Goal: Task Accomplishment & Management: Complete application form

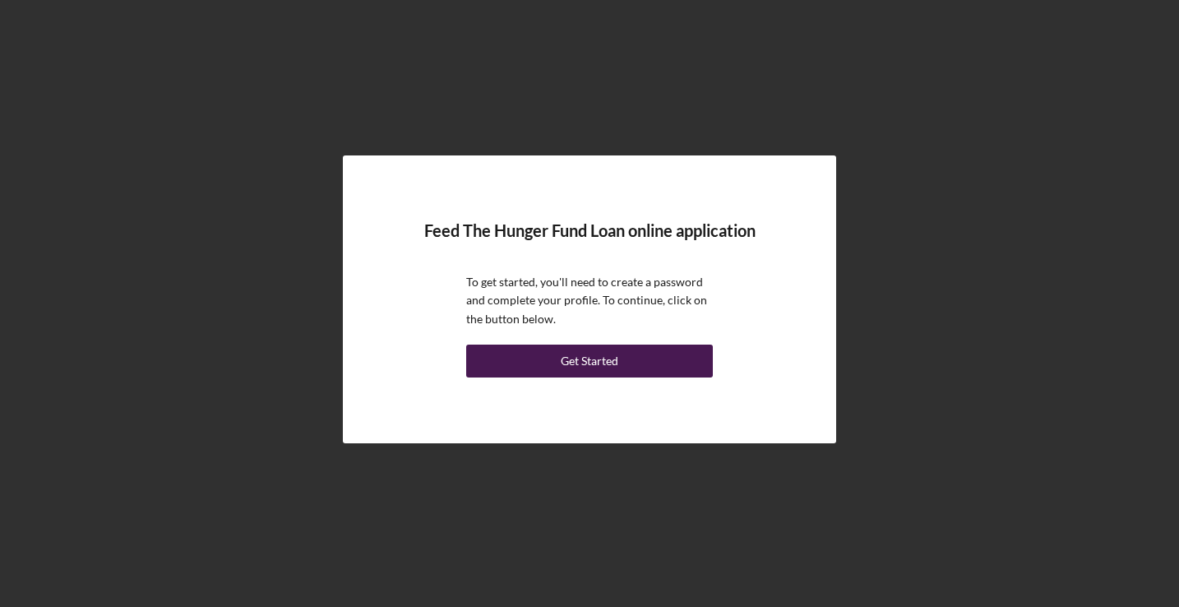
click at [579, 364] on div "Get Started" at bounding box center [590, 361] width 58 height 33
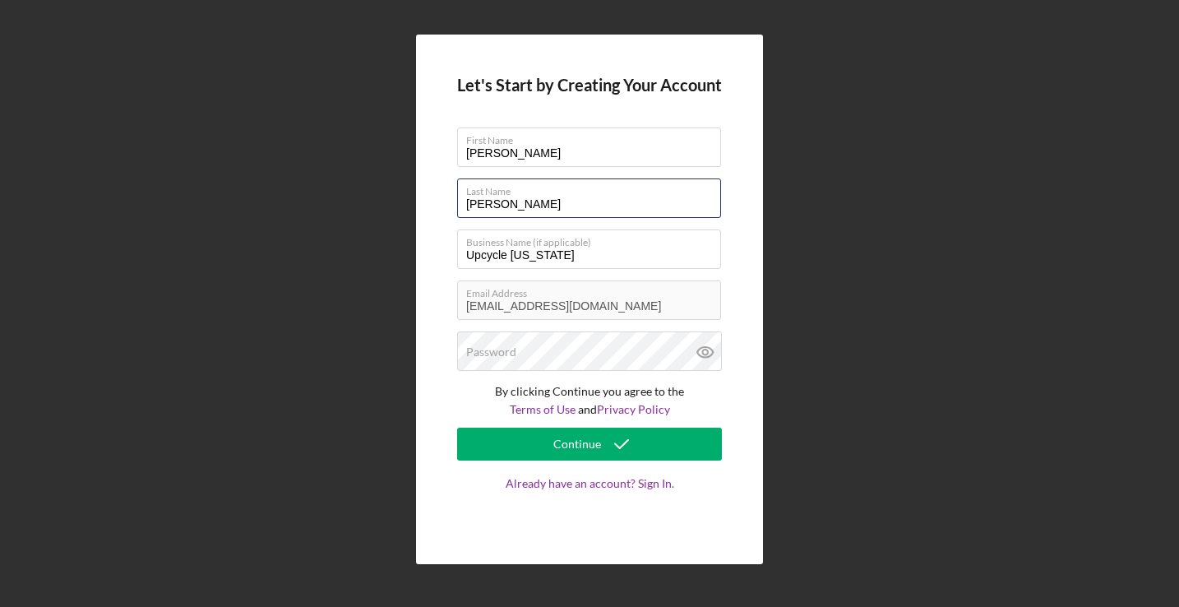
type input "[PERSON_NAME]"
click at [622, 352] on div "Password" at bounding box center [589, 351] width 265 height 41
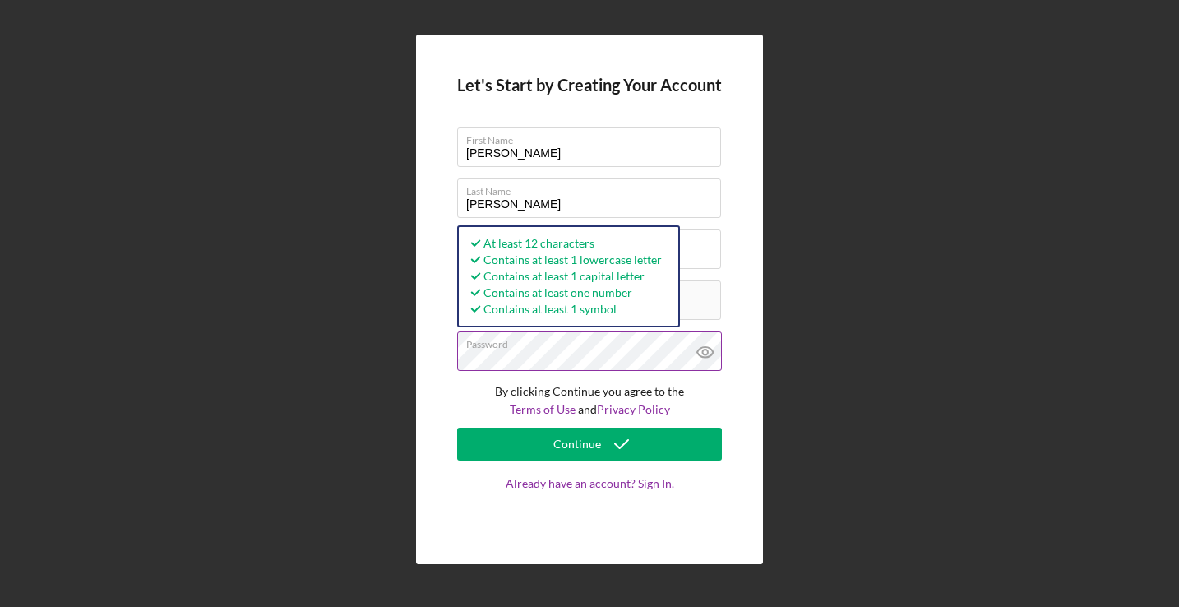
click at [708, 350] on icon at bounding box center [705, 351] width 41 height 41
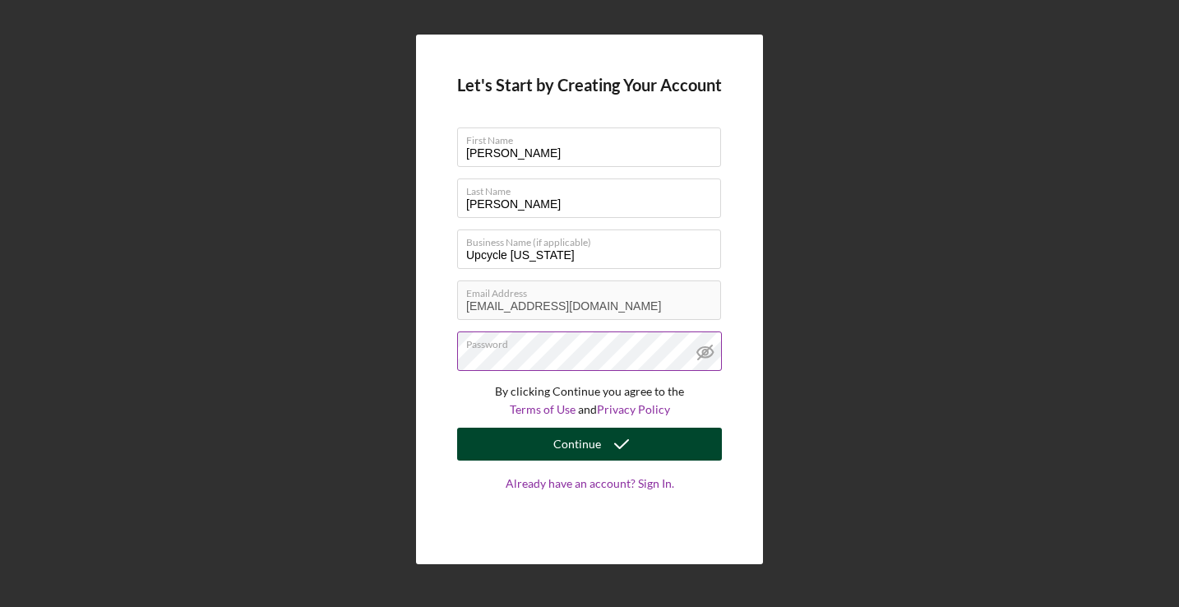
click at [648, 437] on button "Continue" at bounding box center [589, 444] width 265 height 33
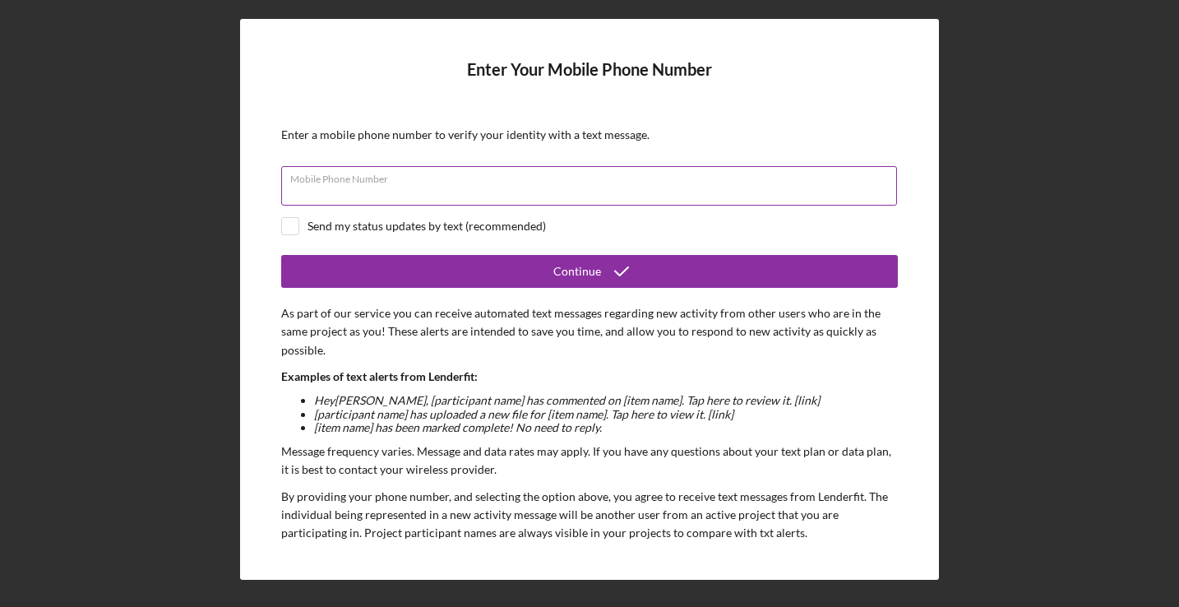
click at [594, 192] on input "Mobile Phone Number" at bounding box center [589, 185] width 616 height 39
type input "[PHONE_NUMBER]"
click at [502, 228] on div "Send my status updates by text (recommended)" at bounding box center [427, 226] width 239 height 13
checkbox input "true"
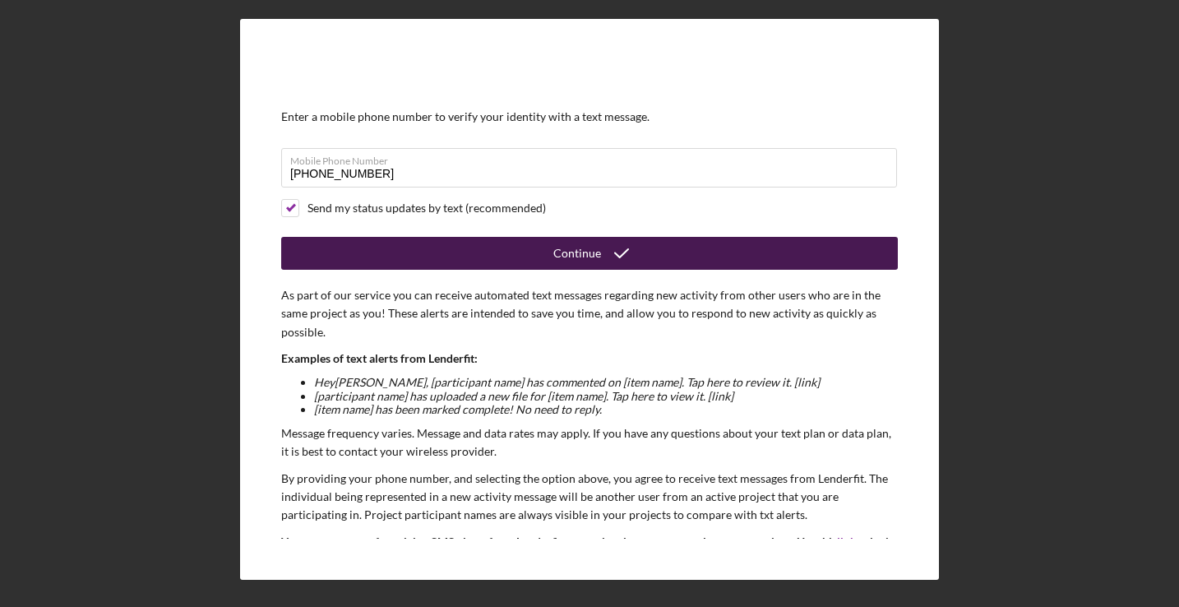
scroll to position [35, 0]
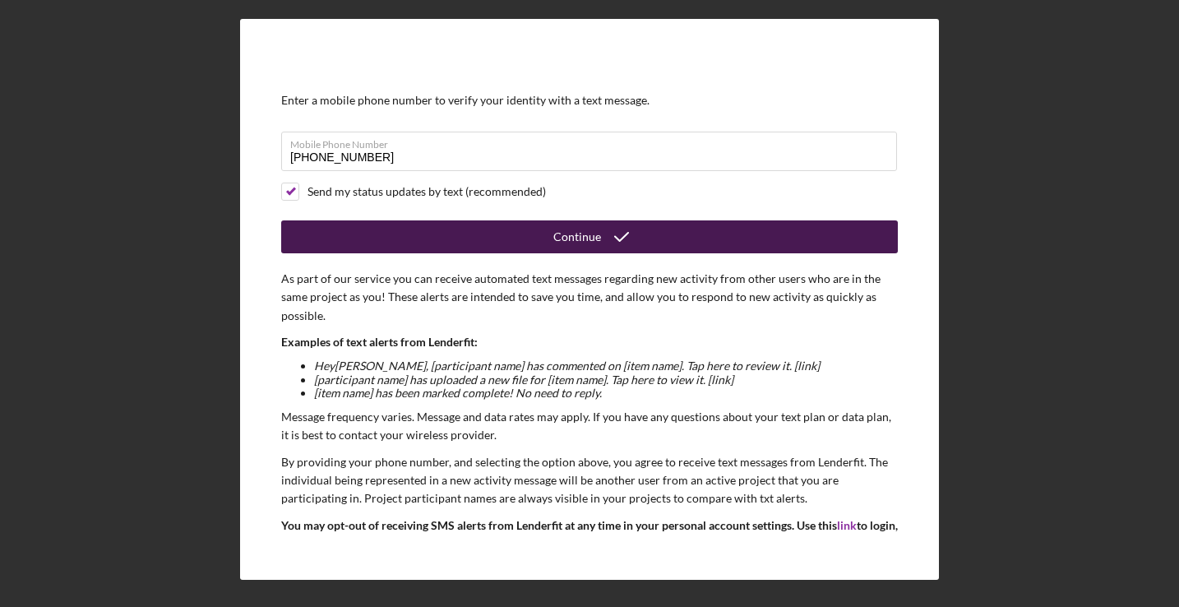
click at [525, 237] on button "Continue" at bounding box center [589, 236] width 617 height 33
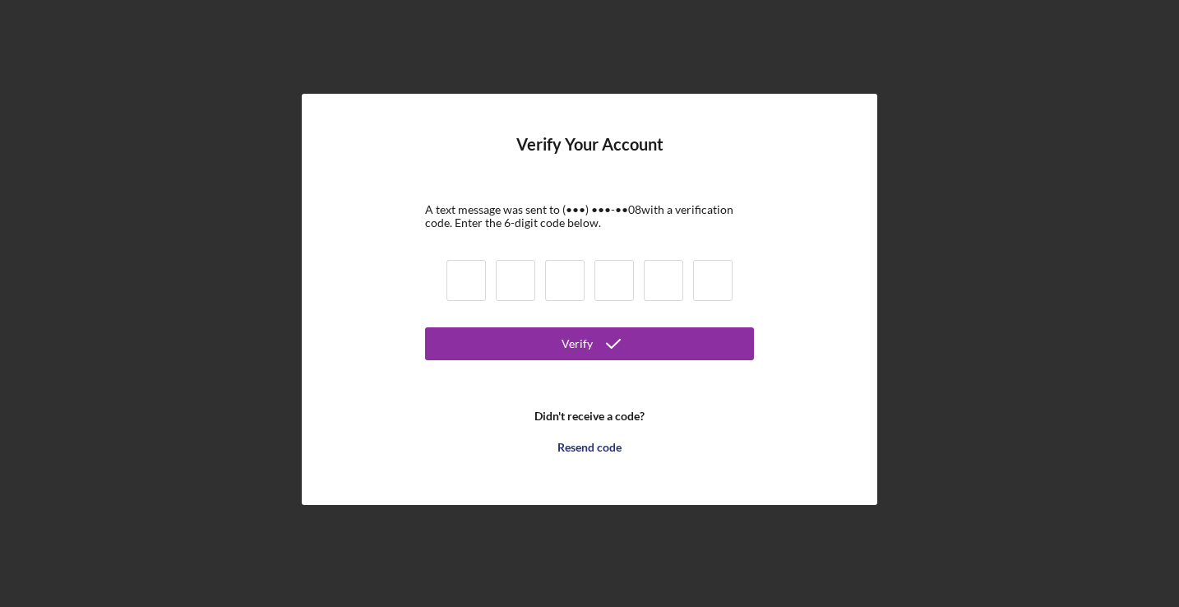
click at [459, 289] on input at bounding box center [466, 280] width 39 height 41
type input "4"
type input "1"
type input "2"
type input "1"
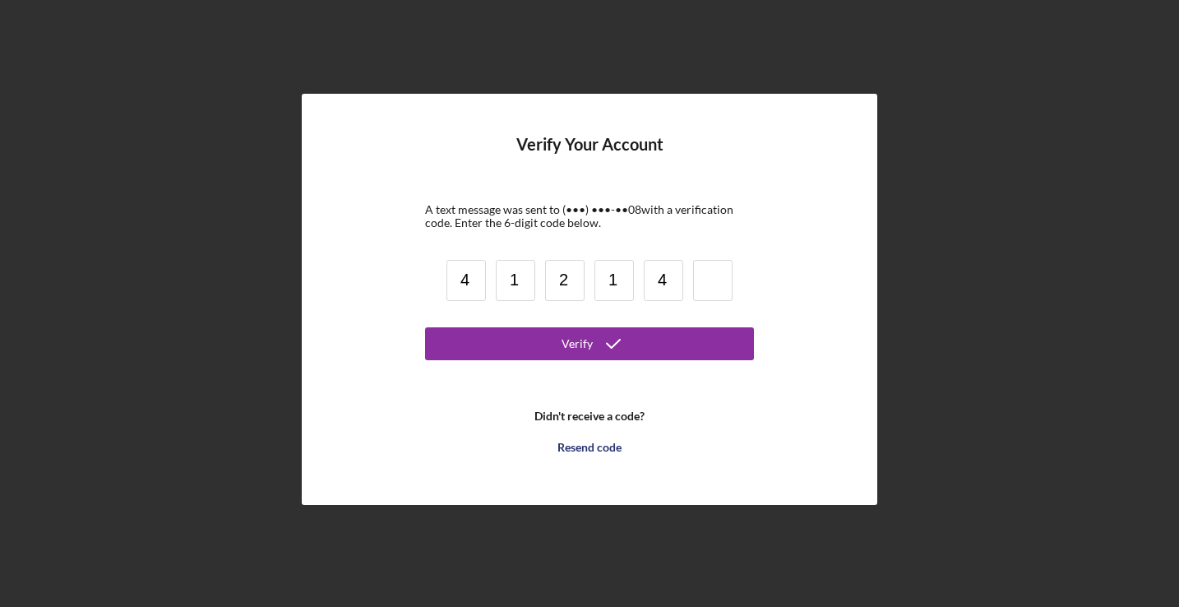
type input "4"
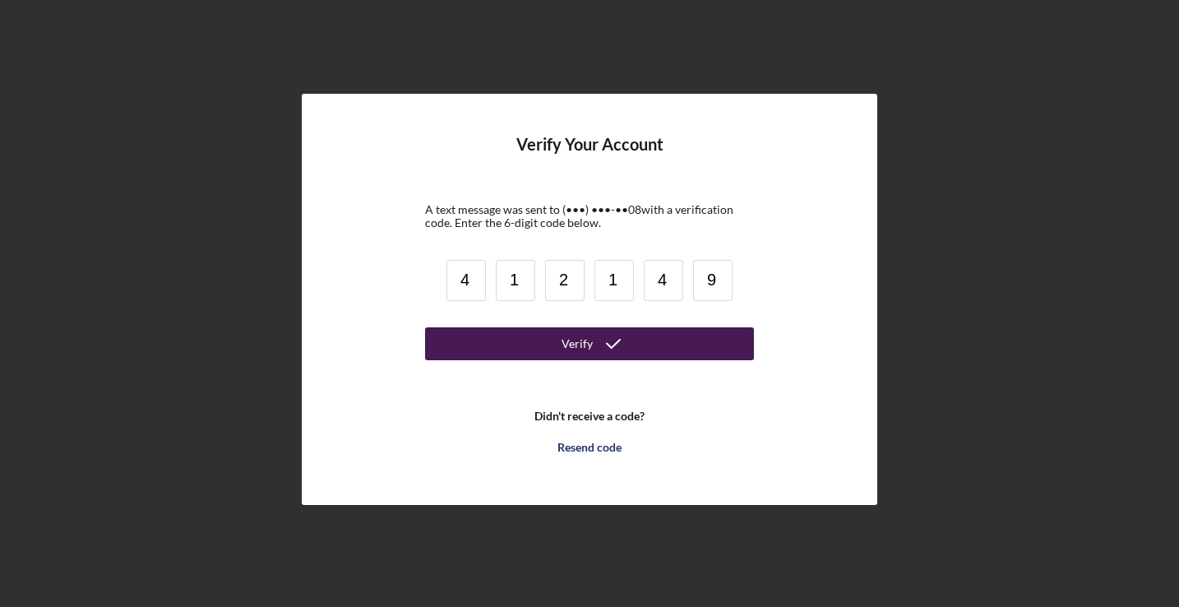
type input "9"
click at [541, 330] on button "Verify" at bounding box center [589, 343] width 329 height 33
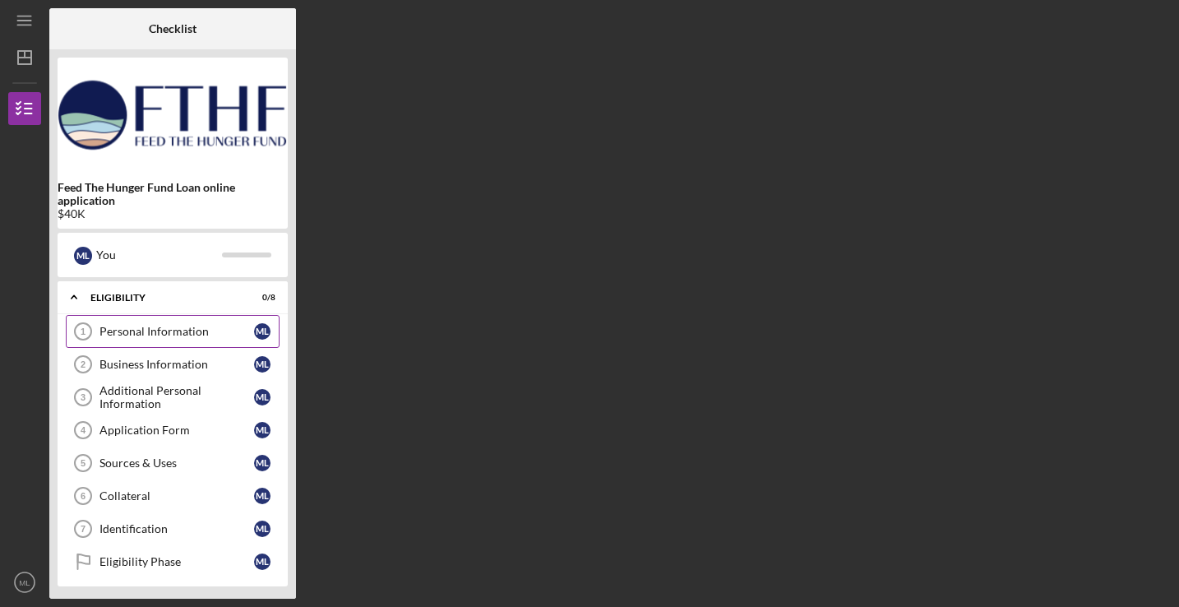
click at [183, 338] on link "Personal Information 1 Personal Information M L" at bounding box center [173, 331] width 214 height 33
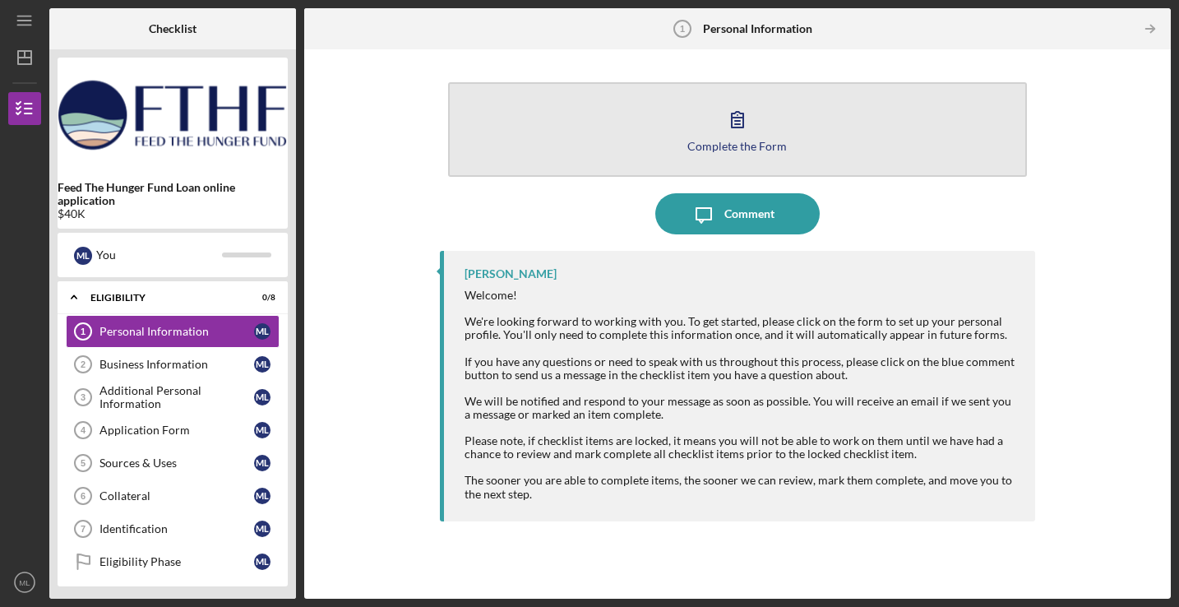
click at [683, 136] on button "Complete the Form Form" at bounding box center [737, 129] width 579 height 95
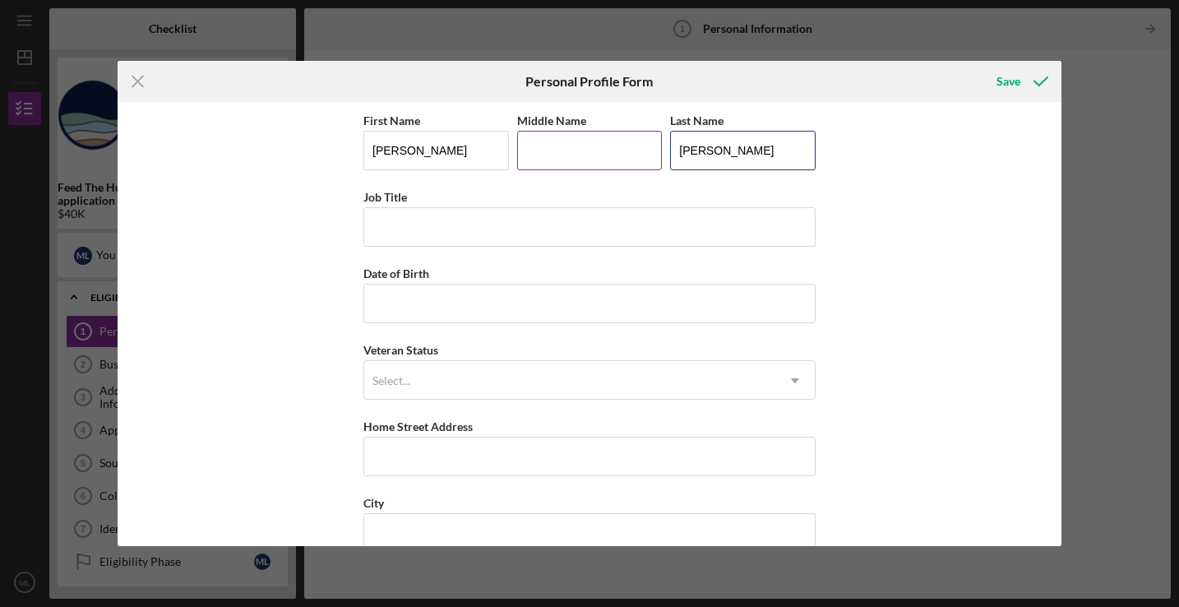
type input "[PERSON_NAME]"
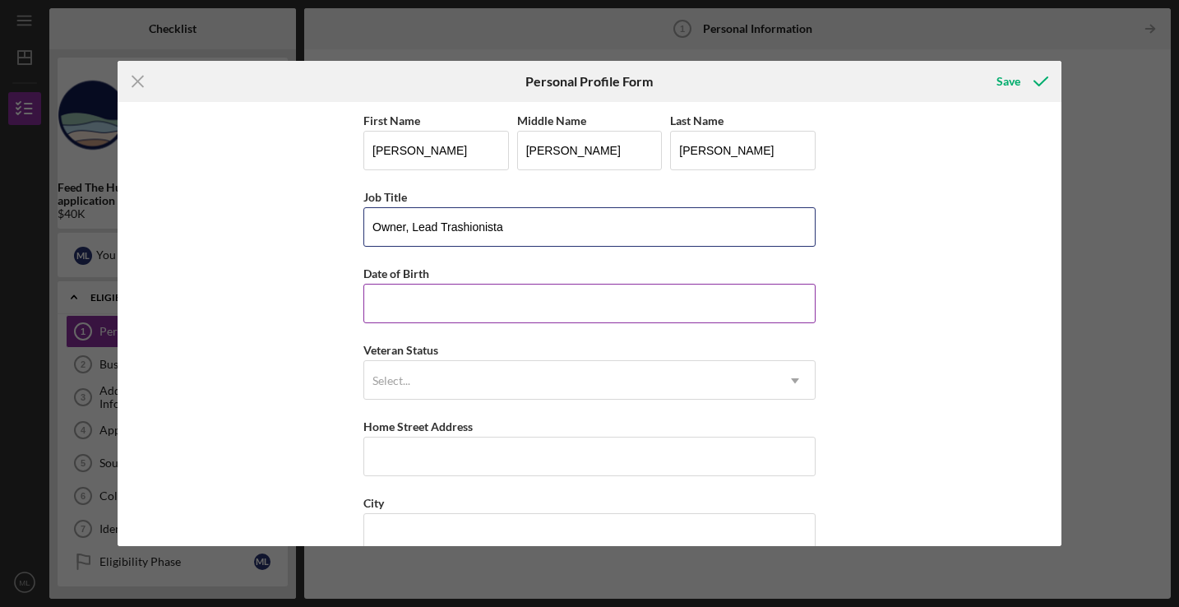
type input "Owner, Lead Trashionista"
type input "[DATE]"
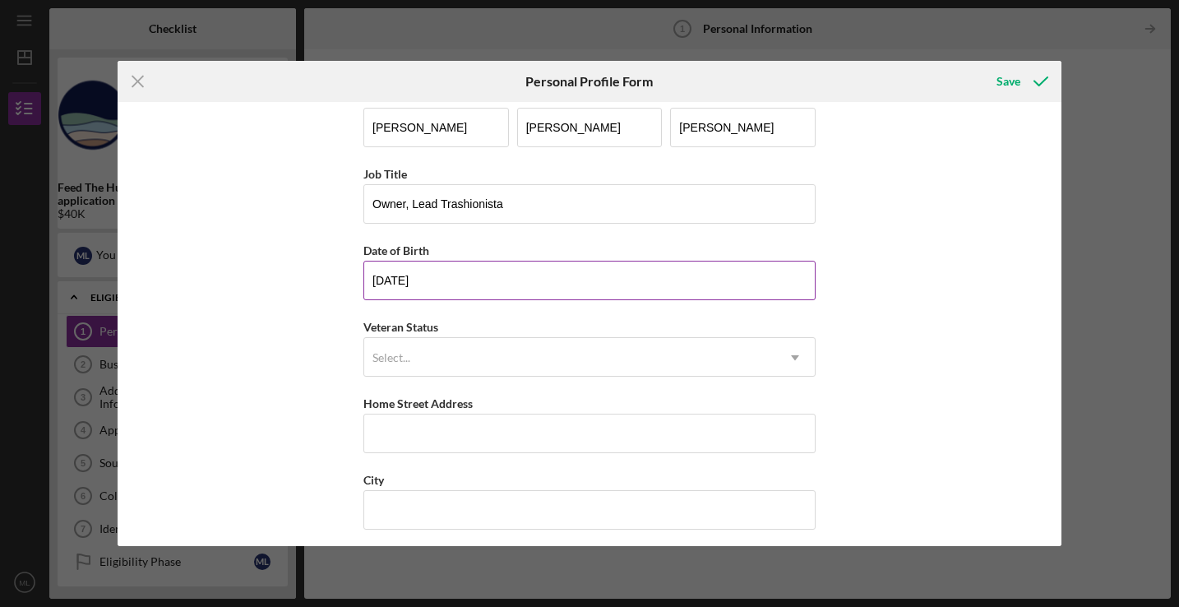
scroll to position [26, 0]
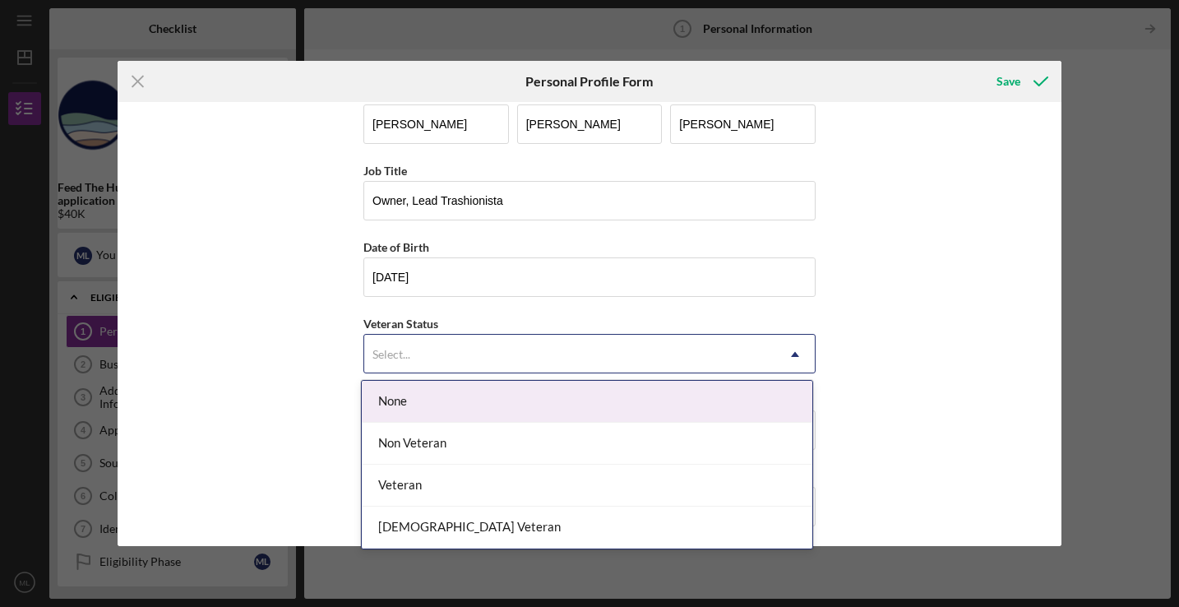
click at [535, 371] on div "Select..." at bounding box center [569, 355] width 411 height 38
click at [522, 396] on div "None" at bounding box center [587, 402] width 451 height 42
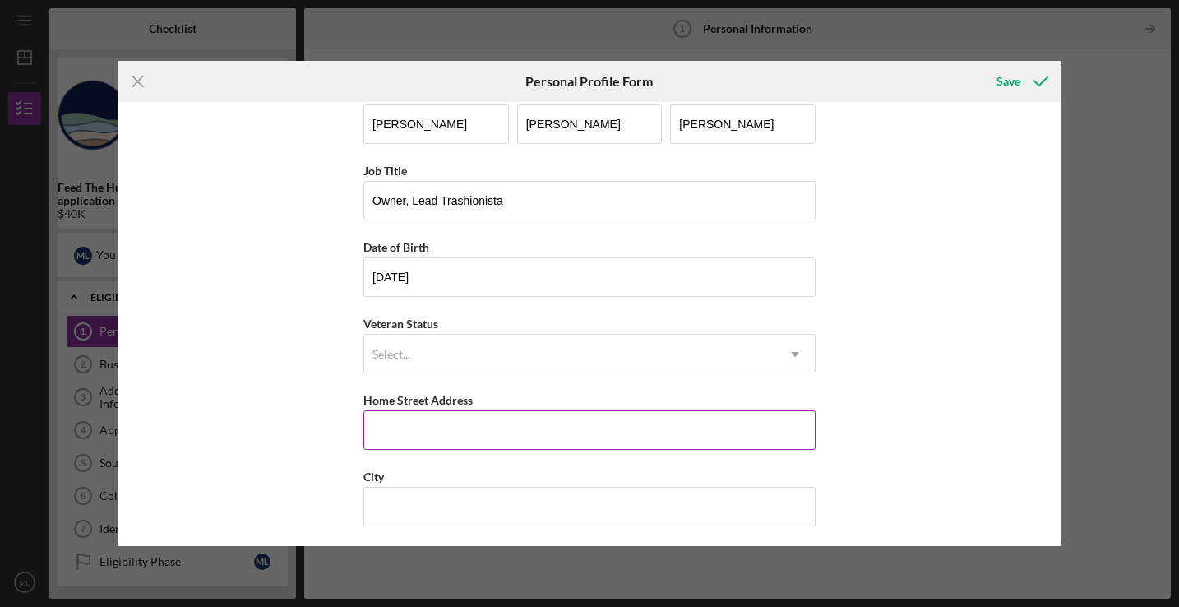
click at [521, 403] on div "Home Street Address" at bounding box center [590, 400] width 452 height 21
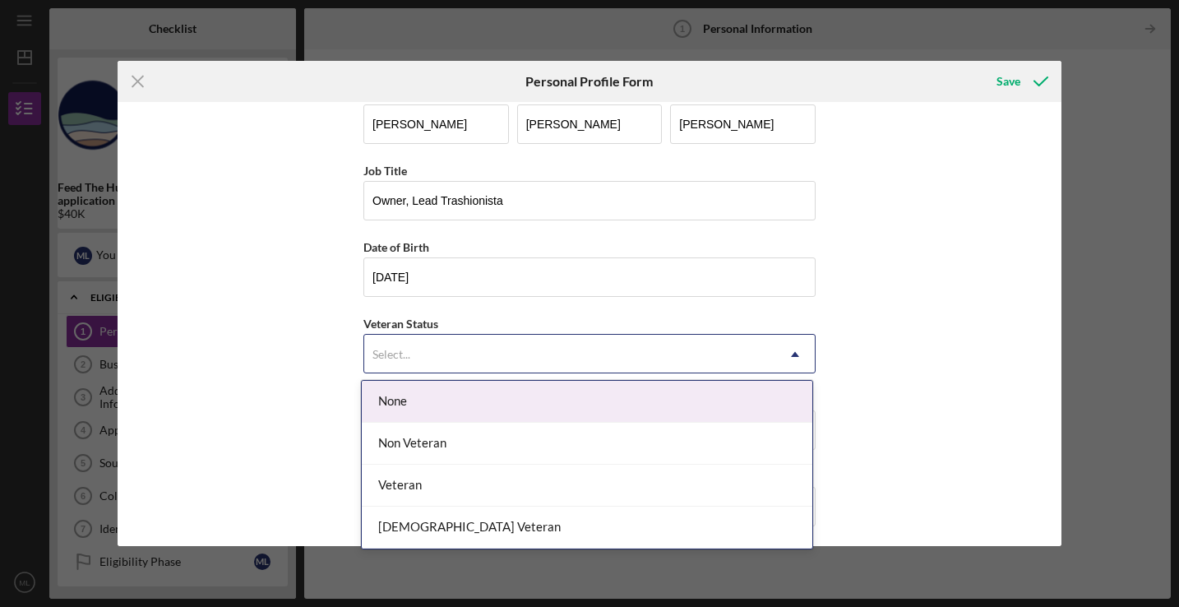
click at [496, 352] on div "Select..." at bounding box center [569, 355] width 411 height 38
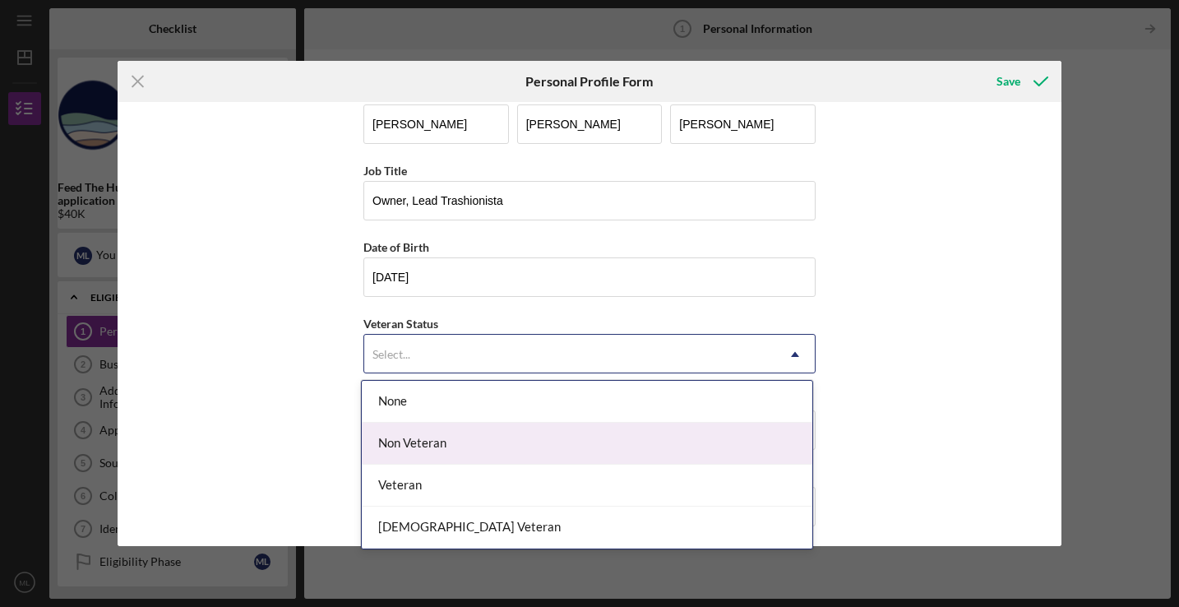
click at [481, 454] on div "Non Veteran" at bounding box center [587, 444] width 451 height 42
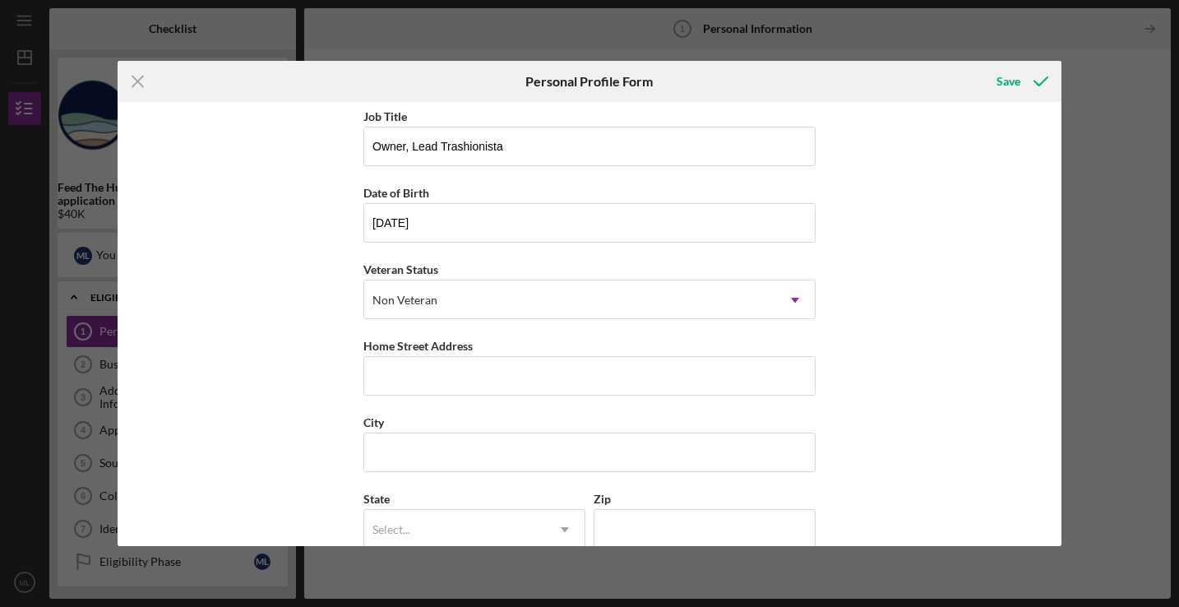
scroll to position [103, 0]
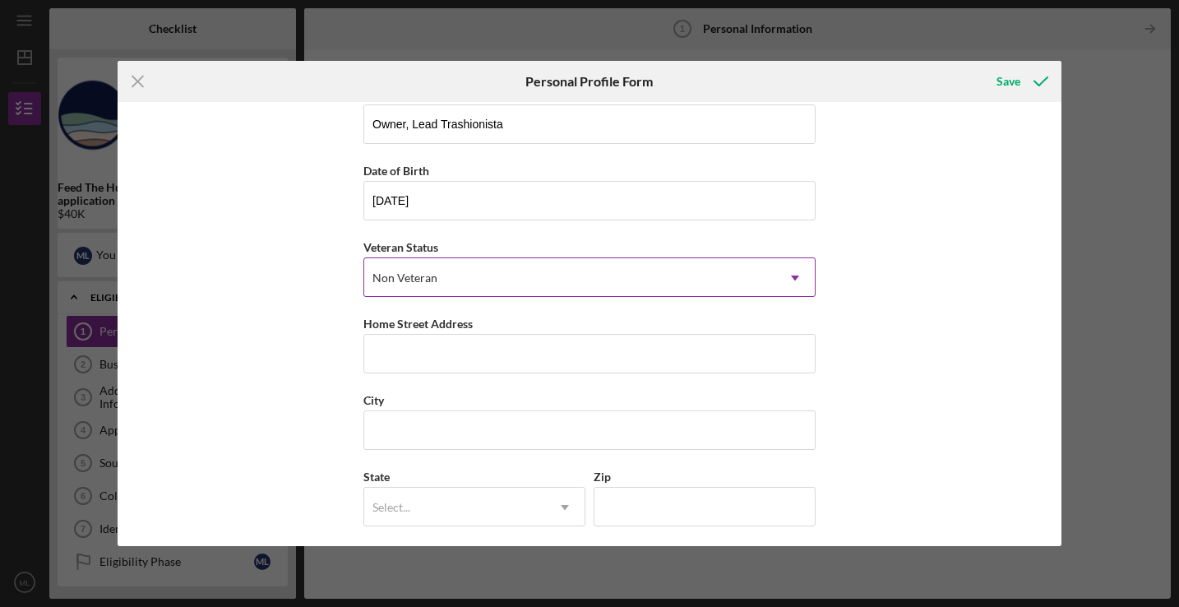
click at [475, 279] on div "Non Veteran" at bounding box center [569, 278] width 411 height 38
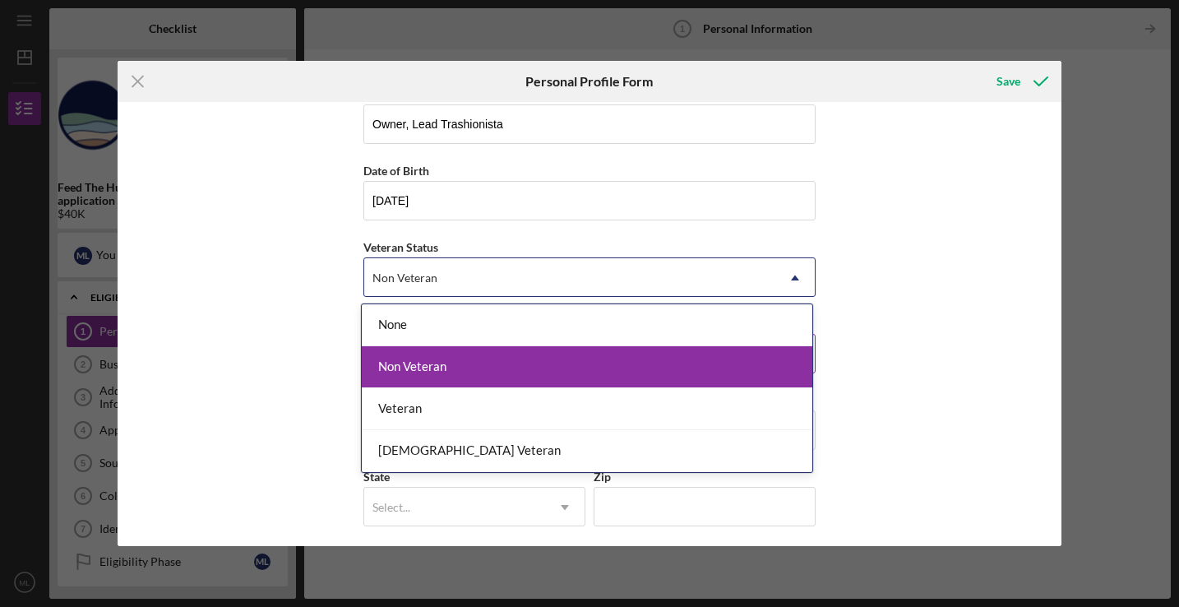
click at [461, 354] on div "Non Veteran" at bounding box center [587, 367] width 451 height 42
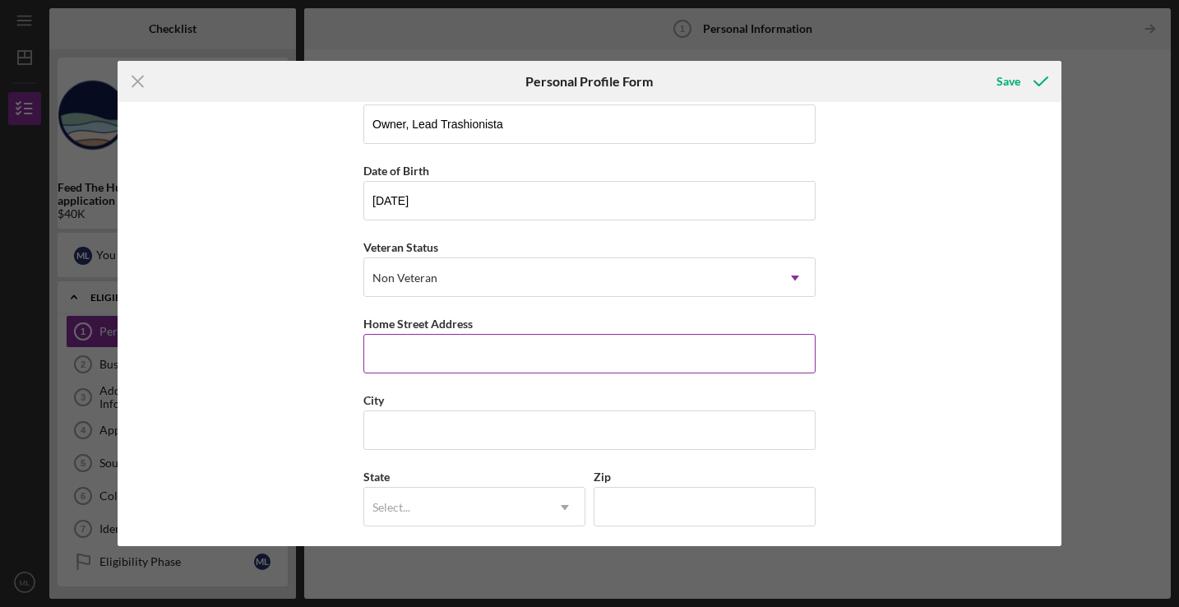
scroll to position [110, 0]
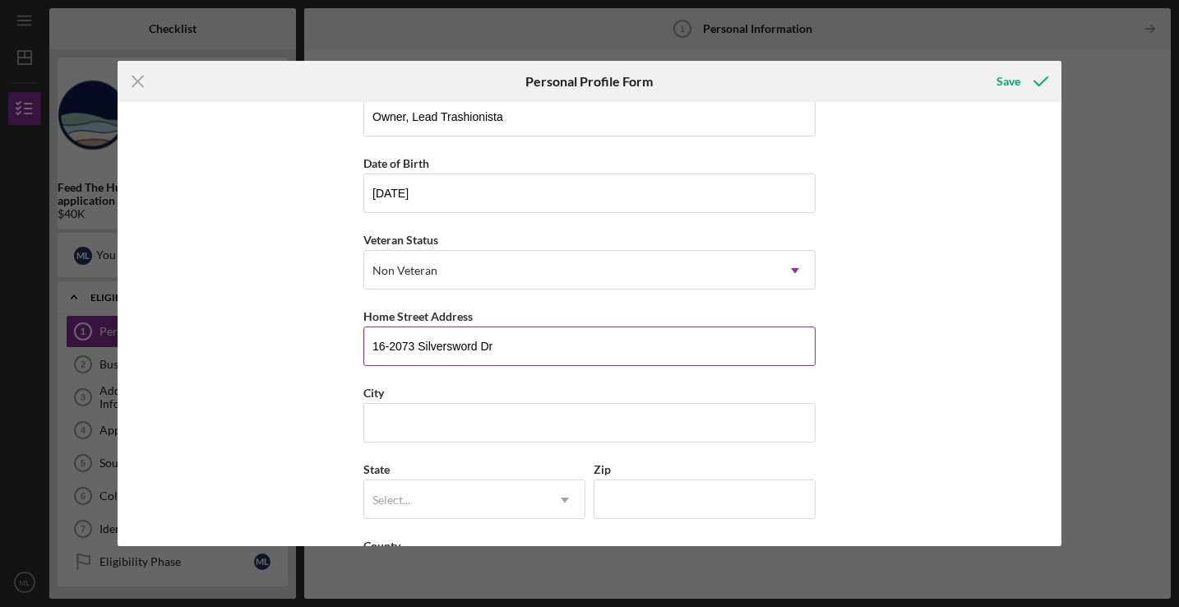
type input "16-2073 Silversword Dr"
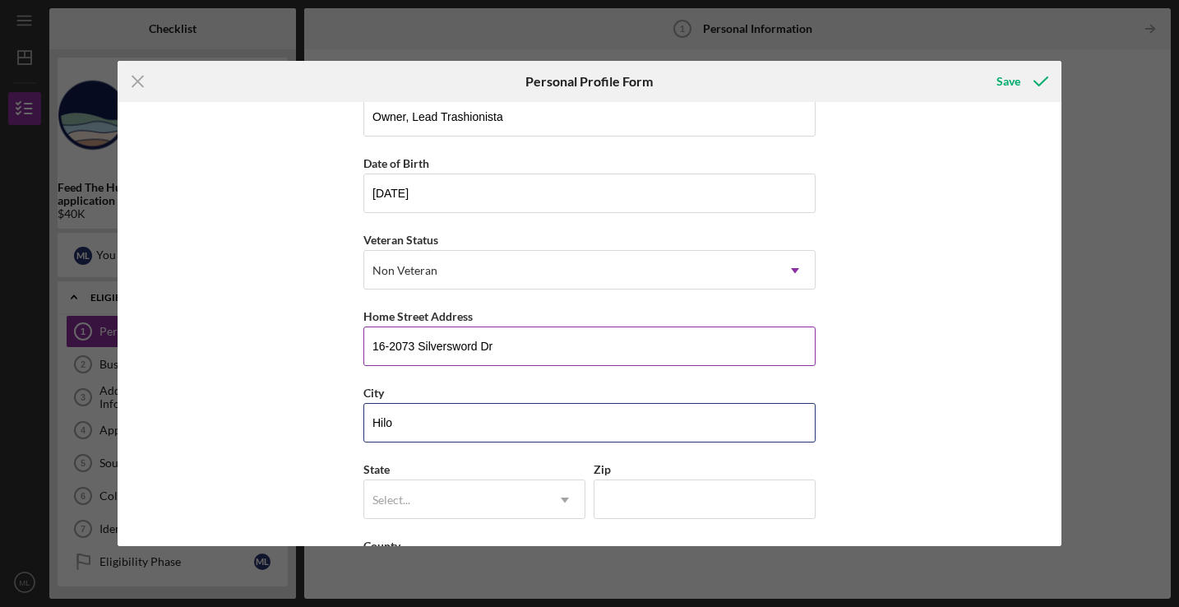
type input "Hilo"
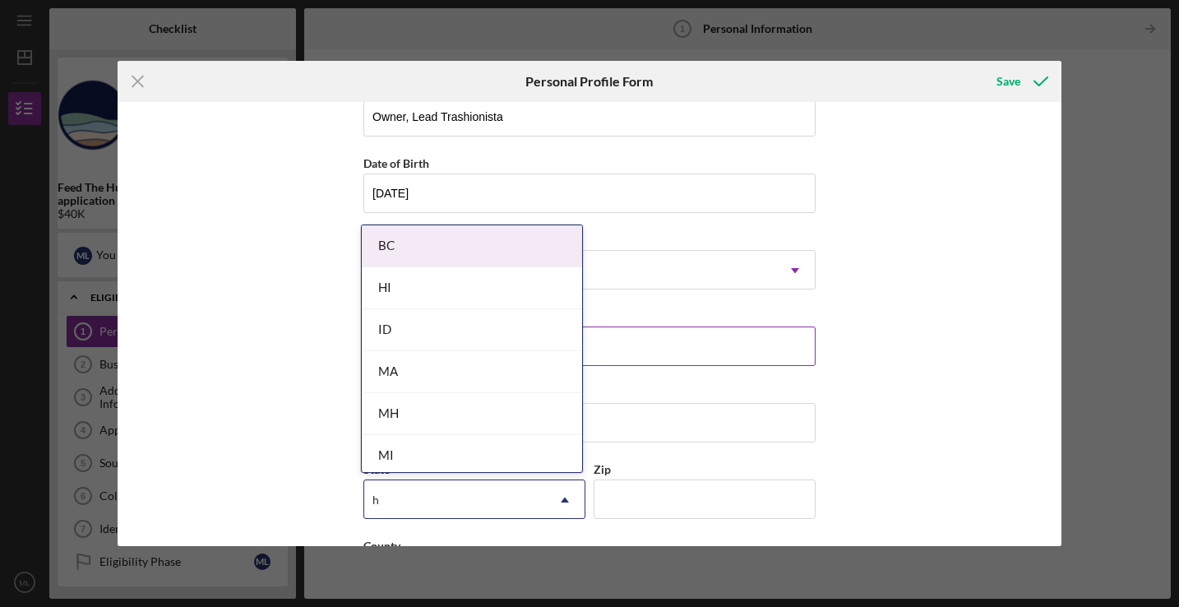
type input "h"
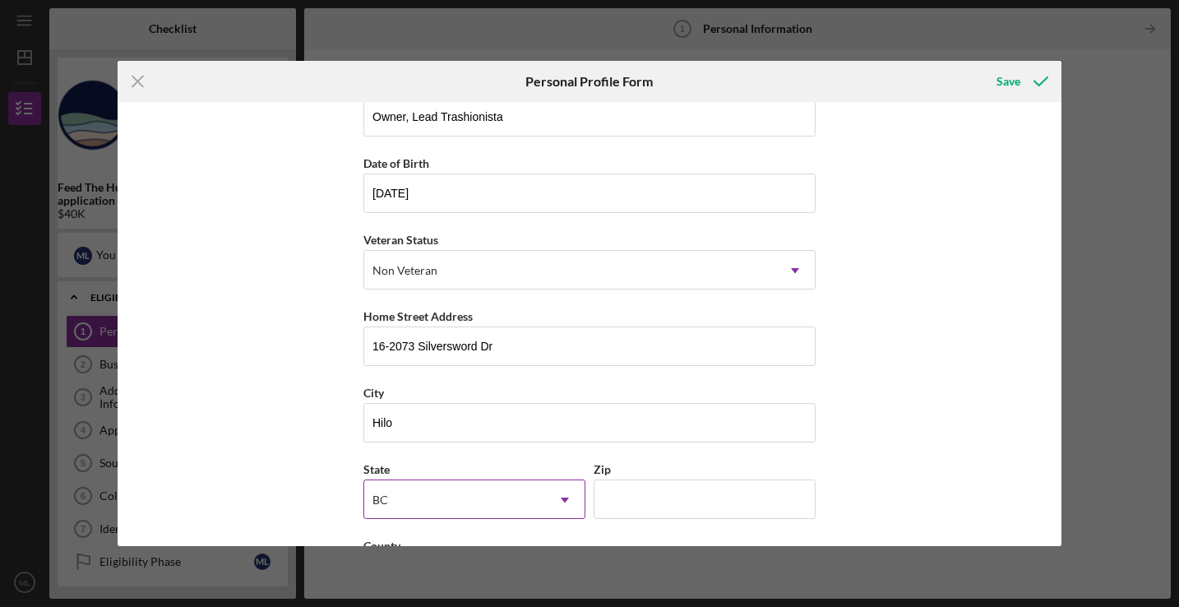
click at [431, 492] on div "BC" at bounding box center [454, 500] width 181 height 38
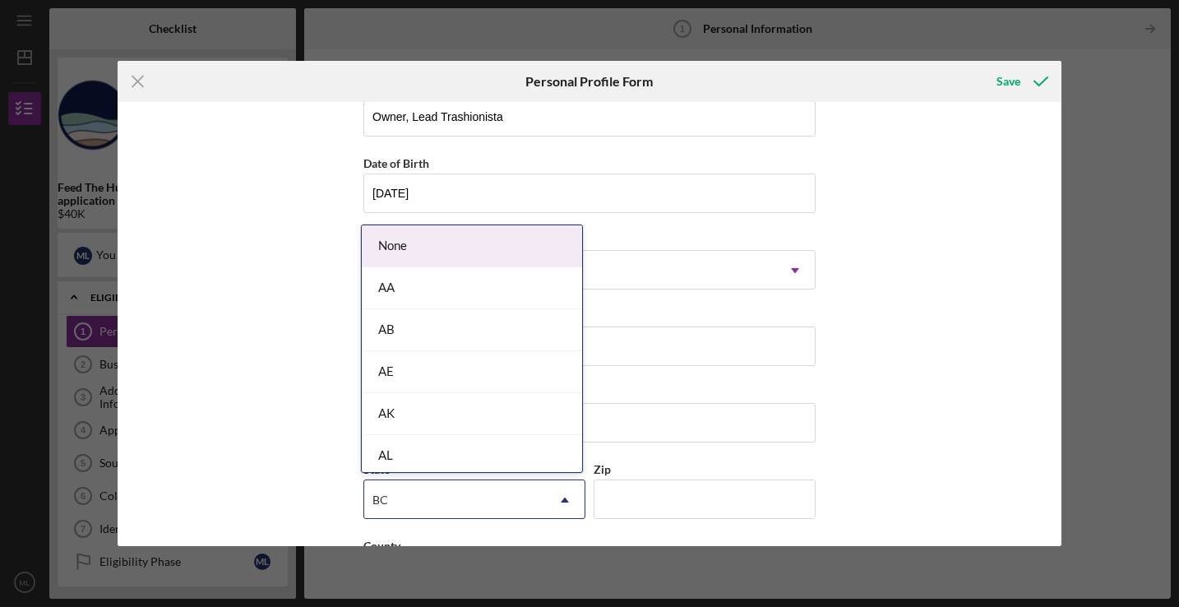
type input "h"
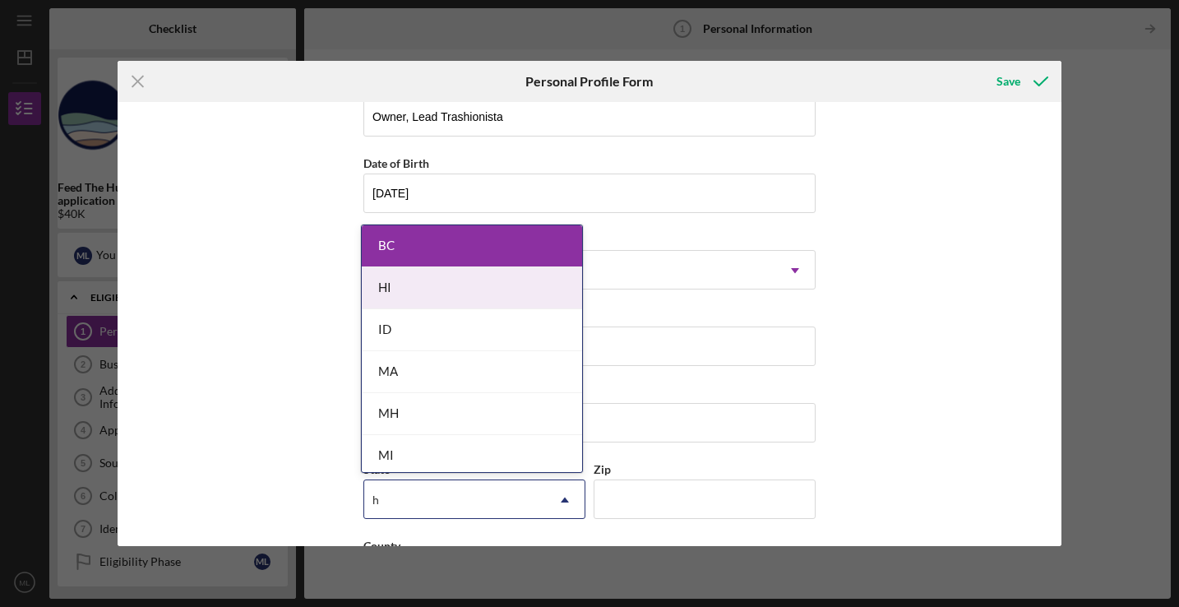
click at [446, 293] on div "HI" at bounding box center [472, 288] width 220 height 42
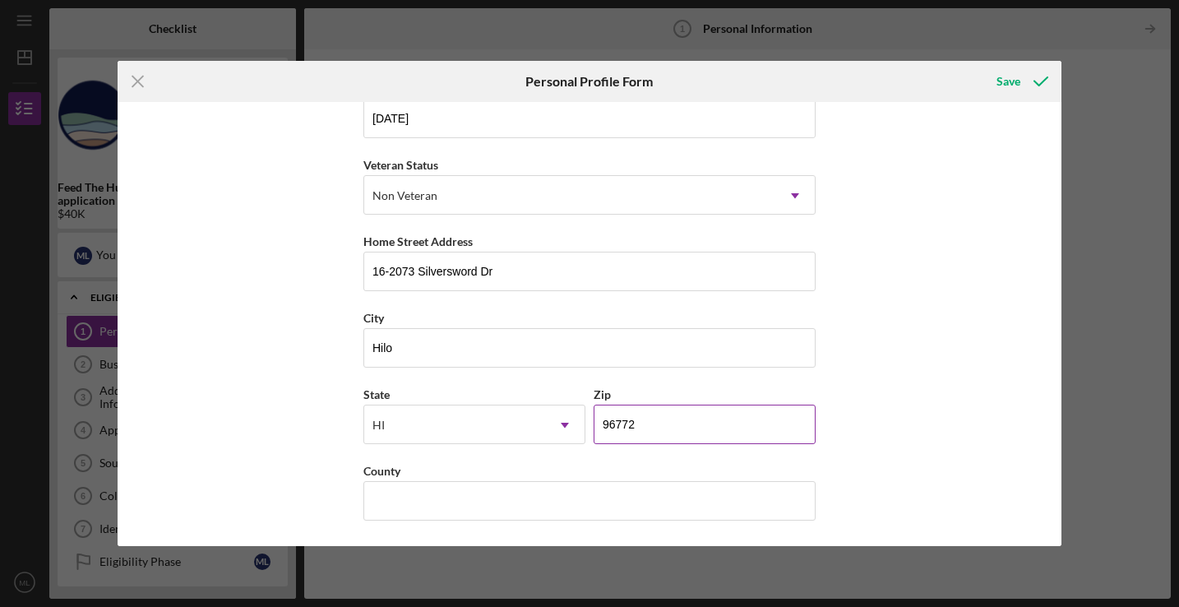
scroll to position [184, 0]
type input "96778"
type input "P"
click at [650, 510] on input "Keaau/Pahoa/Kurtistown" at bounding box center [590, 501] width 452 height 39
click at [649, 510] on input "Keaau/Pahoa/Kurtistown" at bounding box center [590, 501] width 452 height 39
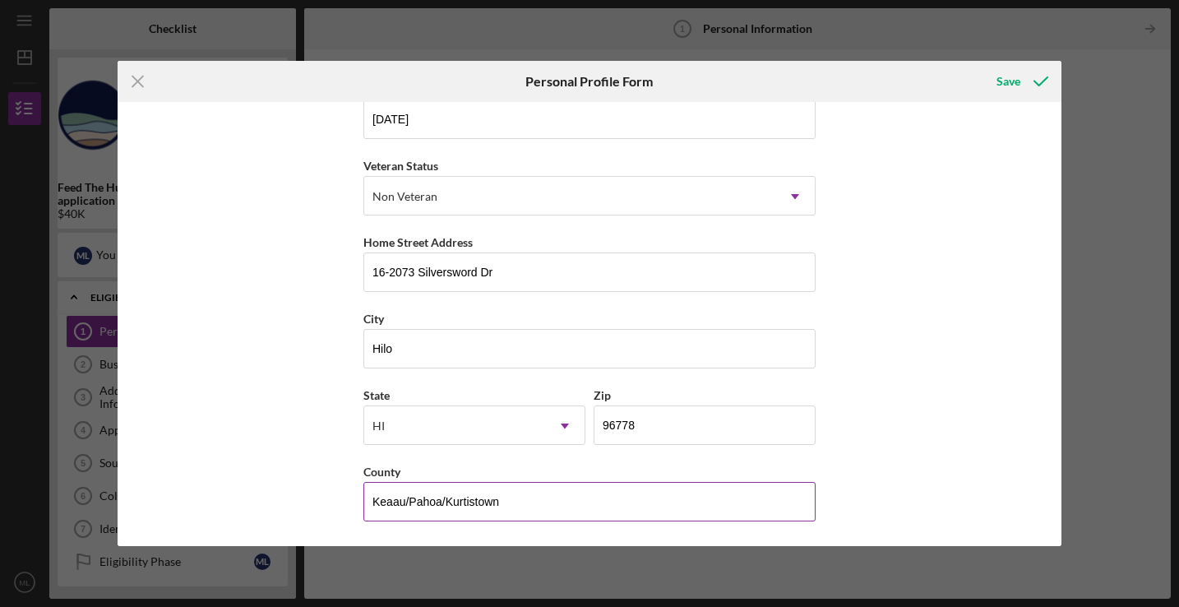
click at [649, 510] on input "Keaau/Pahoa/Kurtistown" at bounding box center [590, 501] width 452 height 39
type input "[US_STATE]"
click at [324, 437] on div "First Name [PERSON_NAME] Middle Name [PERSON_NAME] Last Name [PERSON_NAME] Job …" at bounding box center [589, 324] width 943 height 444
click at [1009, 89] on div "Save" at bounding box center [1009, 81] width 24 height 33
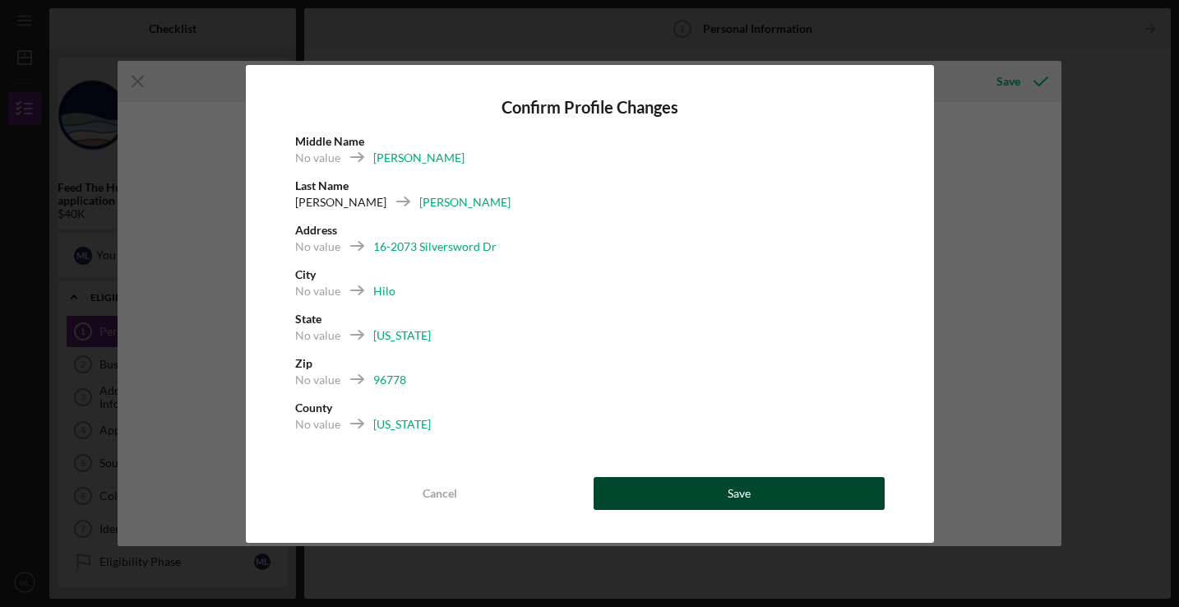
click at [688, 492] on button "Save" at bounding box center [739, 493] width 291 height 33
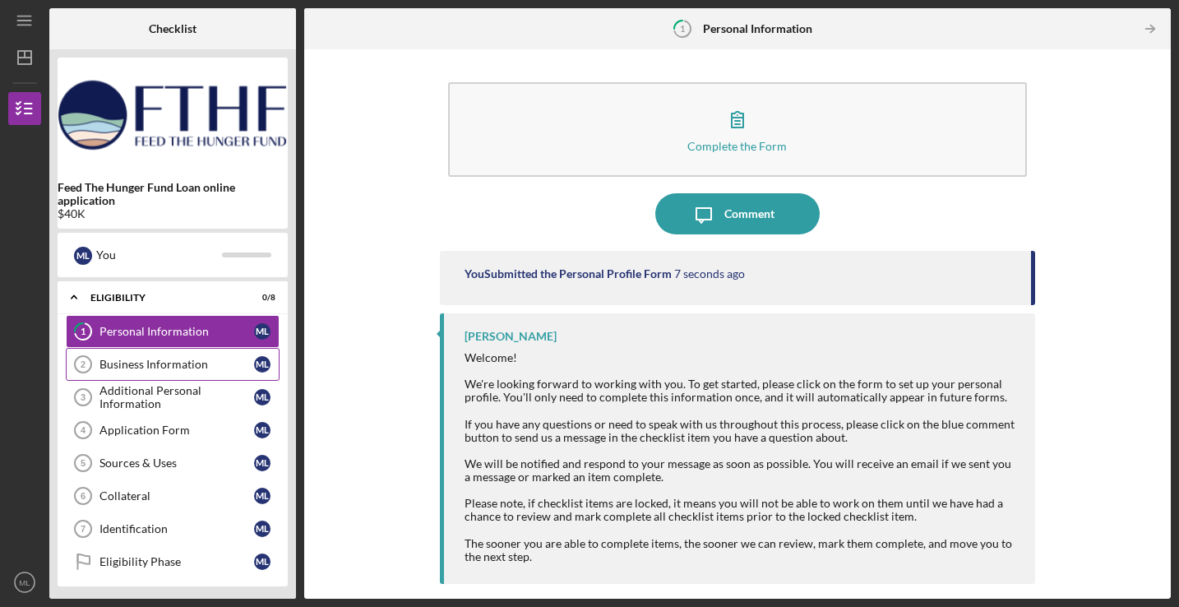
click at [197, 363] on div "Business Information" at bounding box center [177, 364] width 155 height 13
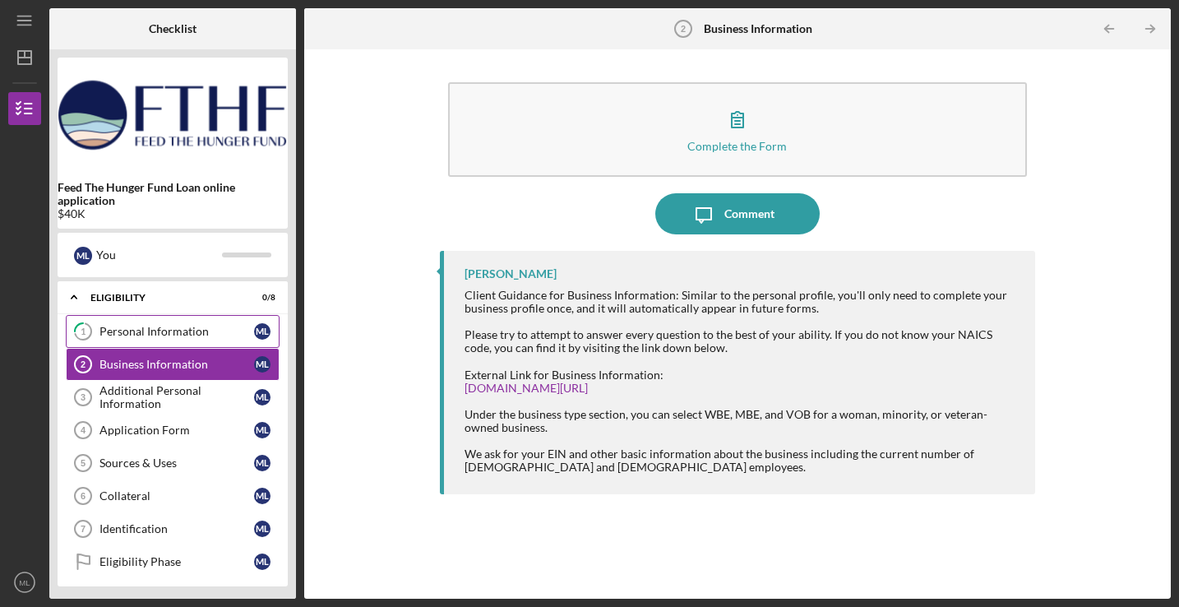
click at [200, 342] on link "1 Personal Information M L" at bounding box center [173, 331] width 214 height 33
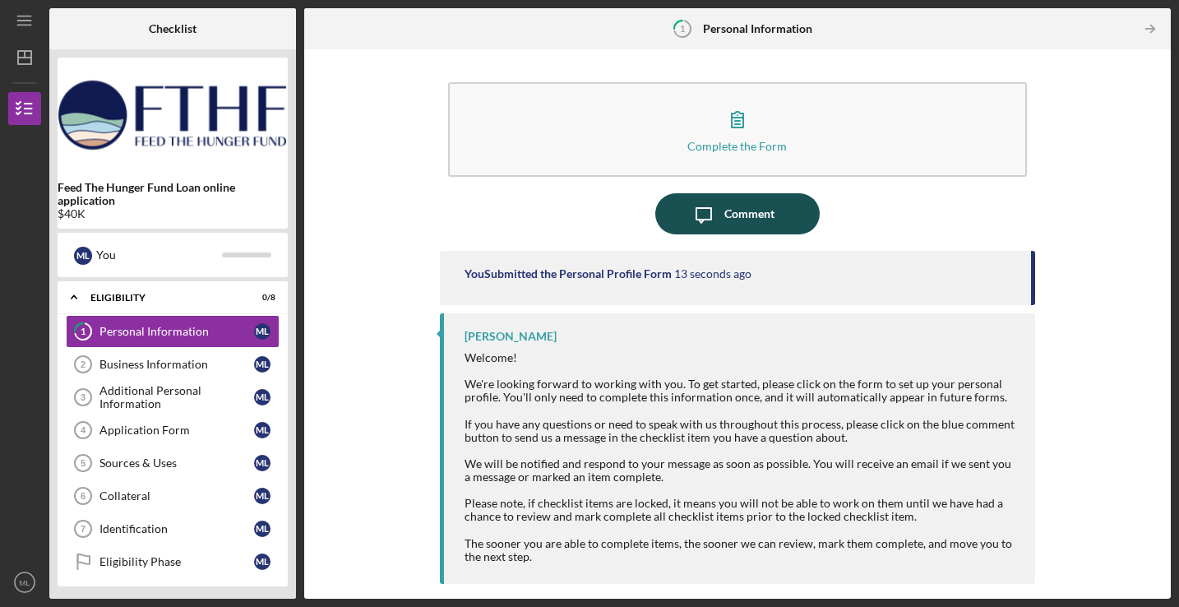
click at [730, 216] on div "Comment" at bounding box center [750, 213] width 50 height 41
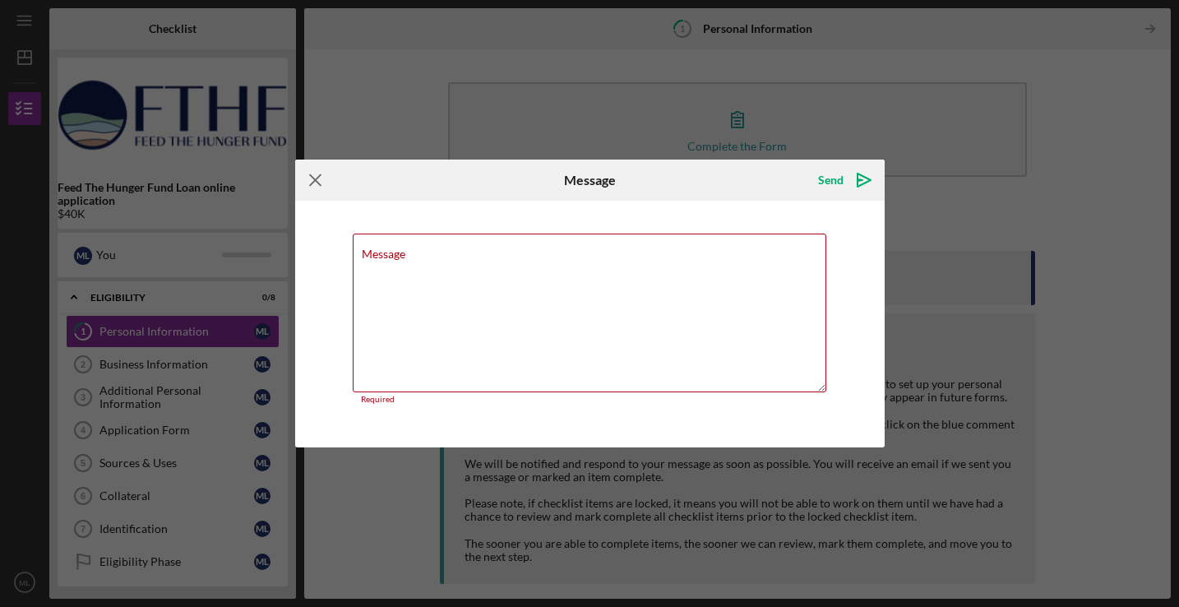
click at [319, 183] on icon "Icon/Menu Close" at bounding box center [315, 180] width 41 height 41
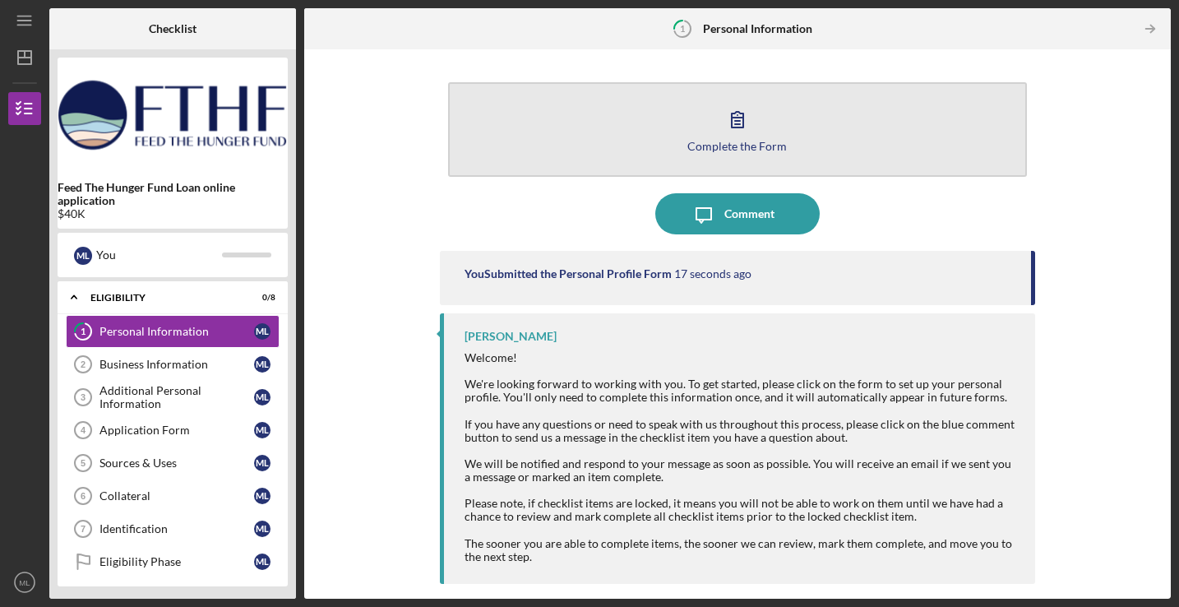
click at [745, 118] on icon "button" at bounding box center [737, 119] width 41 height 41
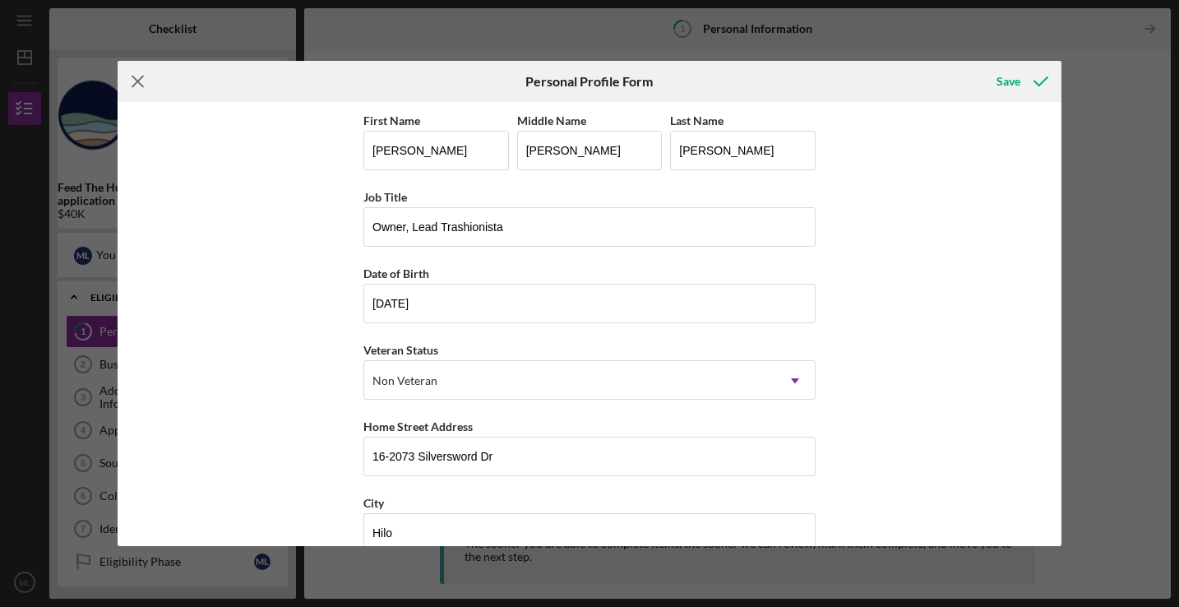
click at [132, 80] on icon "Icon/Menu Close" at bounding box center [138, 81] width 41 height 41
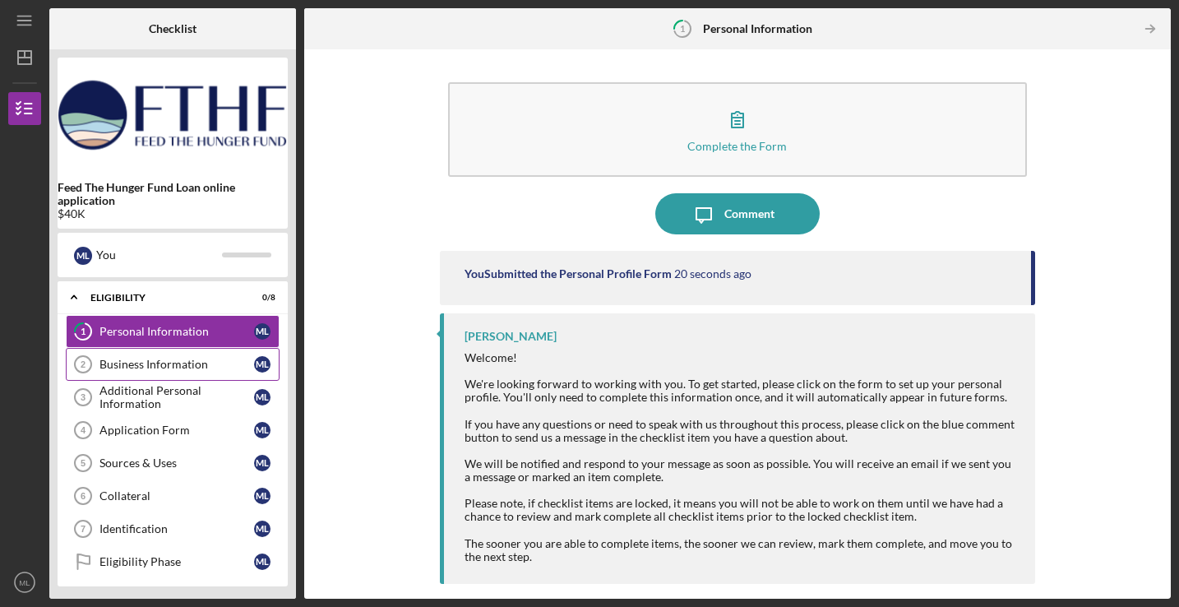
click at [151, 357] on link "Business Information 2 Business Information M L" at bounding box center [173, 364] width 214 height 33
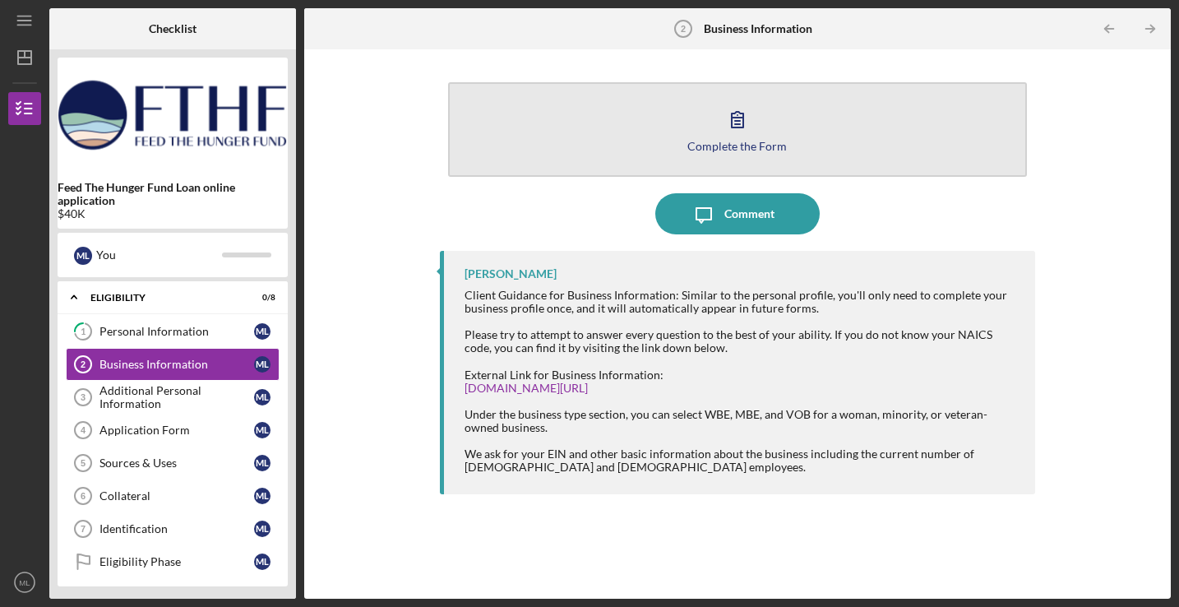
click at [759, 137] on button "Complete the Form Form" at bounding box center [737, 129] width 579 height 95
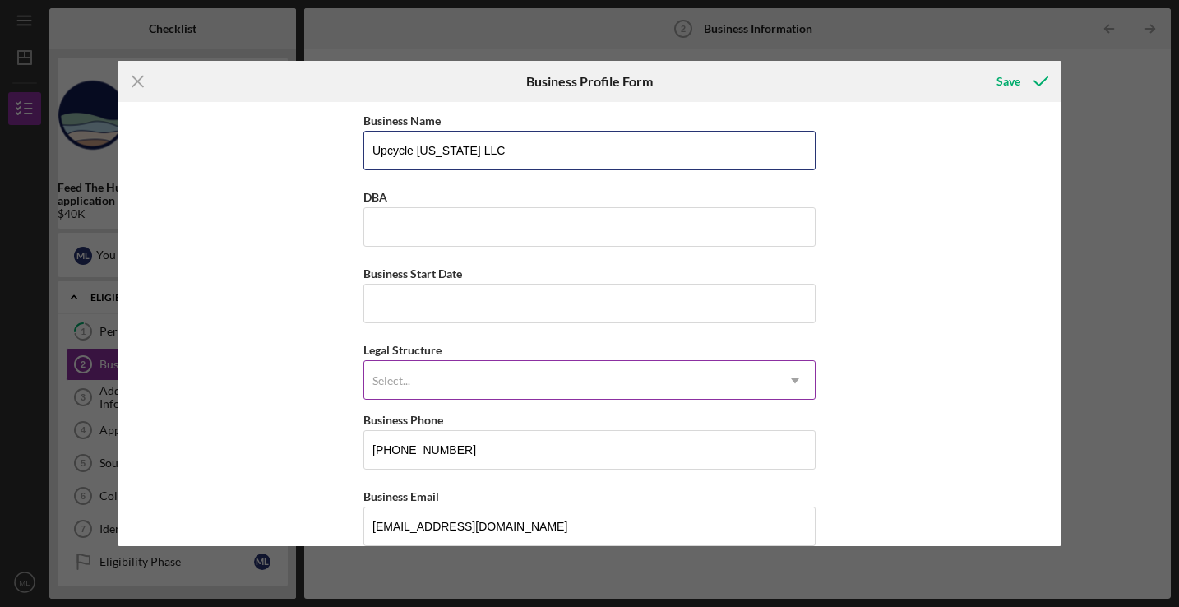
type input "Upcycle [US_STATE] LLC"
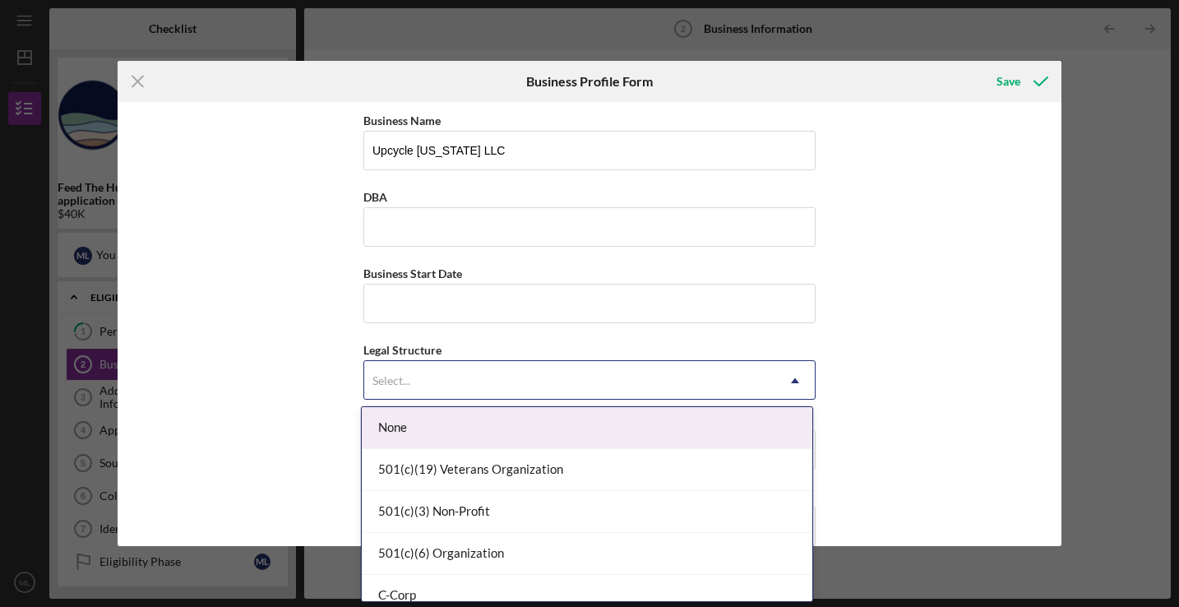
click at [438, 365] on div "Select..." at bounding box center [569, 381] width 411 height 38
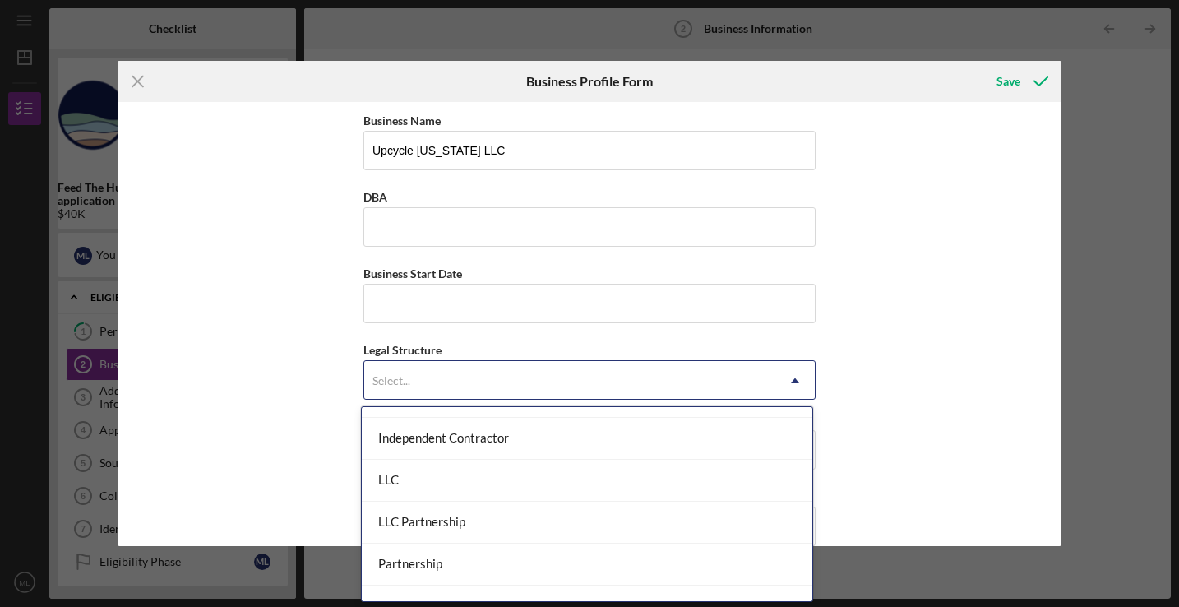
scroll to position [240, 0]
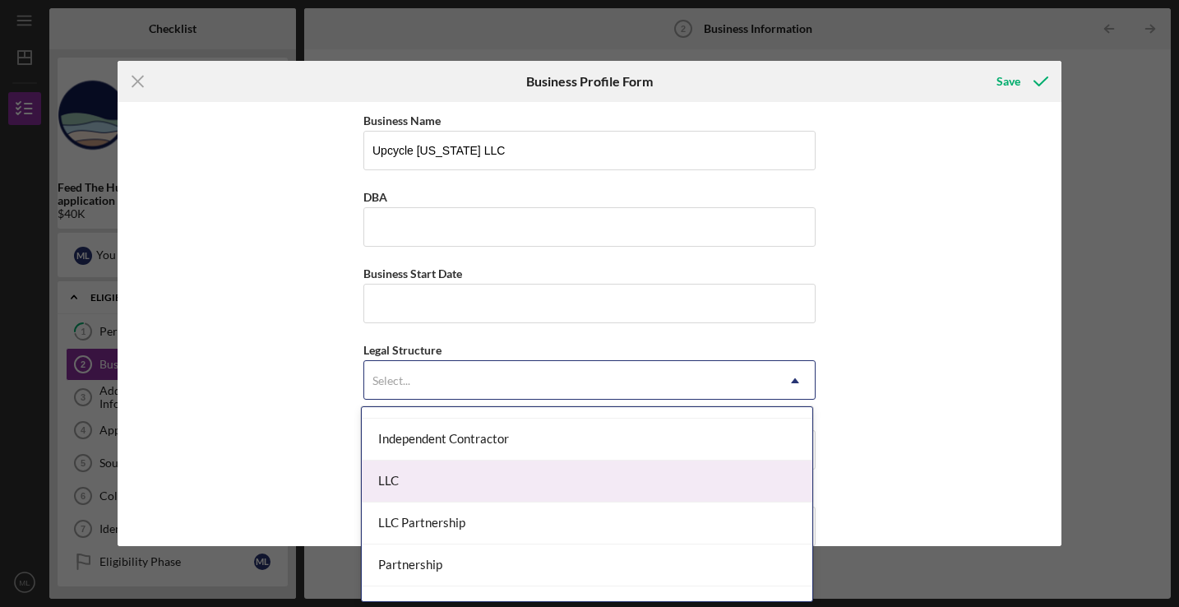
click at [442, 484] on div "LLC" at bounding box center [587, 482] width 451 height 42
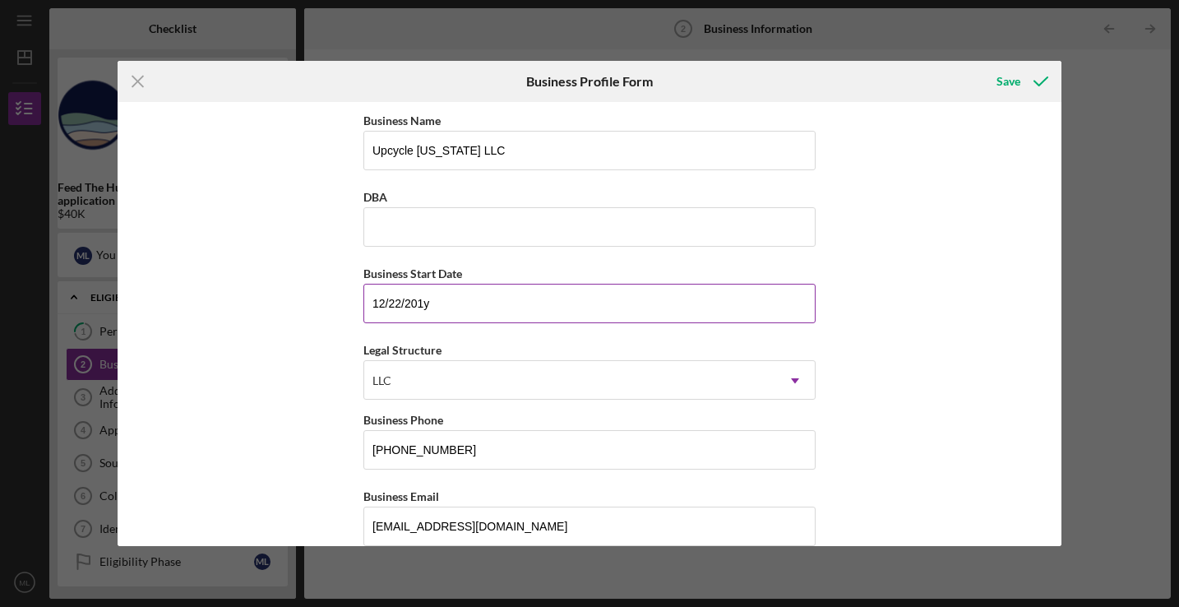
type input "[DATE]"
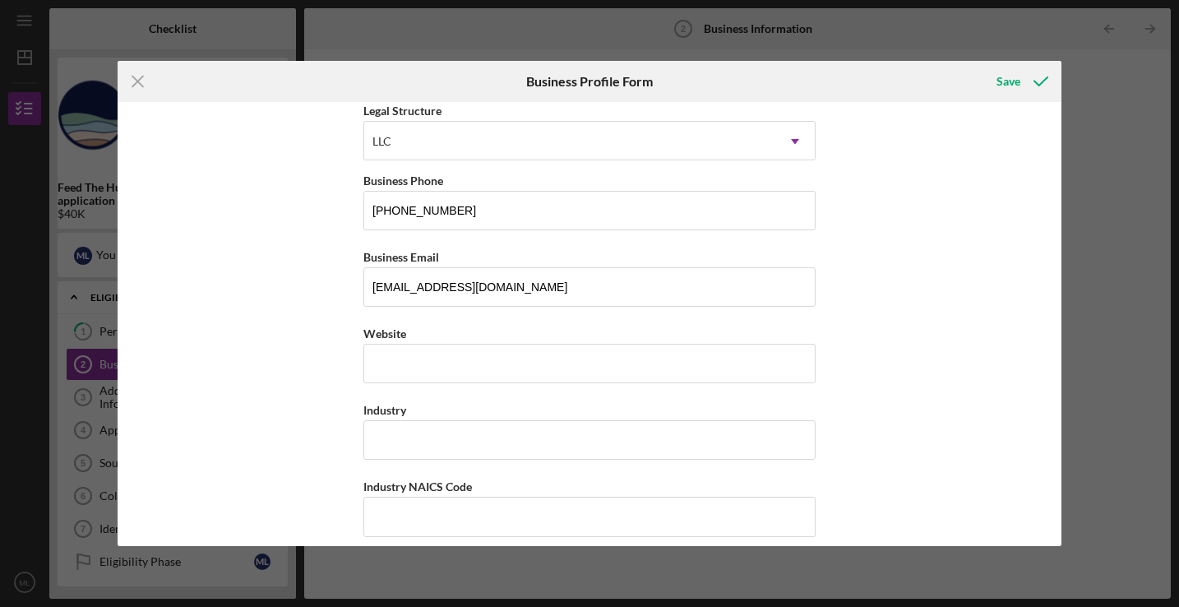
scroll to position [256, 0]
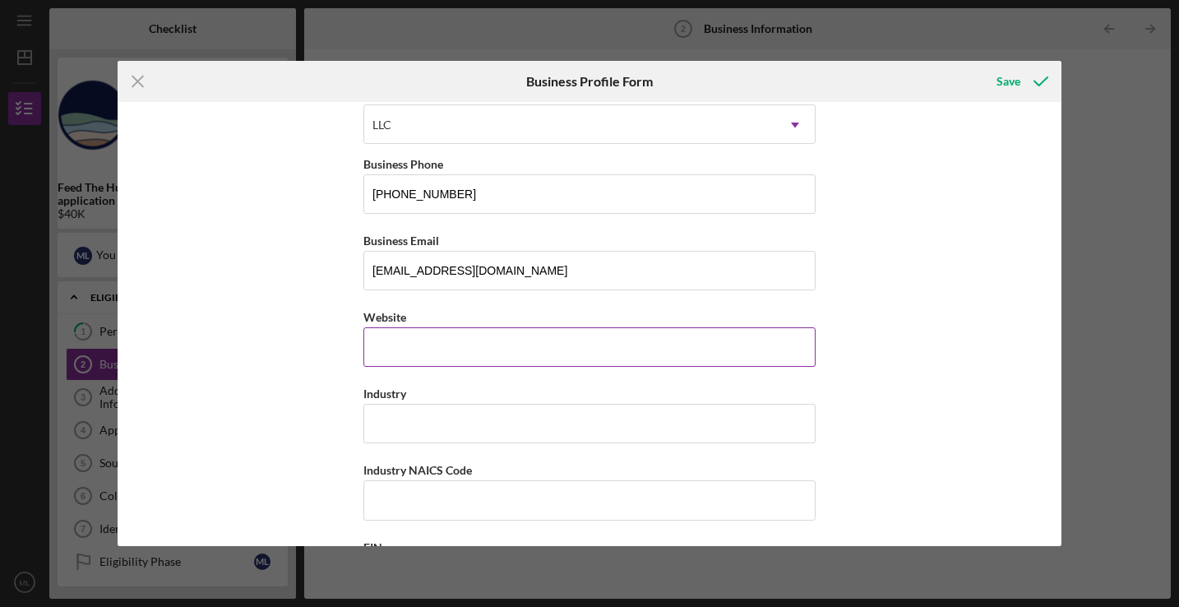
click at [454, 350] on input "Website" at bounding box center [590, 346] width 452 height 39
type input "[DOMAIN_NAME]"
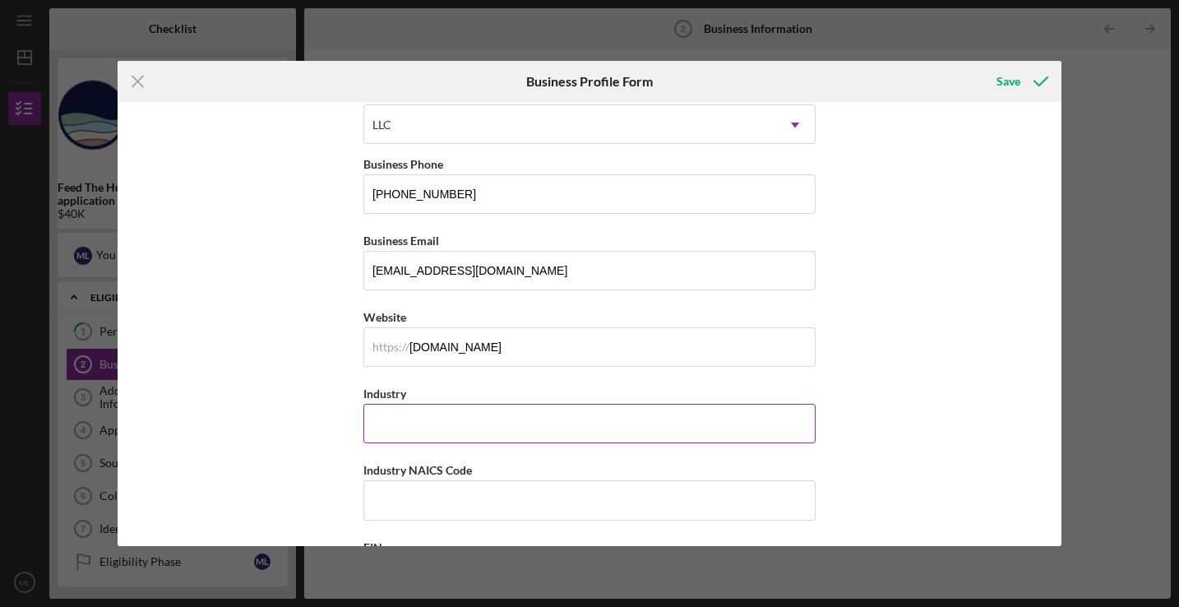
click at [425, 439] on input "Industry" at bounding box center [590, 423] width 452 height 39
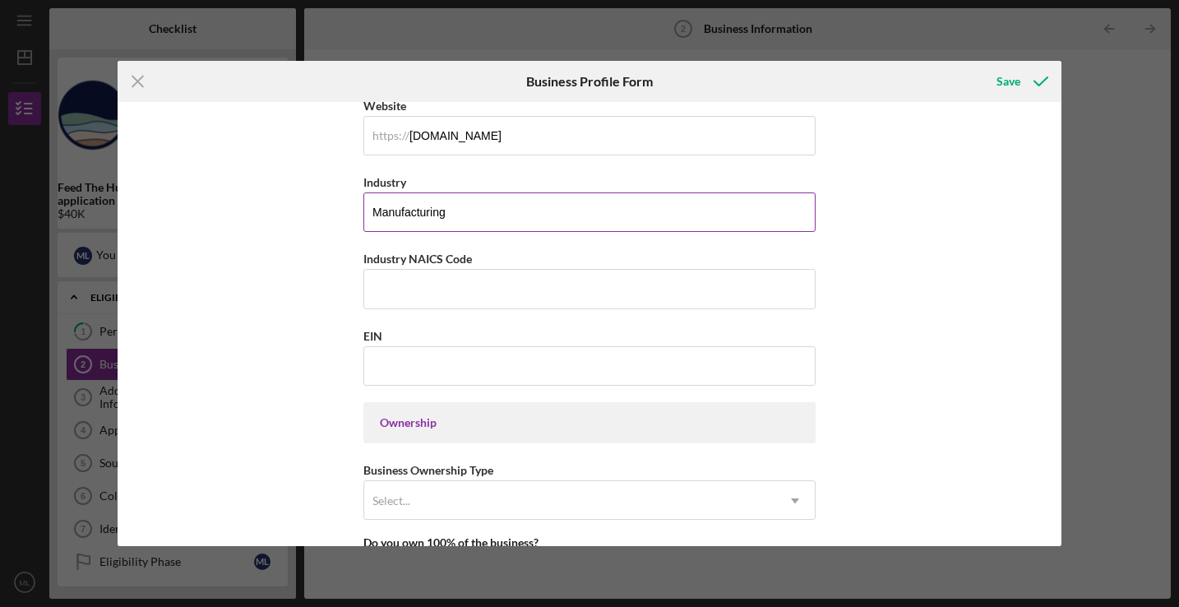
scroll to position [549, 0]
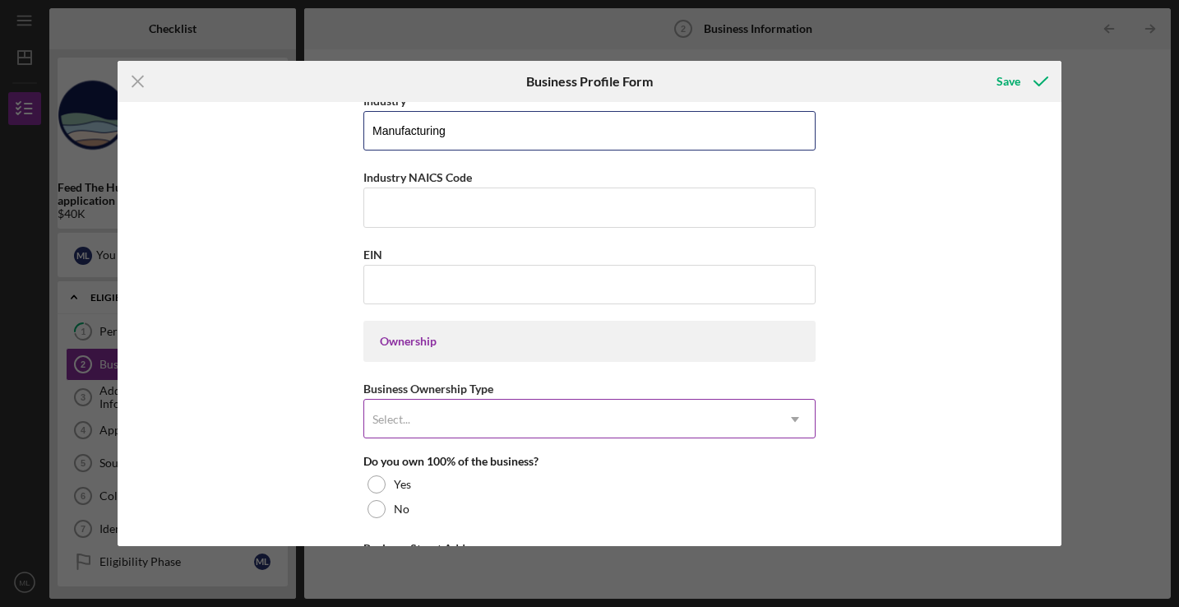
type input "Manufacturing"
click at [475, 420] on div "Select..." at bounding box center [569, 420] width 411 height 38
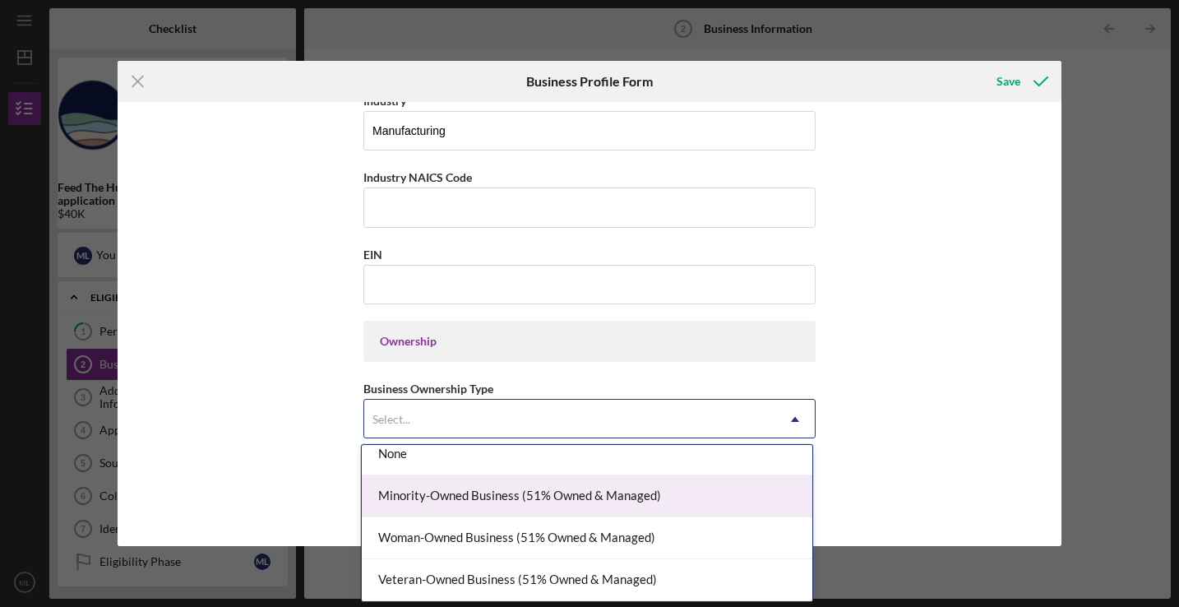
scroll to position [12, 0]
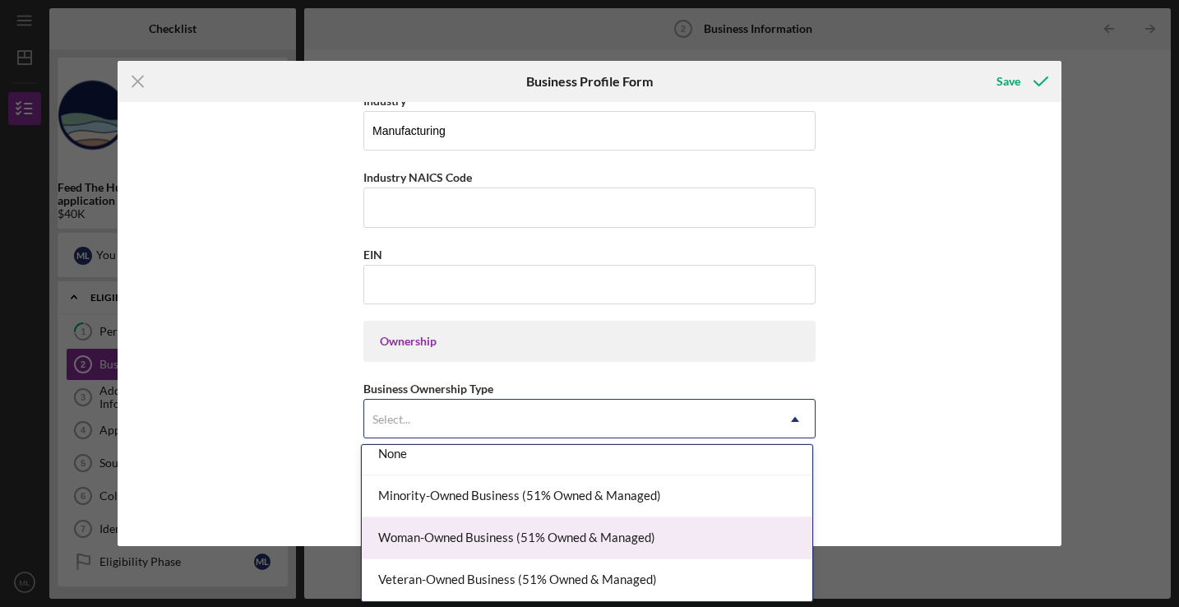
click at [470, 539] on div "Woman-Owned Business (51% Owned & Managed)" at bounding box center [587, 538] width 451 height 42
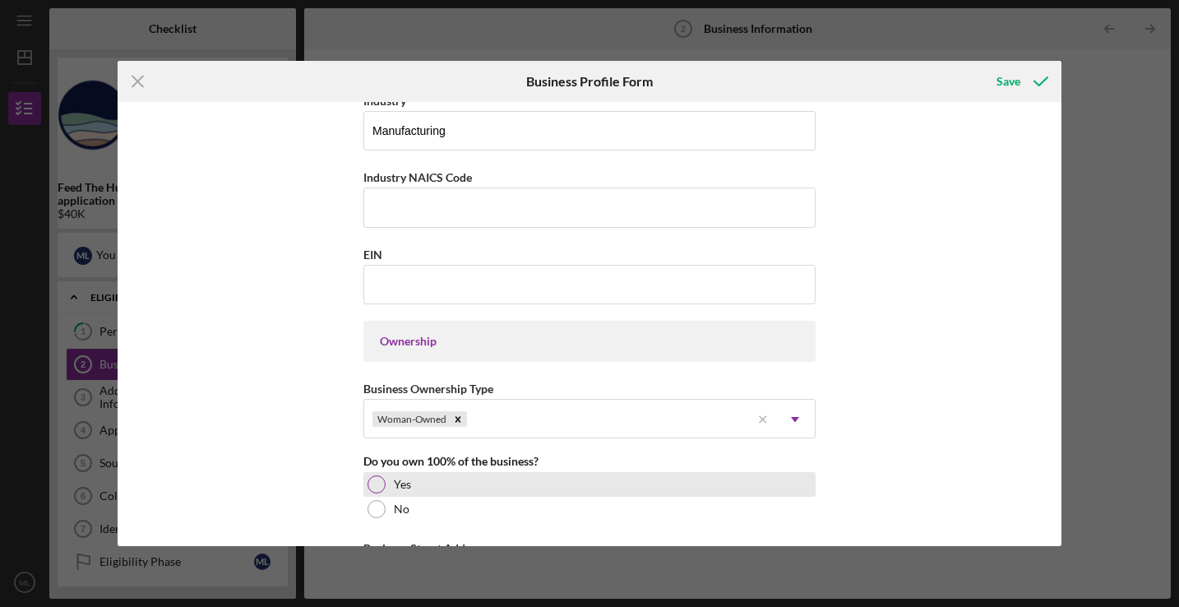
scroll to position [571, 0]
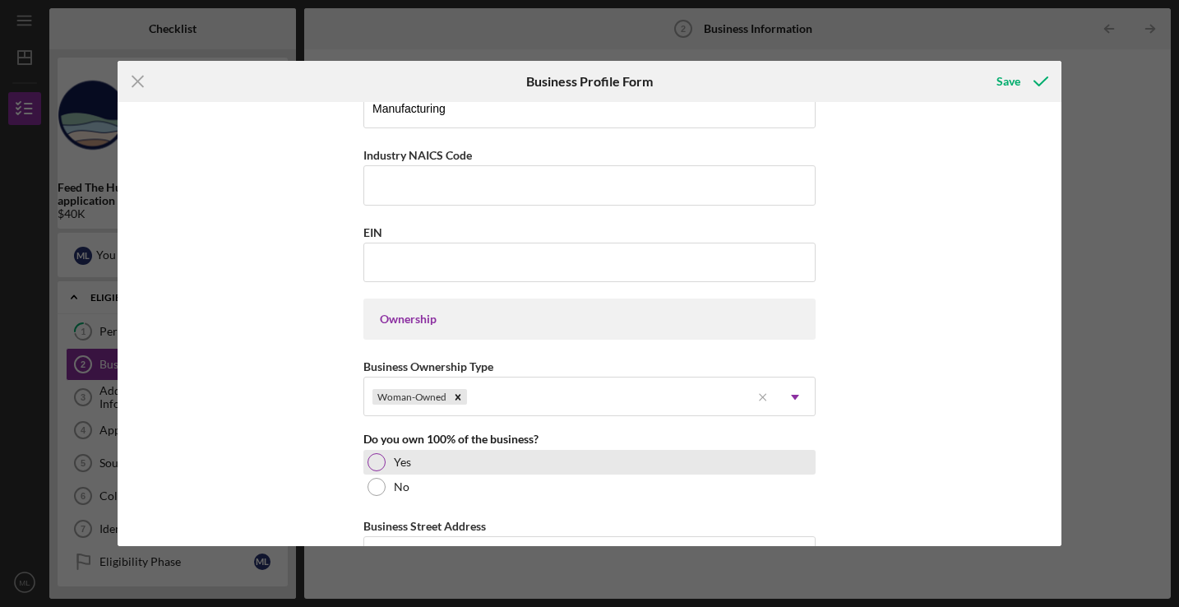
click at [433, 467] on div "Yes" at bounding box center [590, 462] width 452 height 25
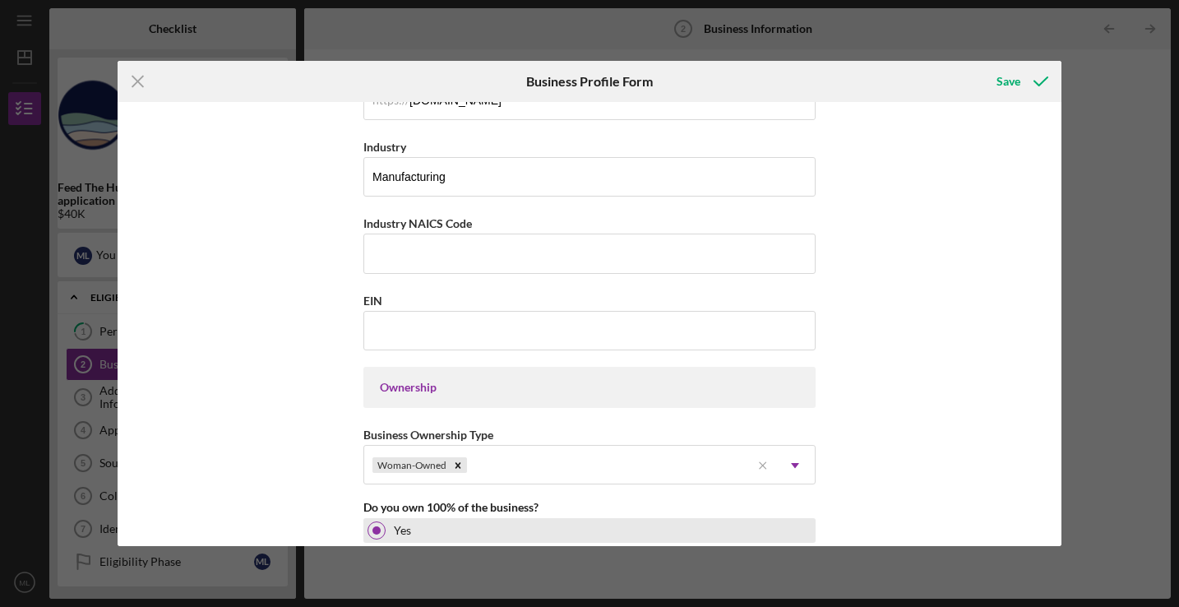
scroll to position [493, 0]
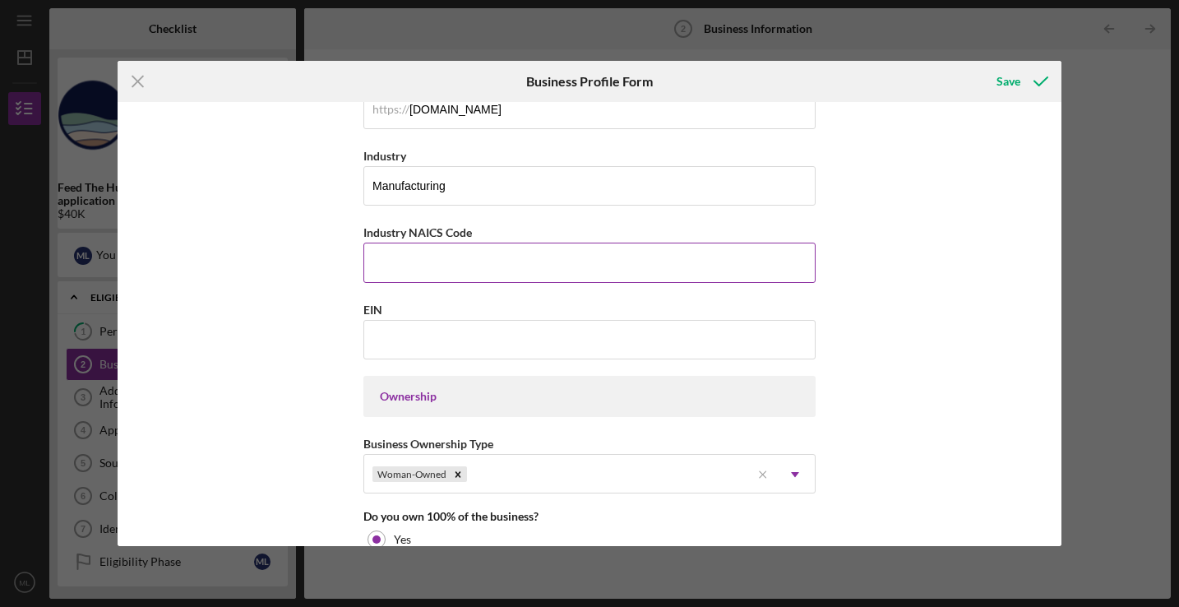
click at [549, 255] on input "Industry NAICS Code" at bounding box center [590, 262] width 452 height 39
type input "339999"
type input "[US_EMPLOYER_IDENTIFICATION_NUMBER]"
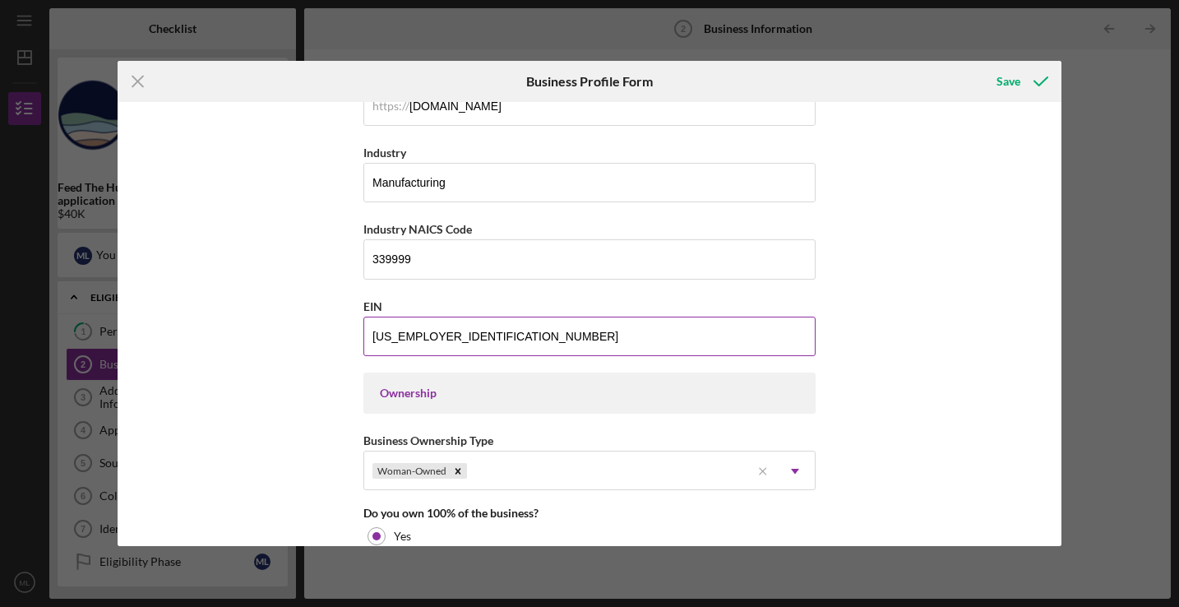
scroll to position [834, 0]
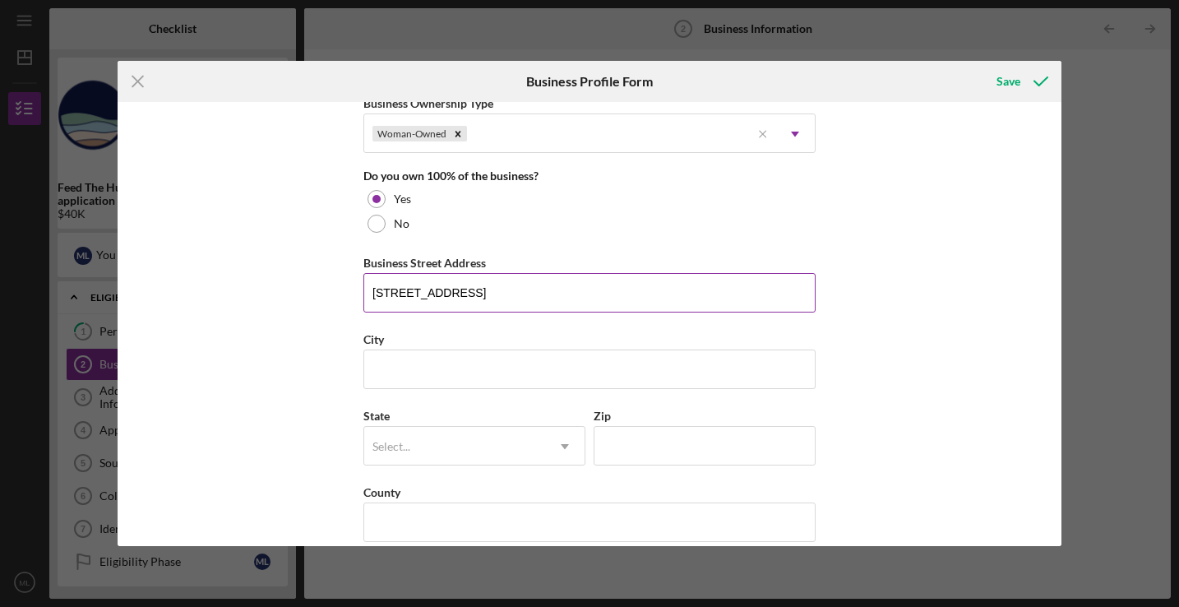
type input "[STREET_ADDRESS]"
type input "Hilo"
type input "h"
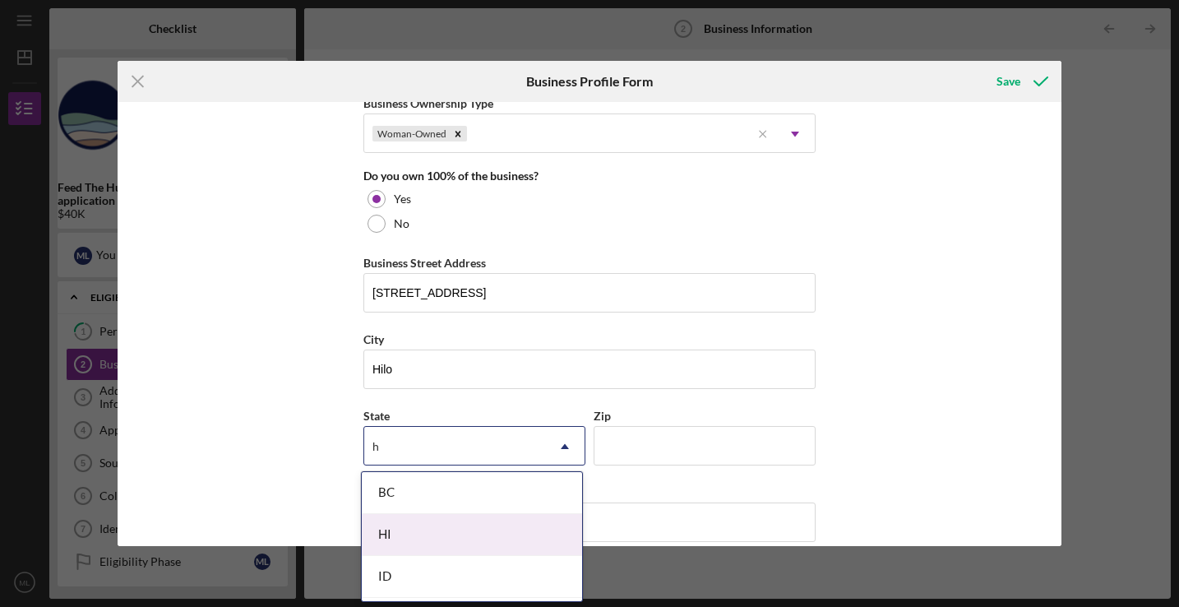
click at [444, 530] on div "HI" at bounding box center [472, 535] width 220 height 42
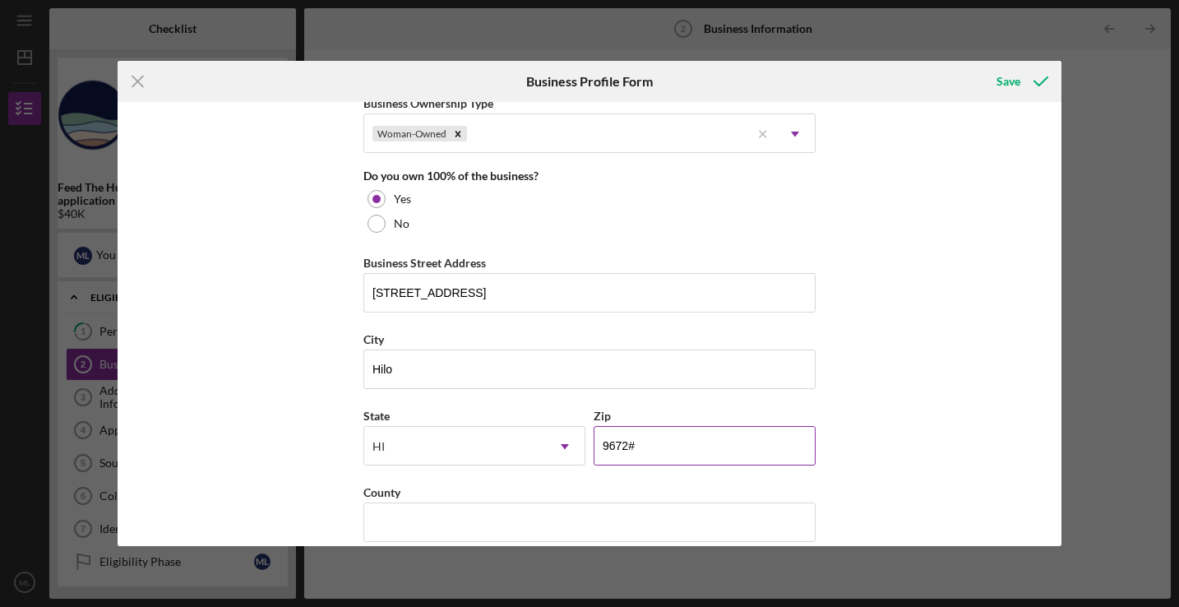
type input "96720"
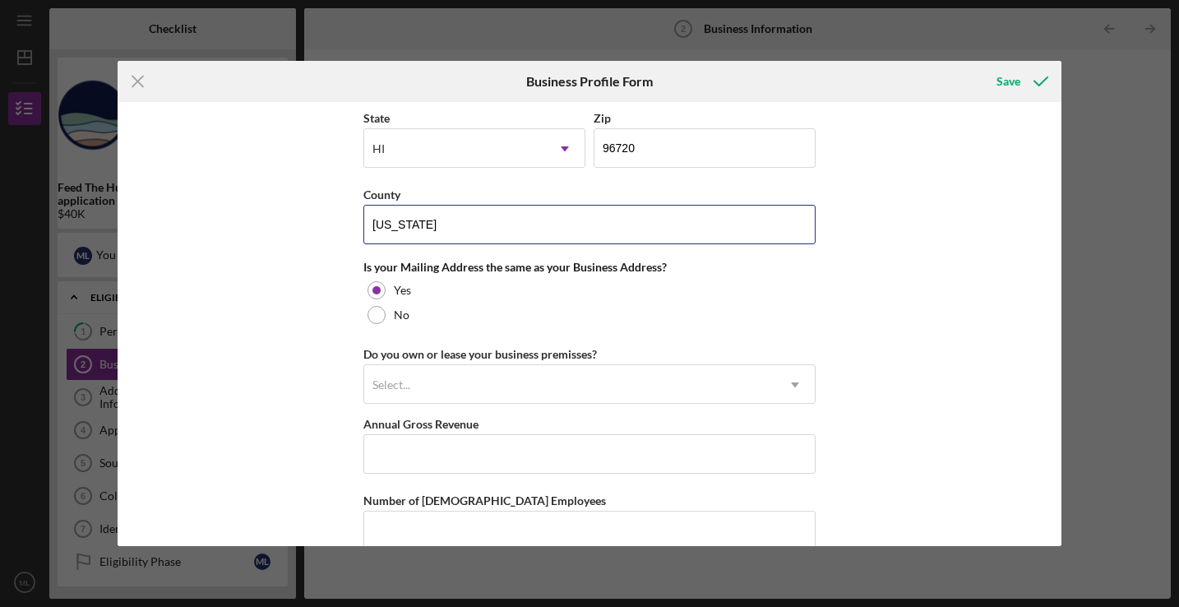
scroll to position [1134, 0]
type input "[US_STATE]"
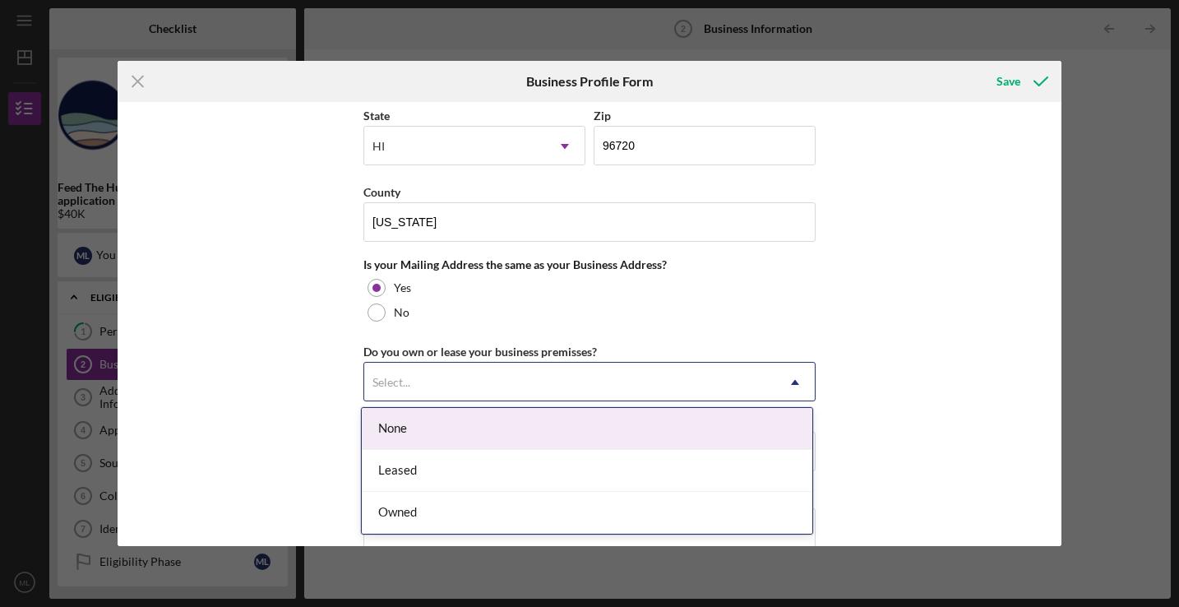
click at [495, 382] on div "Select..." at bounding box center [569, 383] width 411 height 38
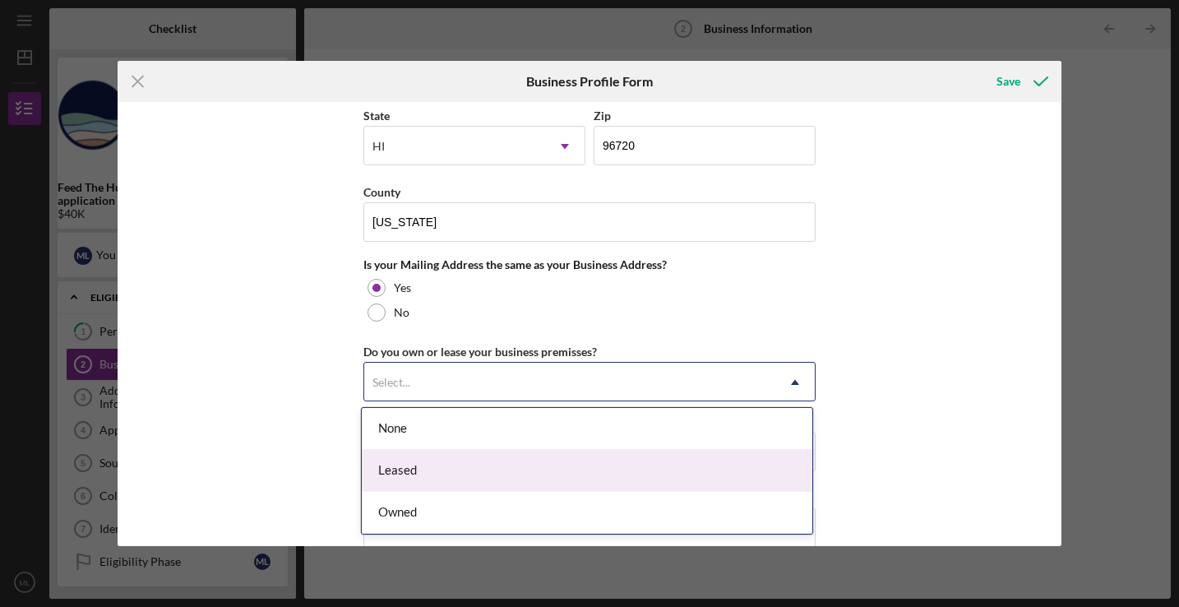
click at [449, 488] on div "Leased" at bounding box center [587, 471] width 451 height 42
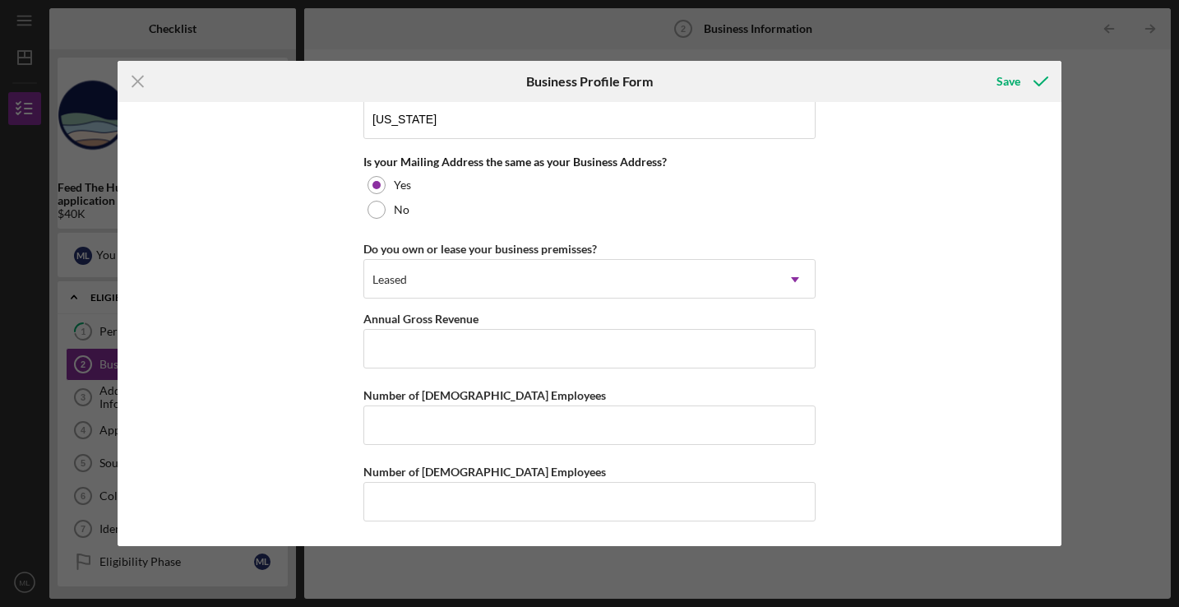
scroll to position [1236, 0]
click at [512, 337] on input "Annual Gross Revenue" at bounding box center [590, 349] width 452 height 39
click at [470, 421] on input "Number of [DEMOGRAPHIC_DATA] Employees" at bounding box center [590, 425] width 452 height 39
type input "1"
click at [438, 493] on input "Number of [DEMOGRAPHIC_DATA] Employees" at bounding box center [590, 502] width 452 height 39
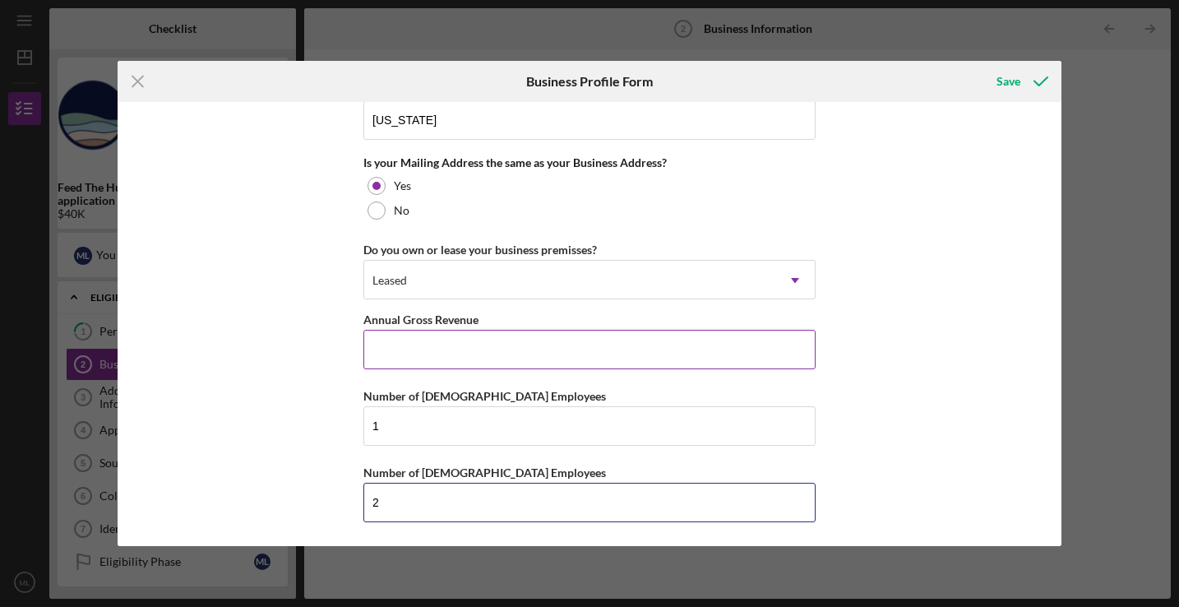
type input "2"
click at [438, 345] on input "Annual Gross Revenue" at bounding box center [590, 349] width 452 height 39
type input "$150,000"
click at [148, 83] on icon "Icon/Menu Close" at bounding box center [138, 81] width 41 height 41
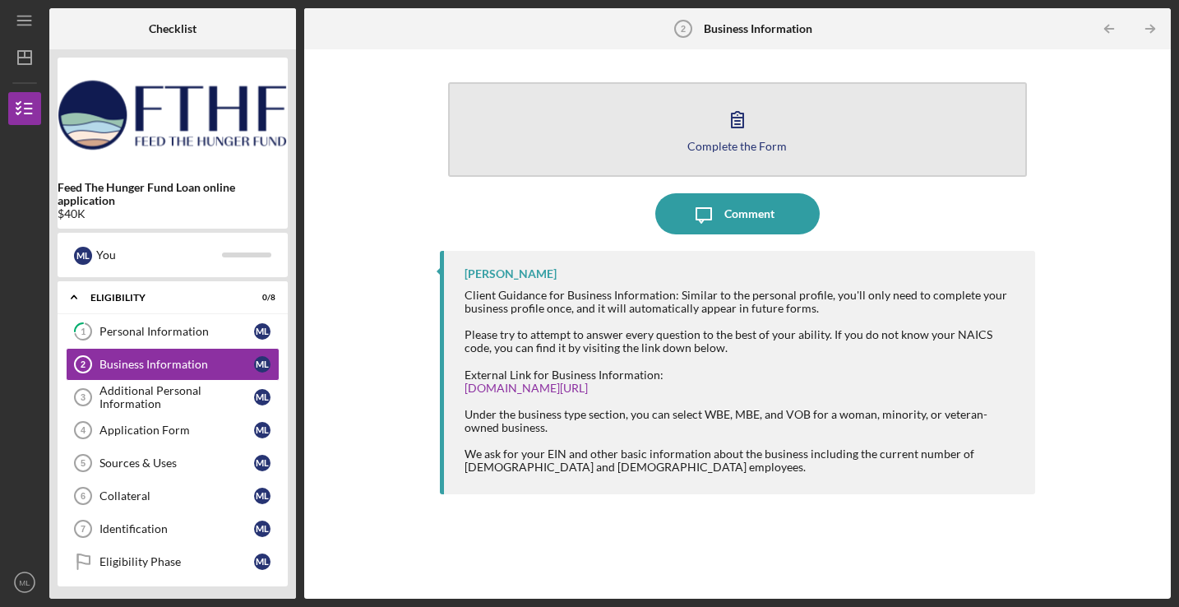
click at [721, 108] on icon "button" at bounding box center [737, 119] width 41 height 41
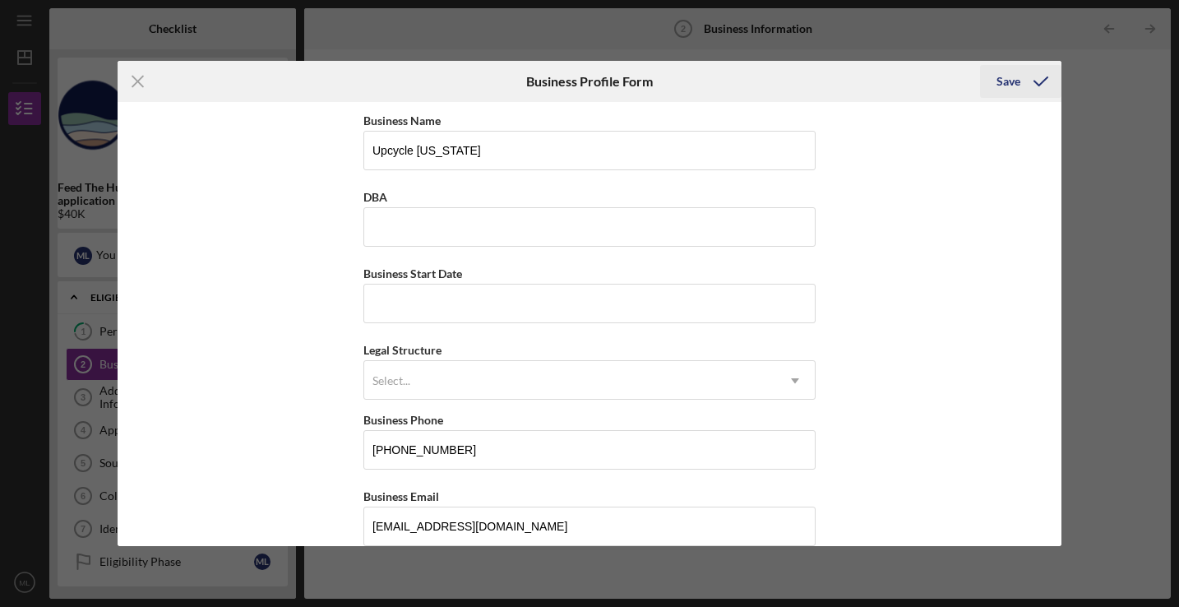
click at [1017, 82] on div "Save" at bounding box center [1009, 81] width 24 height 33
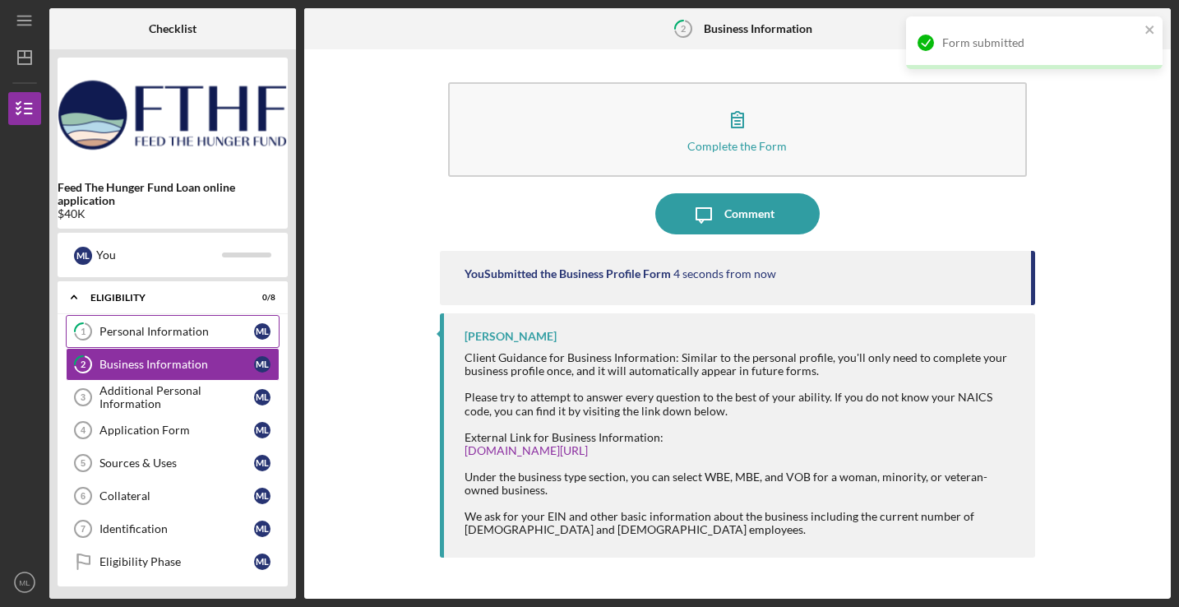
click at [225, 334] on div "Personal Information" at bounding box center [177, 331] width 155 height 13
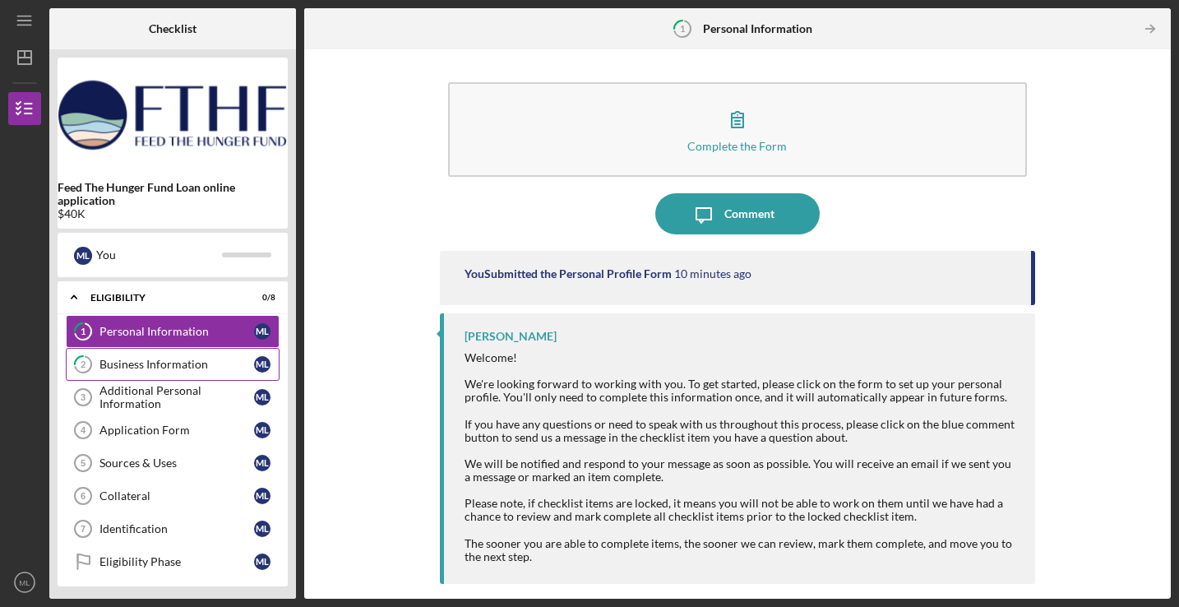
click at [112, 368] on div "Business Information" at bounding box center [177, 364] width 155 height 13
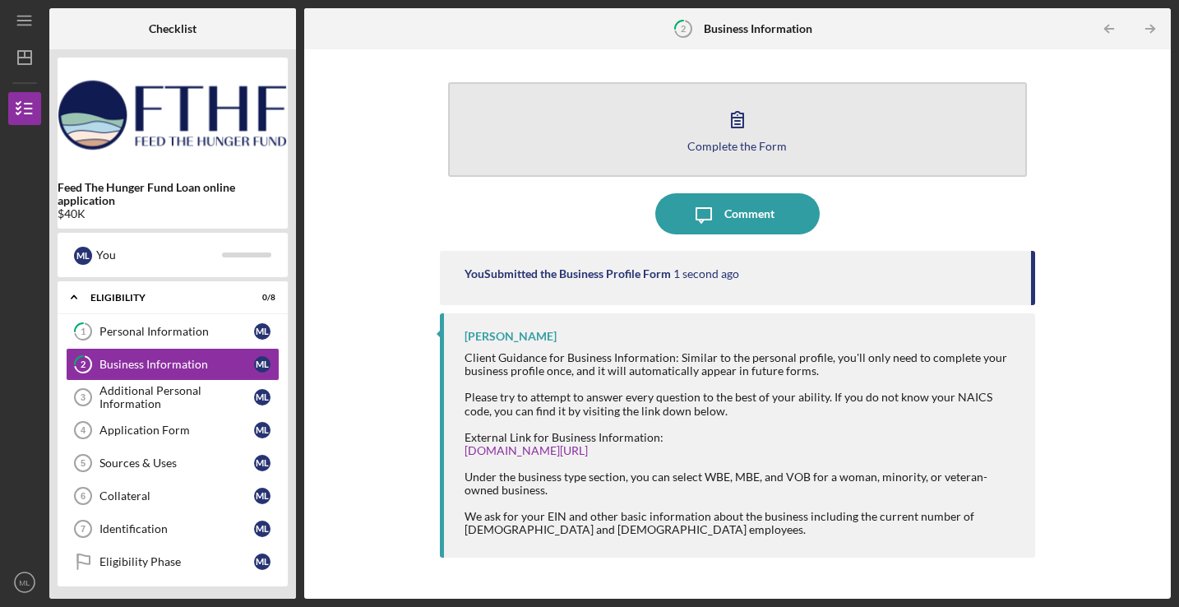
click at [759, 152] on button "Complete the Form Form" at bounding box center [737, 129] width 579 height 95
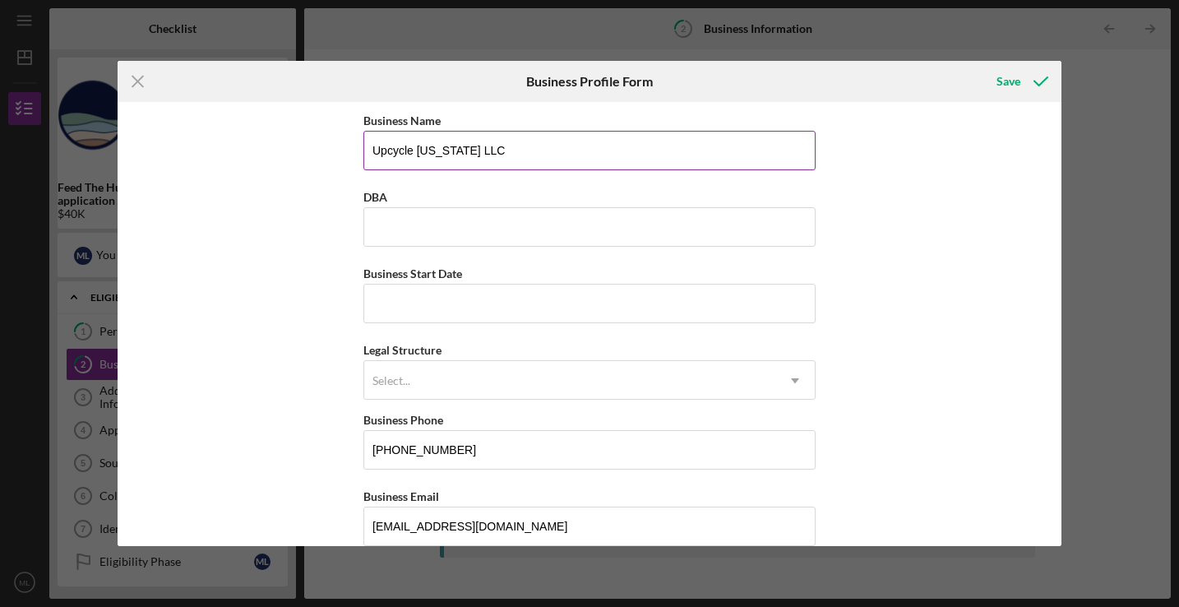
type input "Upcycle [US_STATE] LLC"
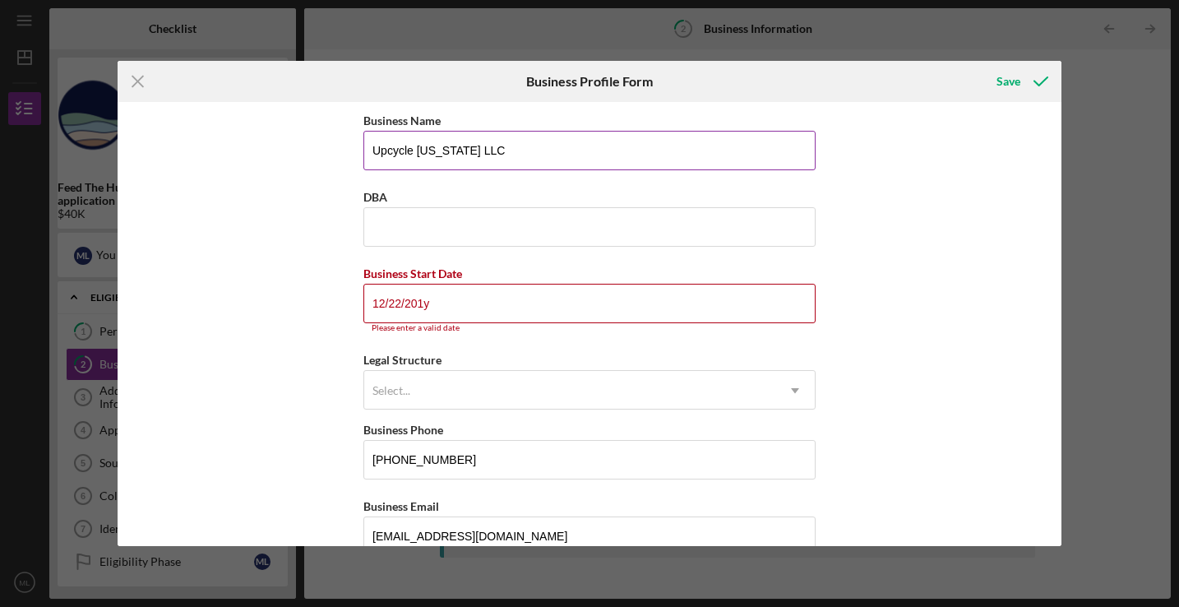
type input "[DATE]"
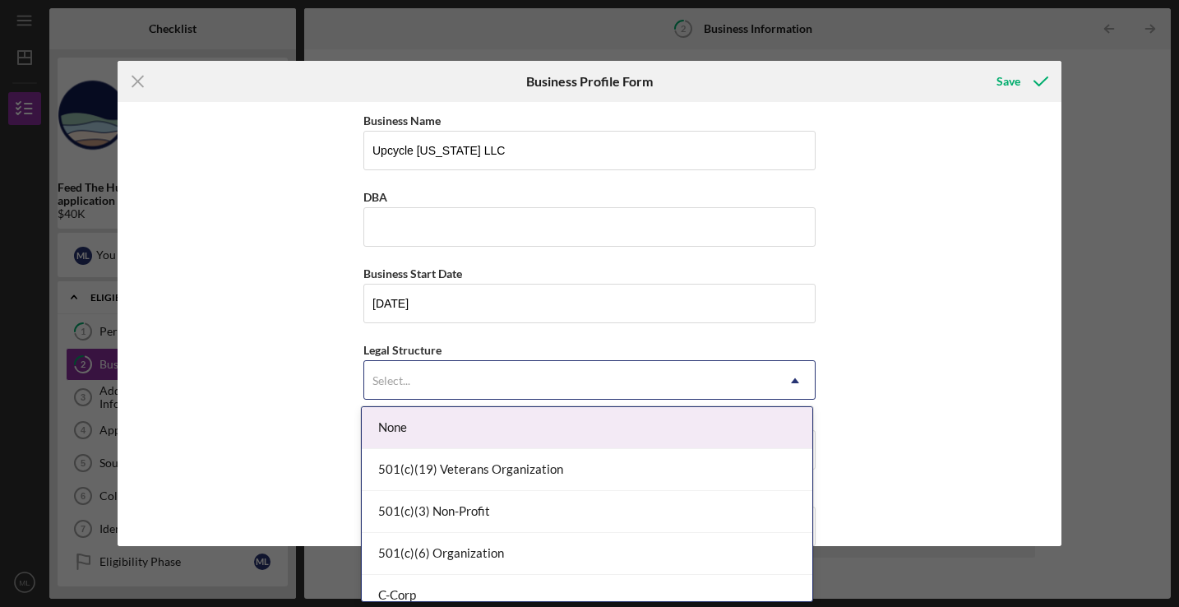
click at [532, 381] on div "Select..." at bounding box center [569, 381] width 411 height 38
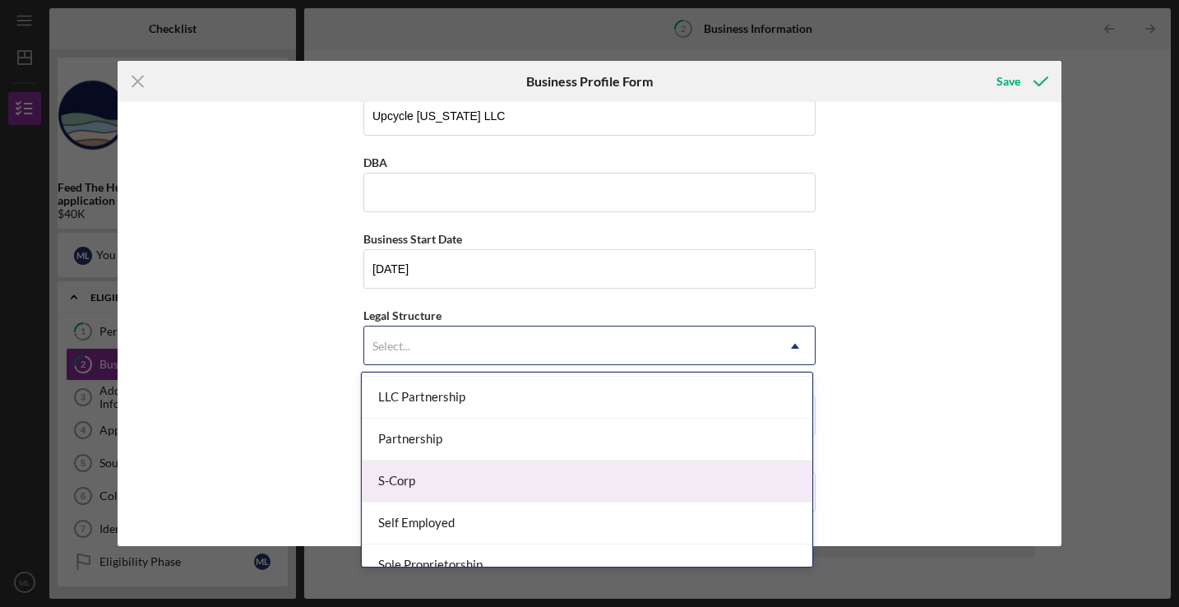
scroll to position [286, 0]
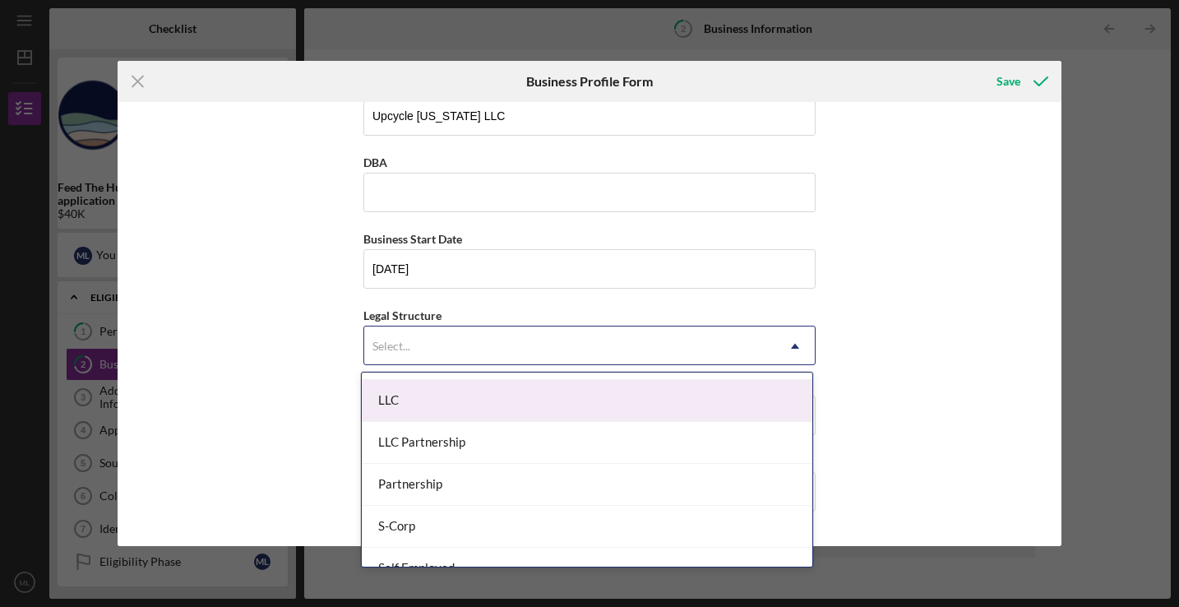
click at [475, 407] on div "LLC" at bounding box center [587, 401] width 451 height 42
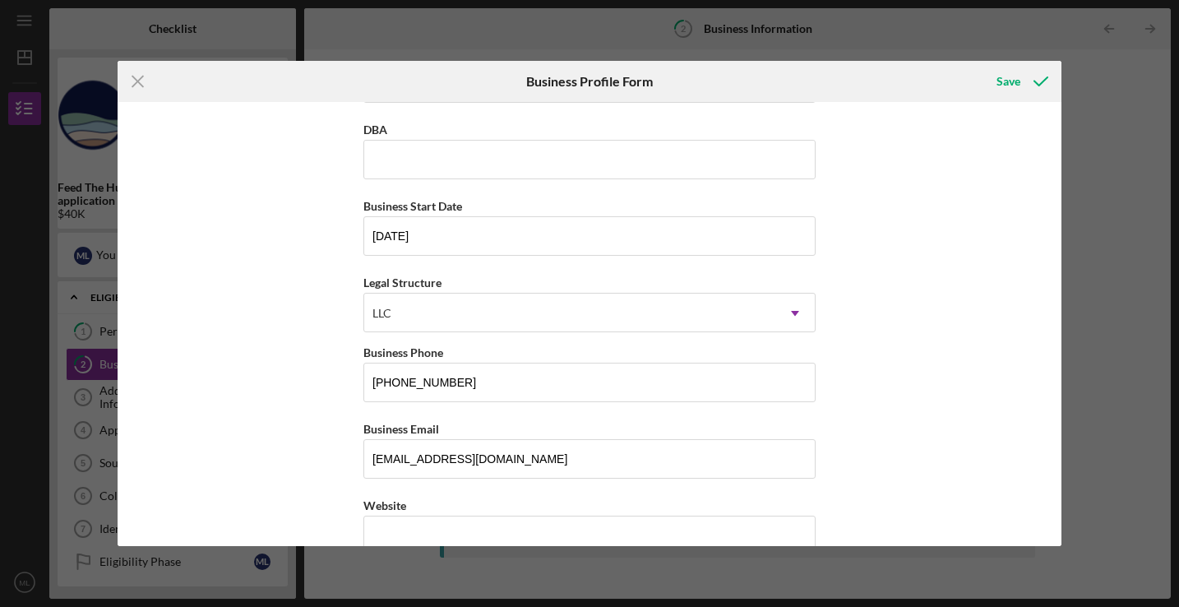
scroll to position [399, 0]
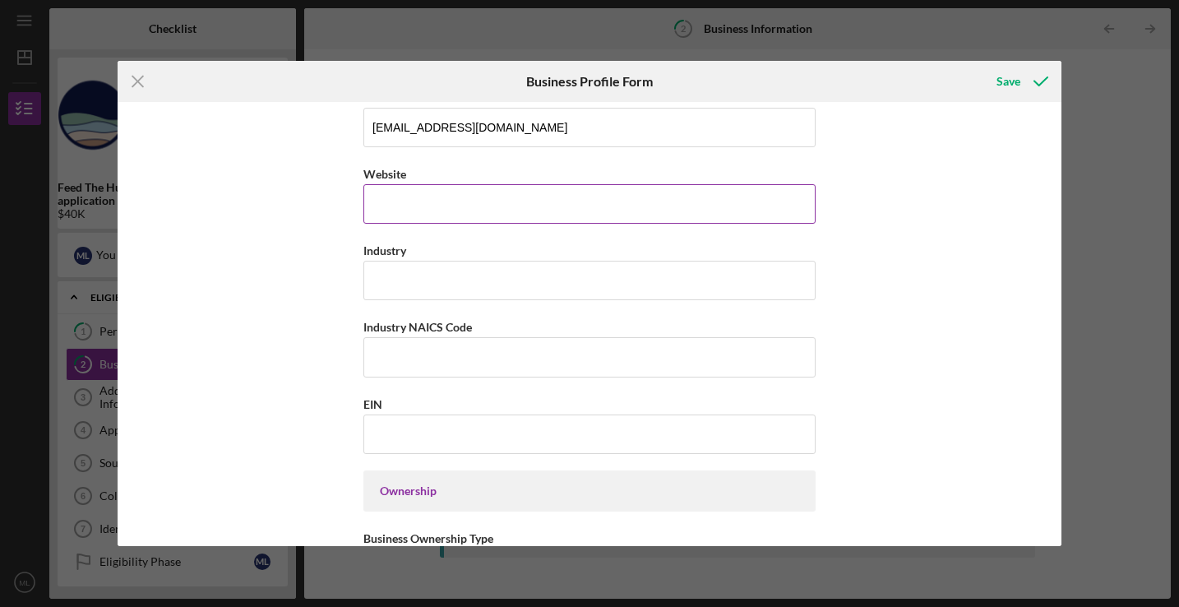
click at [438, 202] on input "Website" at bounding box center [590, 203] width 452 height 39
type input "[DOMAIN_NAME]"
click at [469, 276] on input "Industry" at bounding box center [590, 280] width 452 height 39
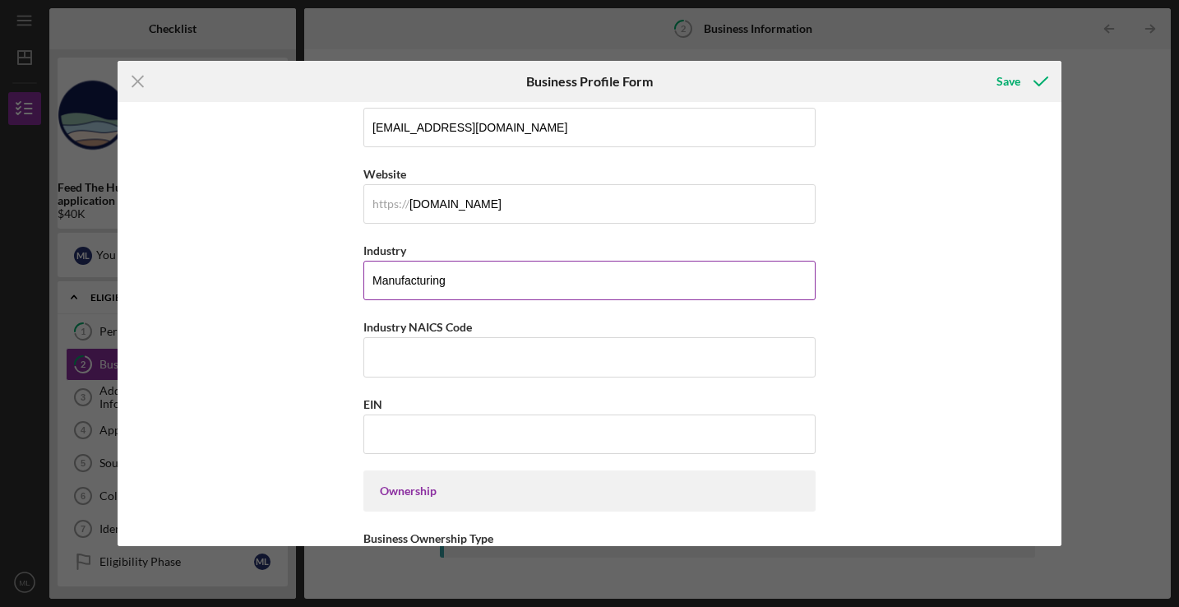
type input "Manufacturing"
type input "339999"
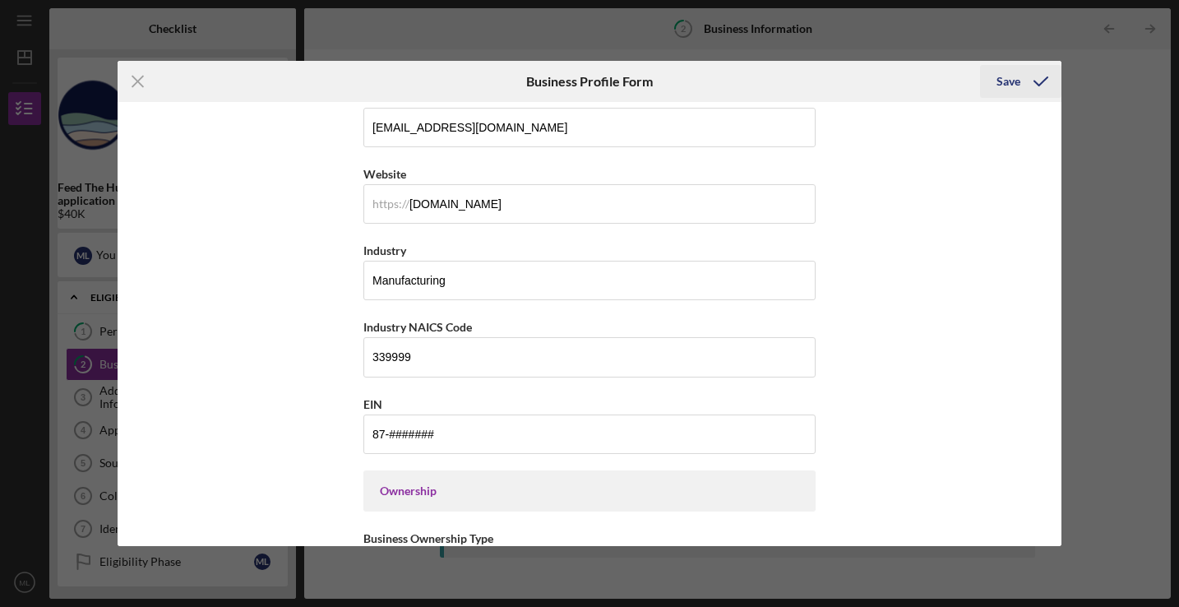
click at [1006, 86] on div "Save" at bounding box center [1009, 81] width 24 height 33
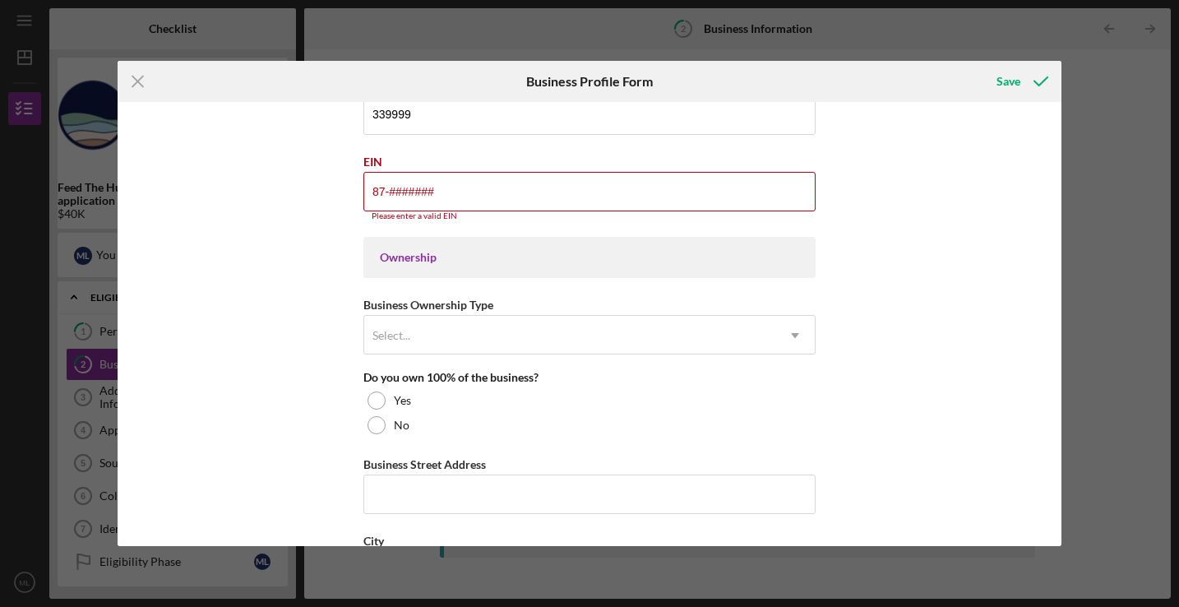
scroll to position [515, 0]
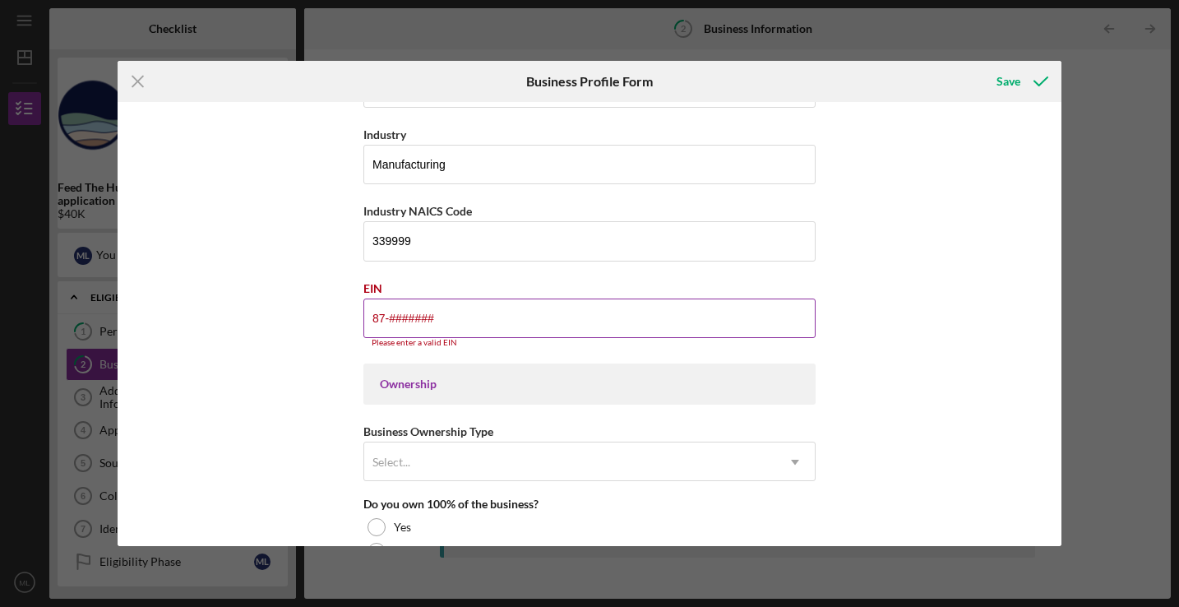
click at [478, 327] on input "87-#######" at bounding box center [590, 318] width 452 height 39
type input "[US_EMPLOYER_IDENTIFICATION_NUMBER]"
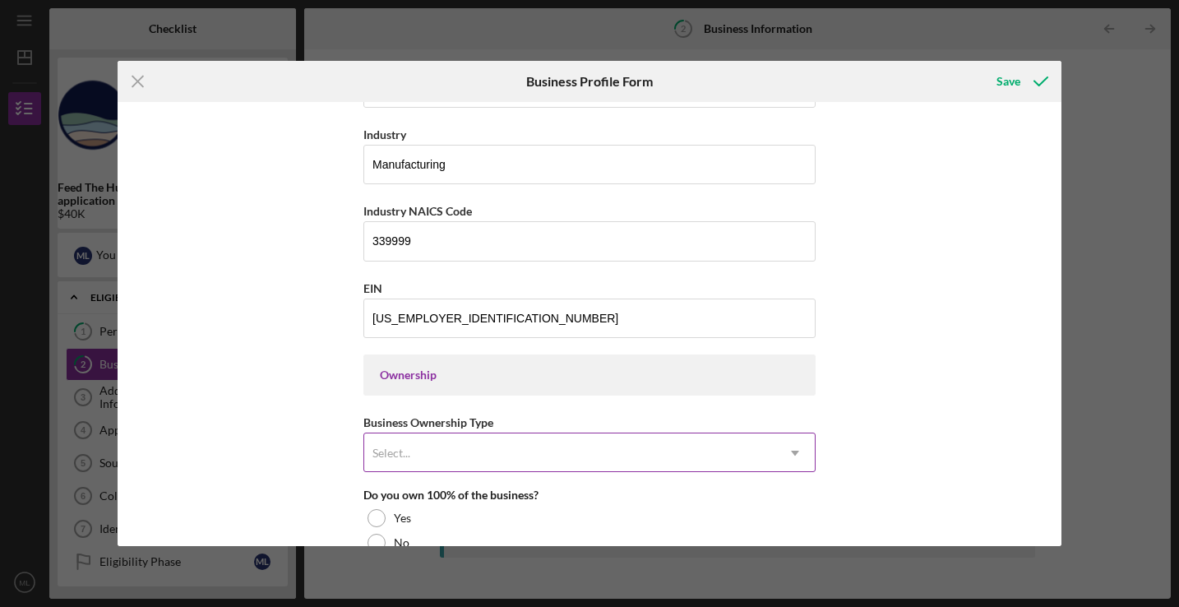
click at [529, 466] on div "Select..." at bounding box center [569, 453] width 411 height 38
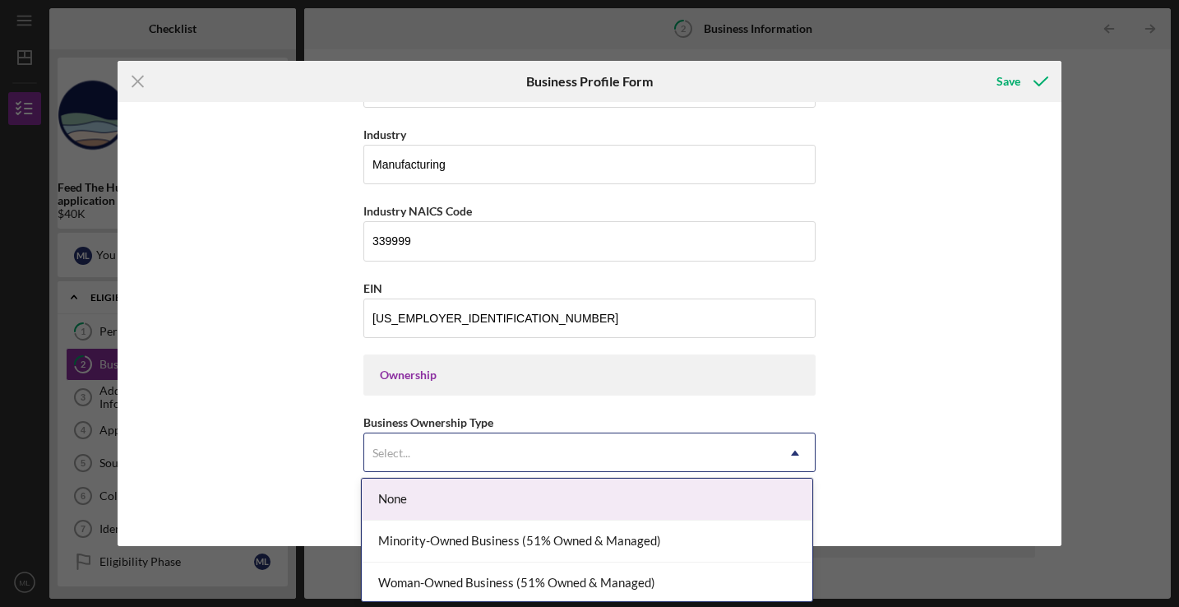
scroll to position [3, 0]
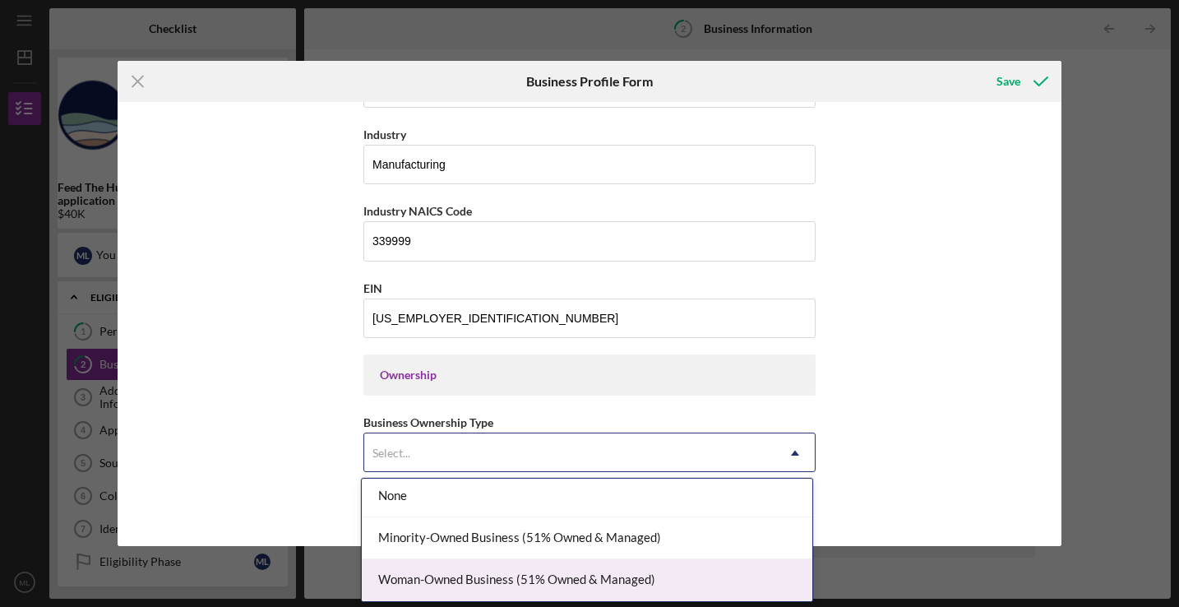
click at [519, 572] on div "Woman-Owned Business (51% Owned & Managed)" at bounding box center [587, 580] width 451 height 42
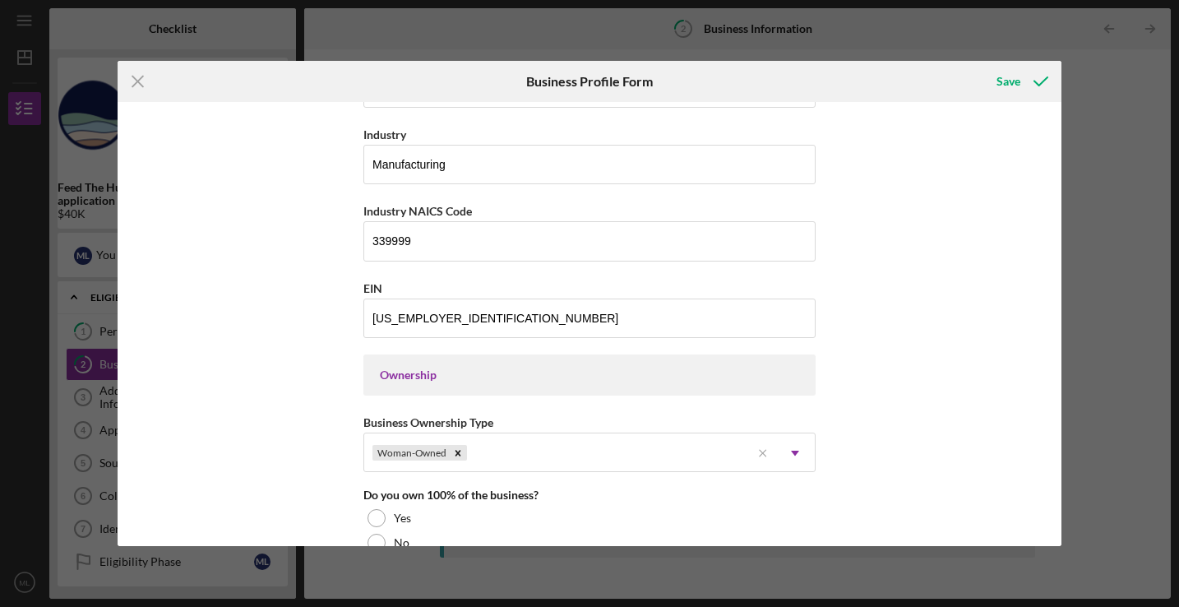
scroll to position [785, 0]
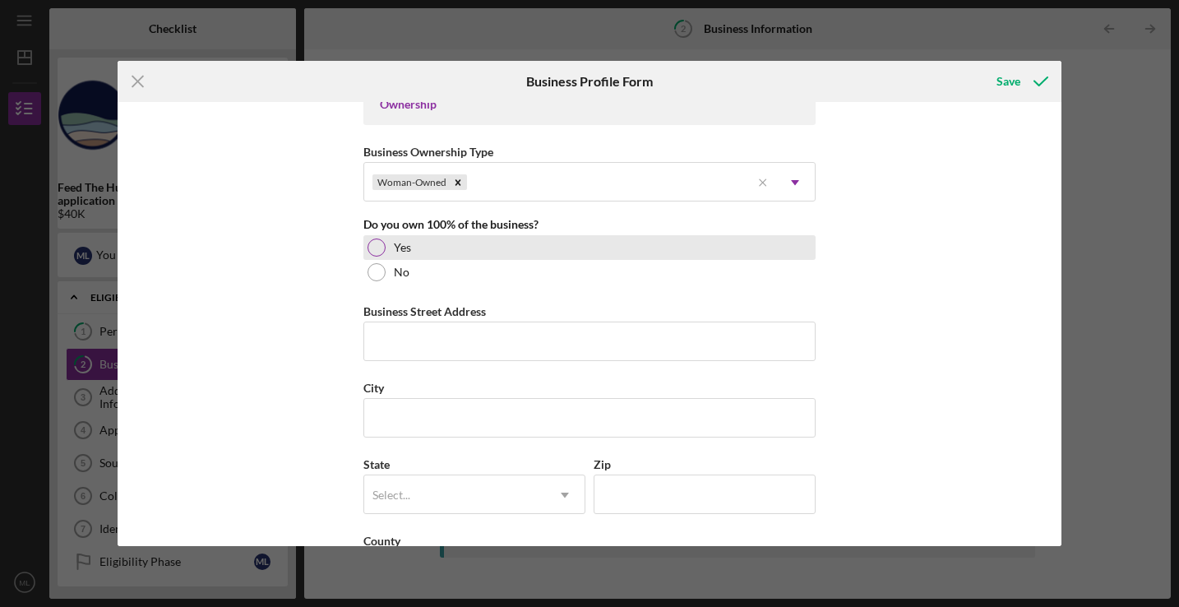
click at [373, 248] on div at bounding box center [377, 248] width 18 height 18
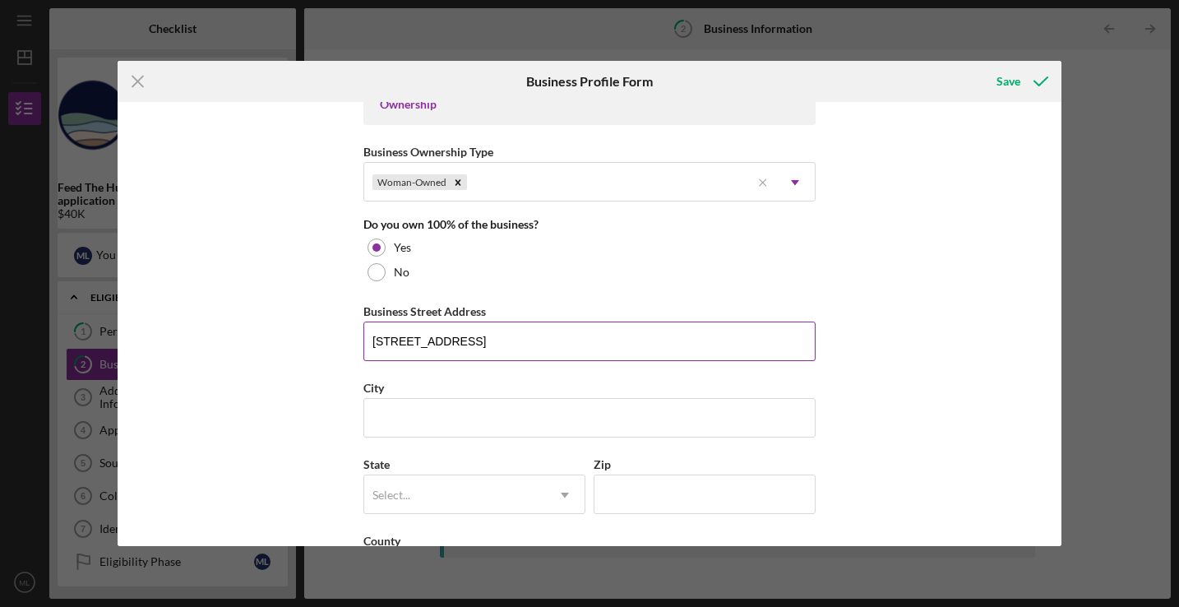
type input "[STREET_ADDRESS]"
type input "Hilo"
type input "h"
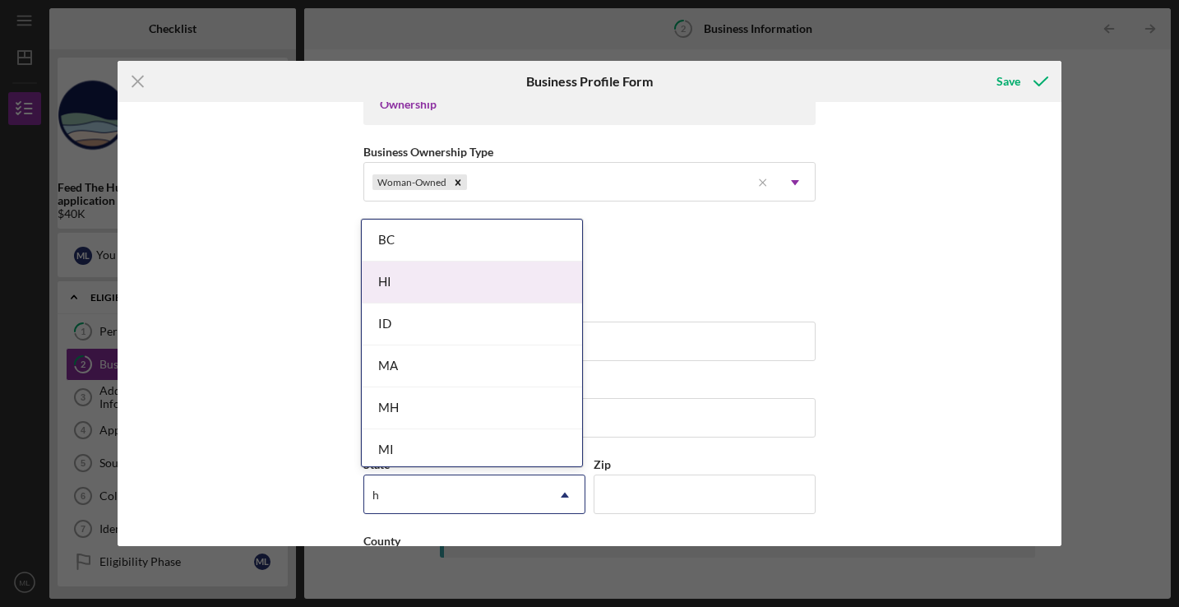
click at [410, 293] on div "HI" at bounding box center [472, 283] width 220 height 42
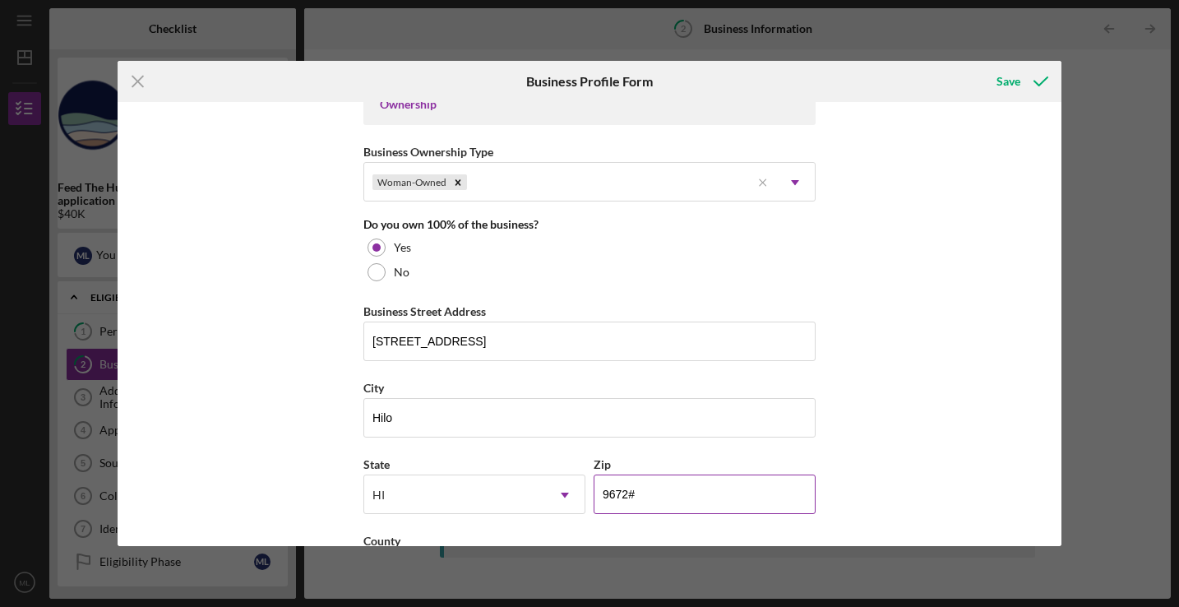
type input "96720"
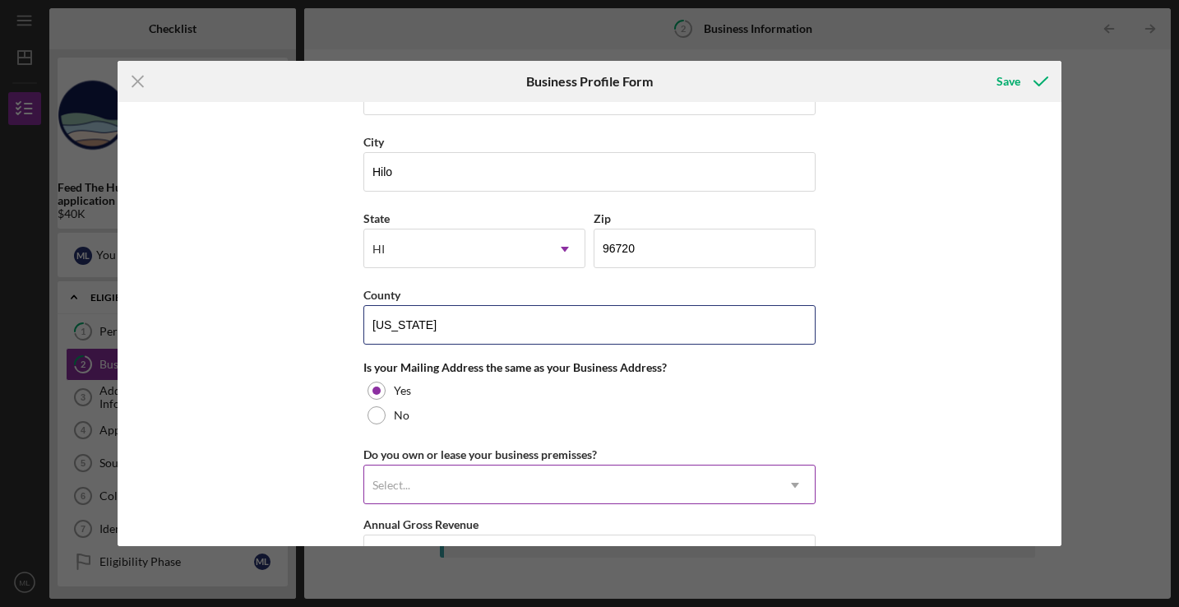
type input "[US_STATE]"
click at [453, 484] on div "Select..." at bounding box center [569, 485] width 411 height 38
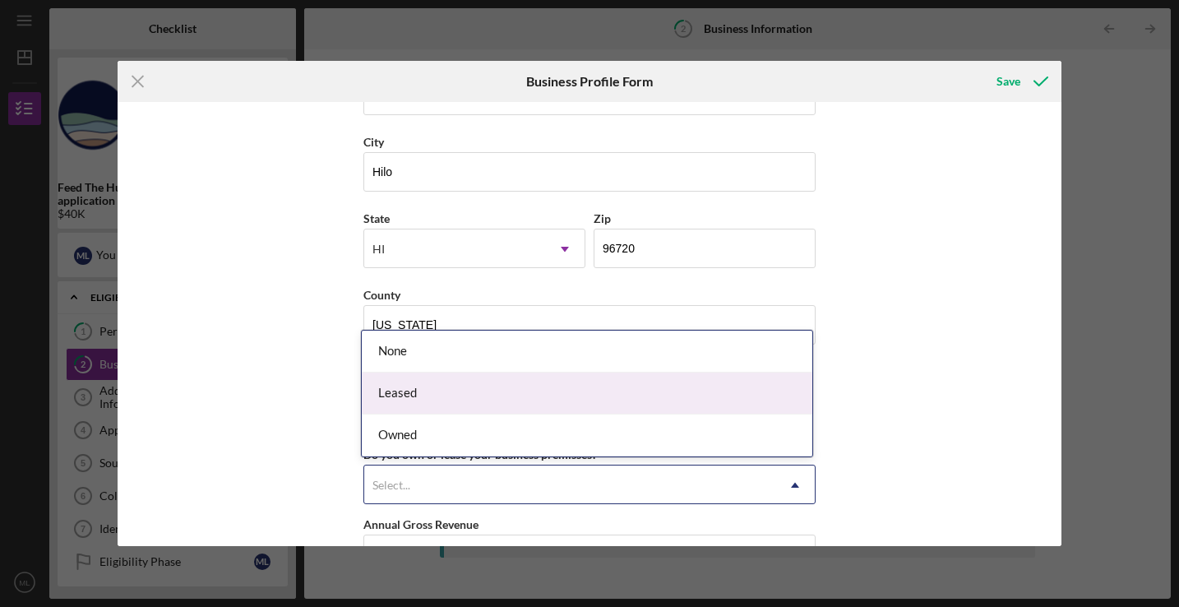
click at [424, 387] on div "Leased" at bounding box center [587, 394] width 451 height 42
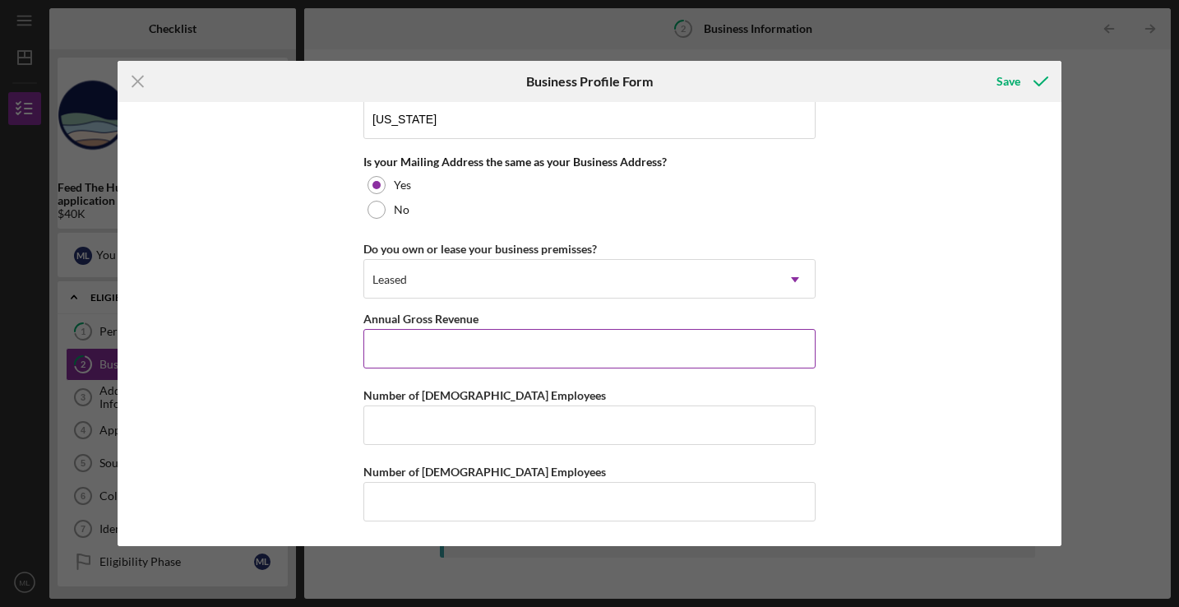
scroll to position [1236, 0]
click at [425, 354] on input "Annual Gross Revenue" at bounding box center [590, 349] width 452 height 39
type input "$150,000"
type input "1"
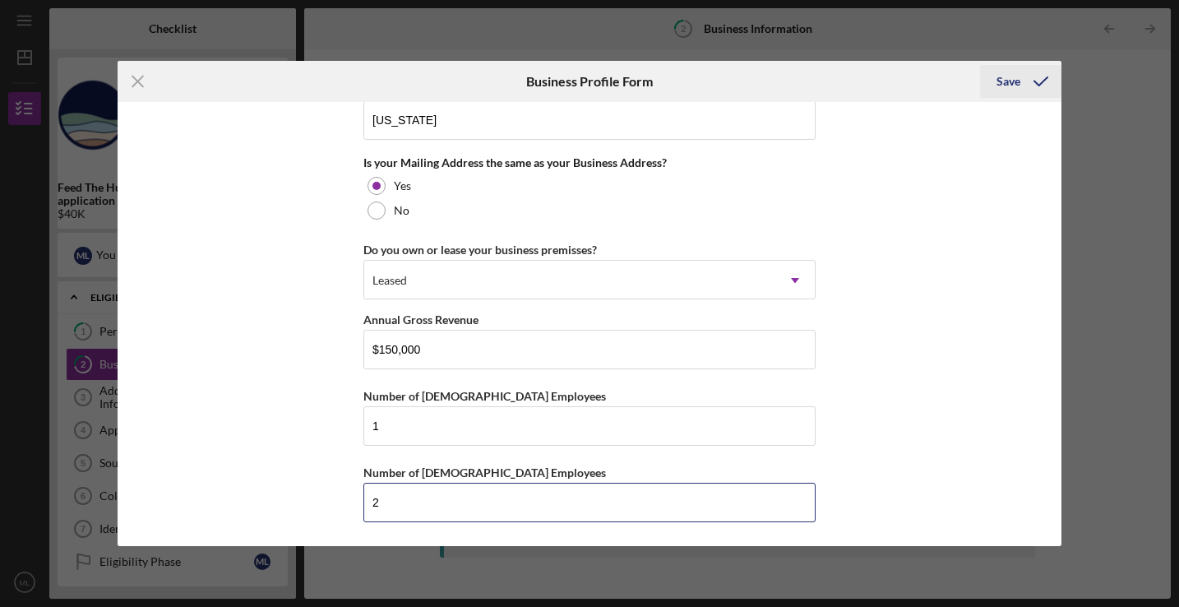
type input "2"
click at [1006, 84] on div "Save" at bounding box center [1009, 81] width 24 height 33
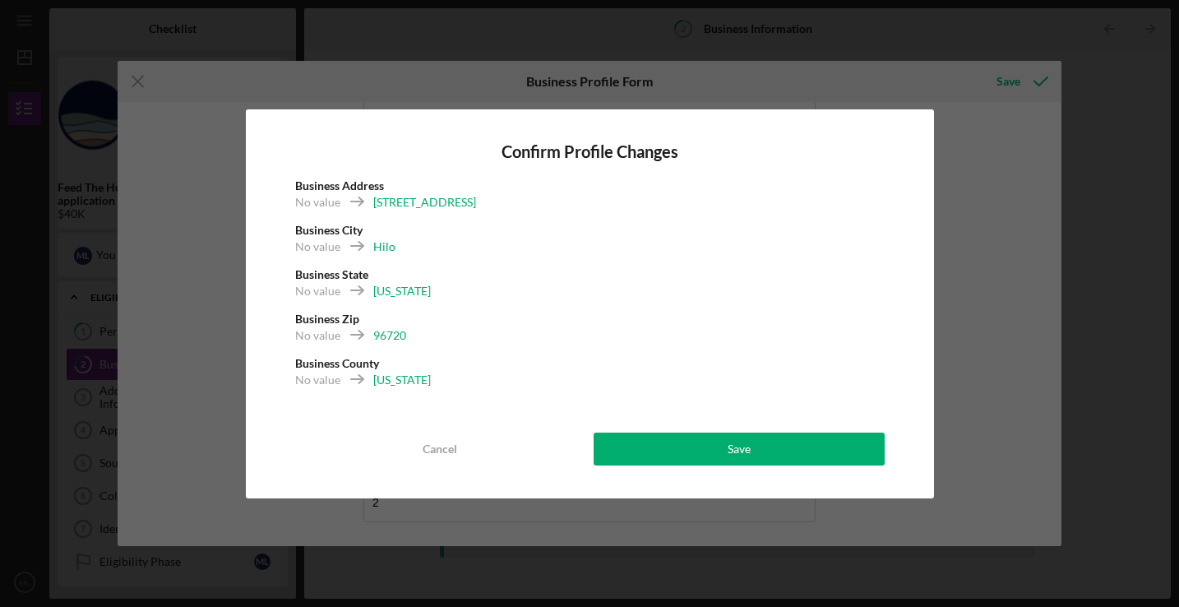
click at [655, 467] on div "Confirm Profile Changes Business Address No value [STREET_ADDRESS] No value [US…" at bounding box center [590, 303] width 688 height 389
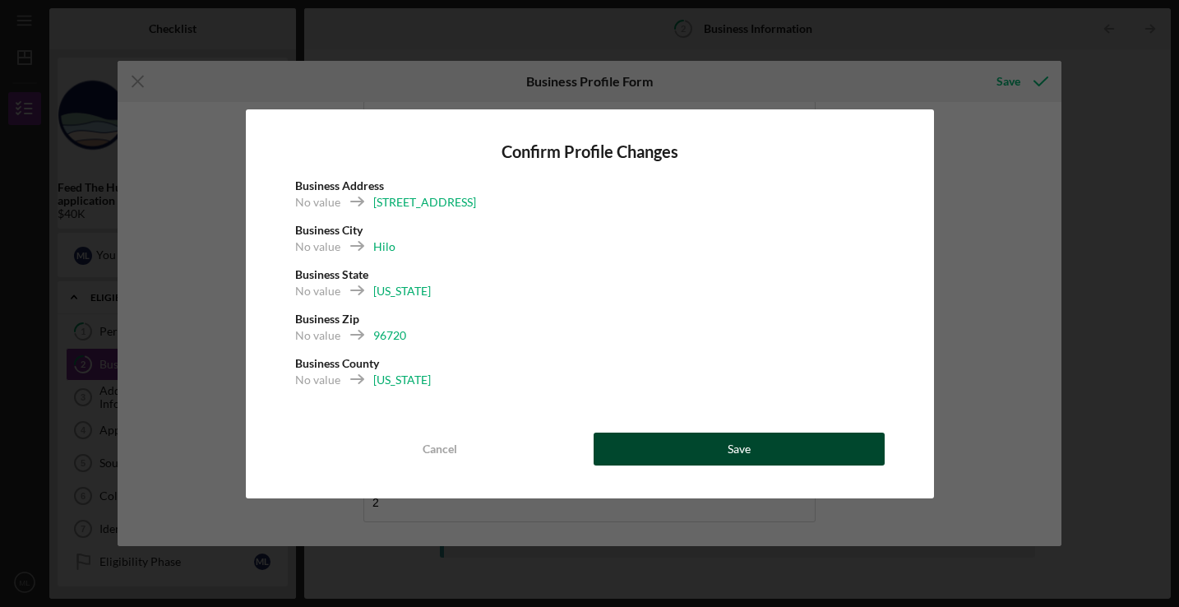
click at [652, 452] on button "Save" at bounding box center [739, 449] width 291 height 33
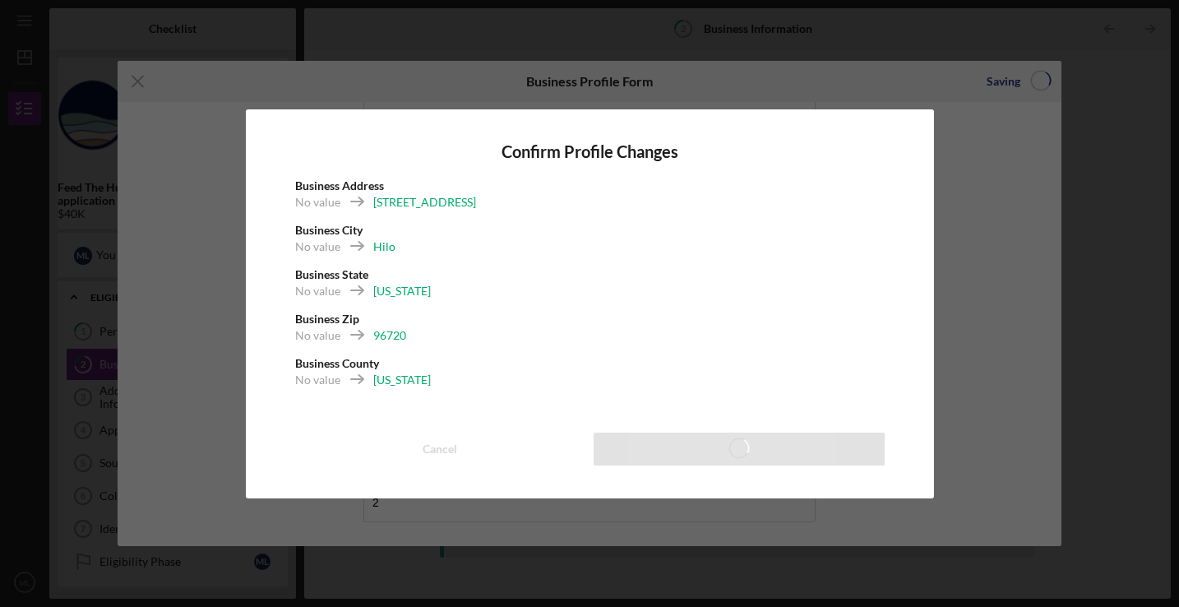
type input "Upcycle [US_STATE]"
type input "Upcycle [US_STATE] LLC"
type input "[DATE]"
type input "[DOMAIN_NAME]"
type input "Manufacturing"
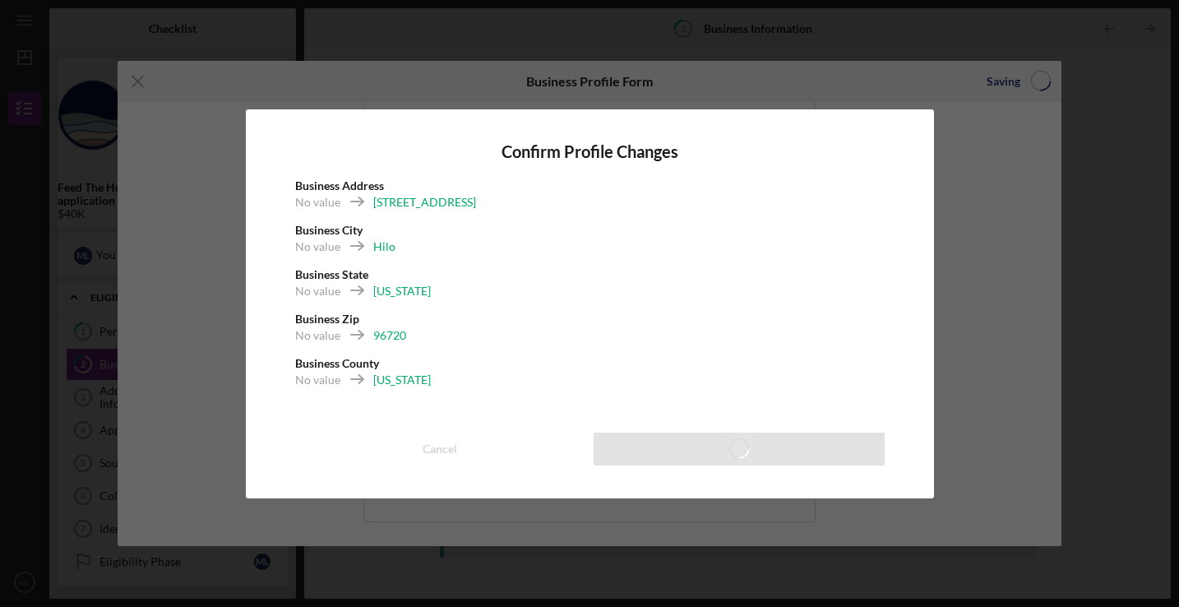
type input "339999"
type input "[US_EMPLOYER_IDENTIFICATION_NUMBER]"
type input "[STREET_ADDRESS]"
type input "Hilo"
type input "96720"
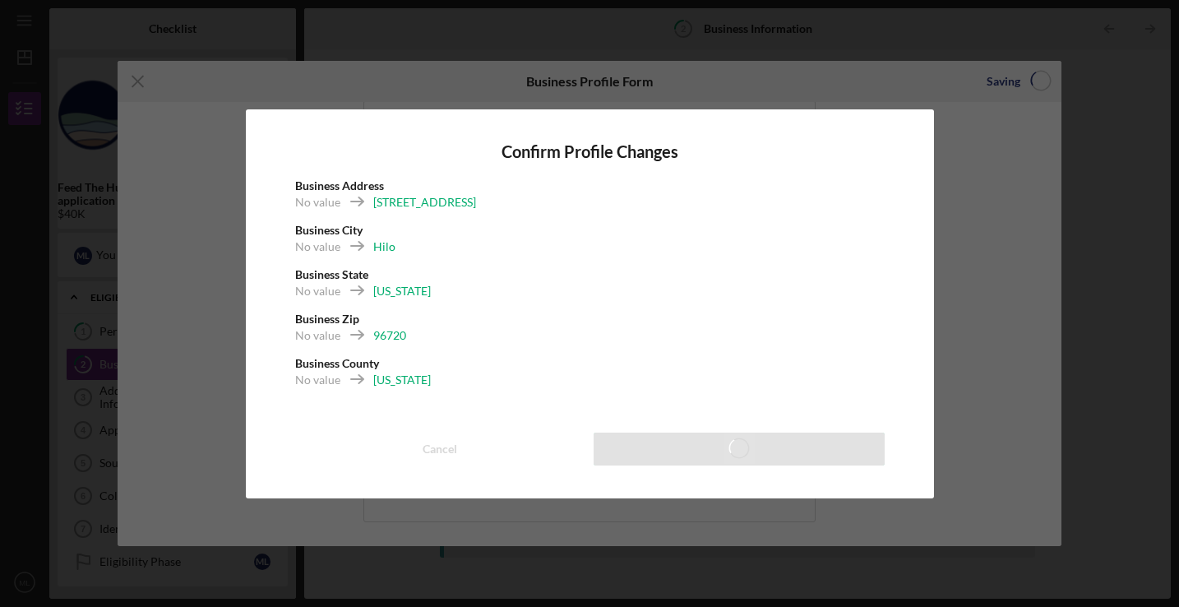
type input "[US_STATE]"
type input "$150,000"
type input "1"
type input "2"
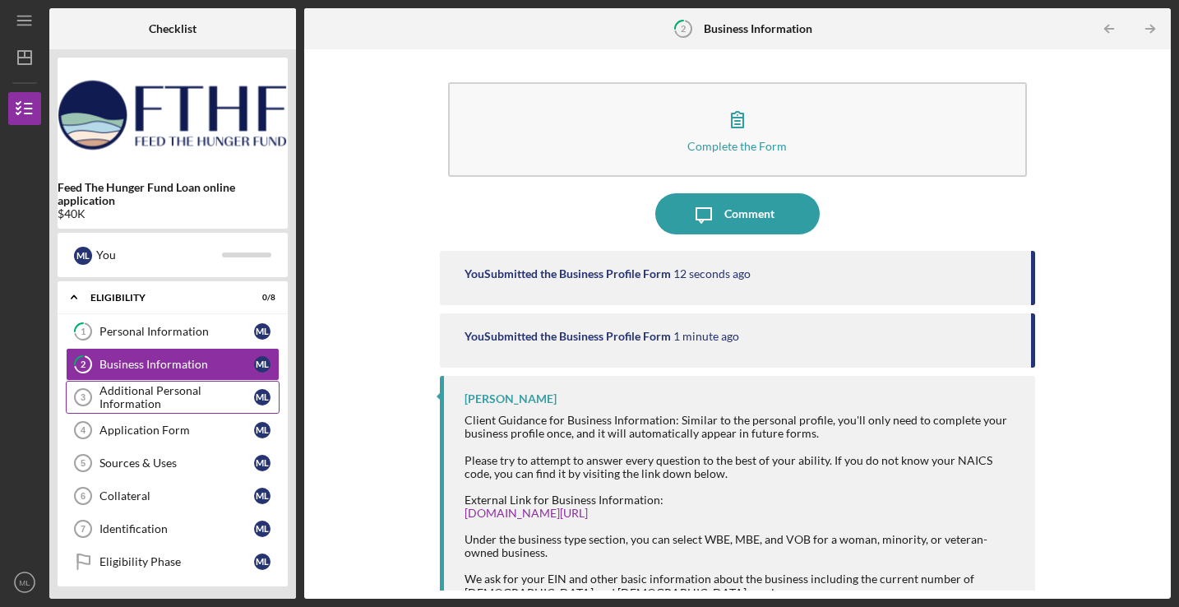
click at [179, 391] on div "Additional Personal Information" at bounding box center [177, 397] width 155 height 26
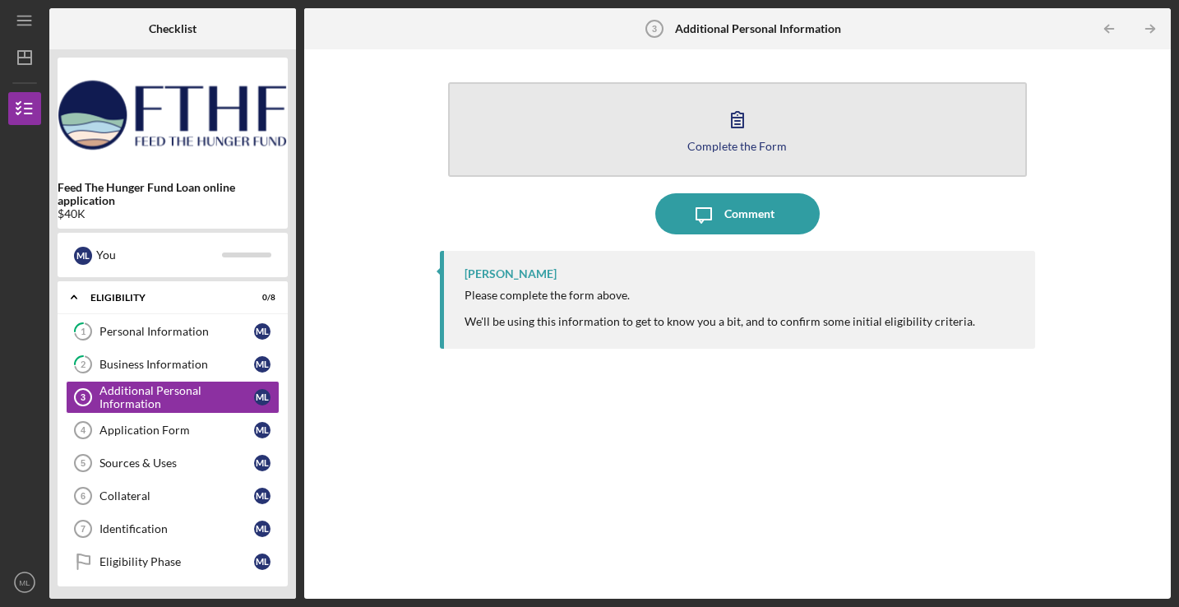
click at [733, 143] on div "Complete the Form" at bounding box center [738, 146] width 100 height 12
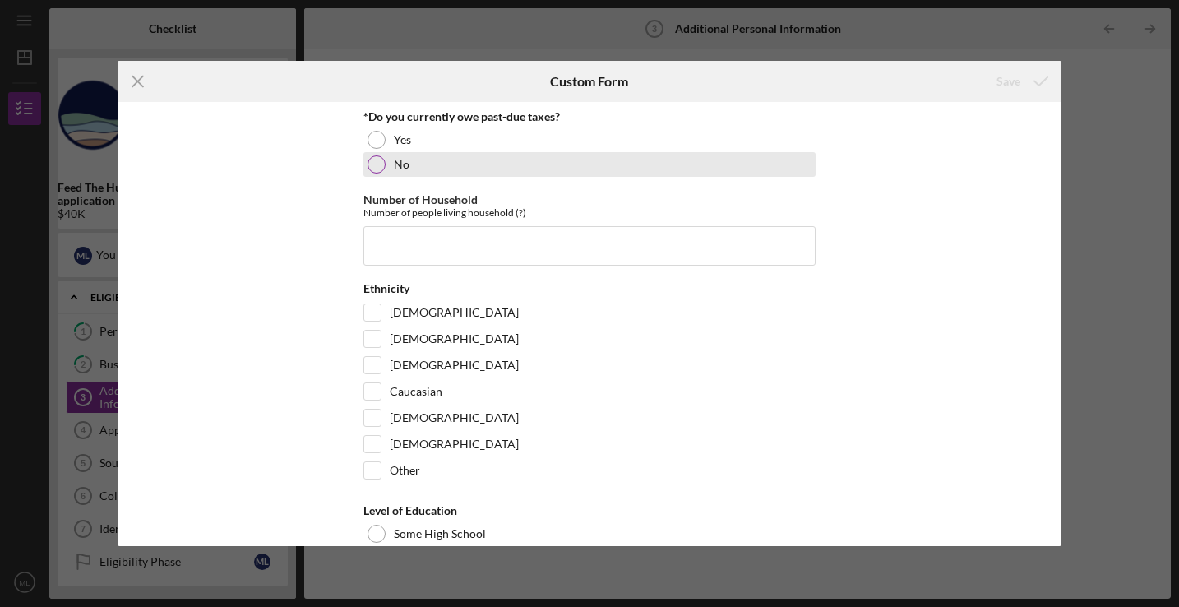
click at [388, 168] on div "No" at bounding box center [590, 164] width 452 height 25
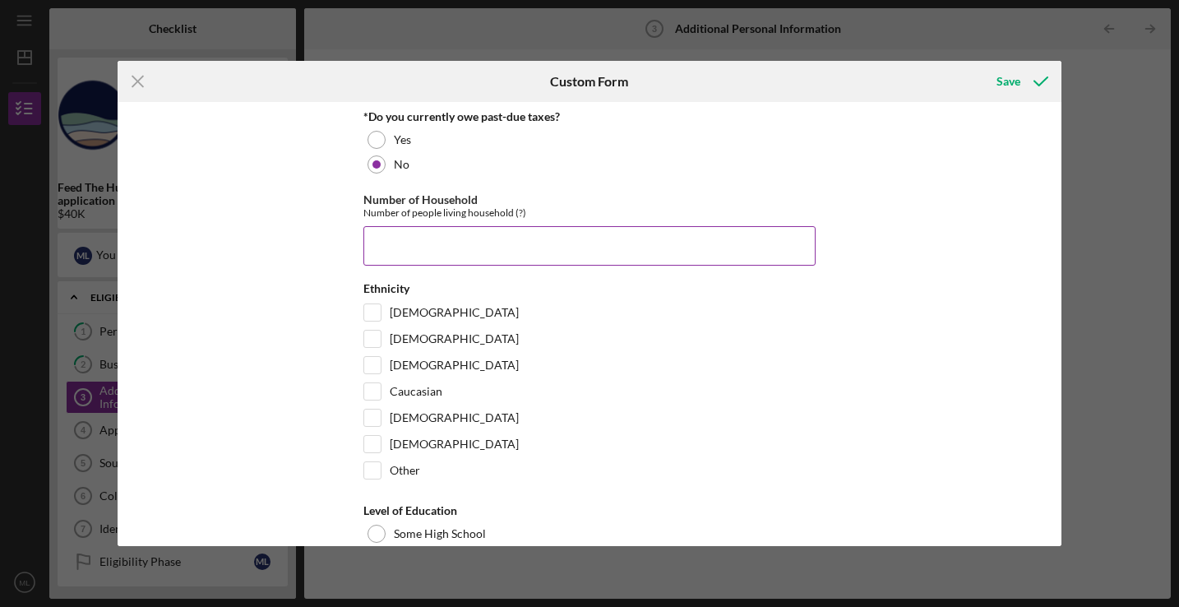
click at [423, 227] on input "Number of Household" at bounding box center [590, 245] width 452 height 39
type input "1"
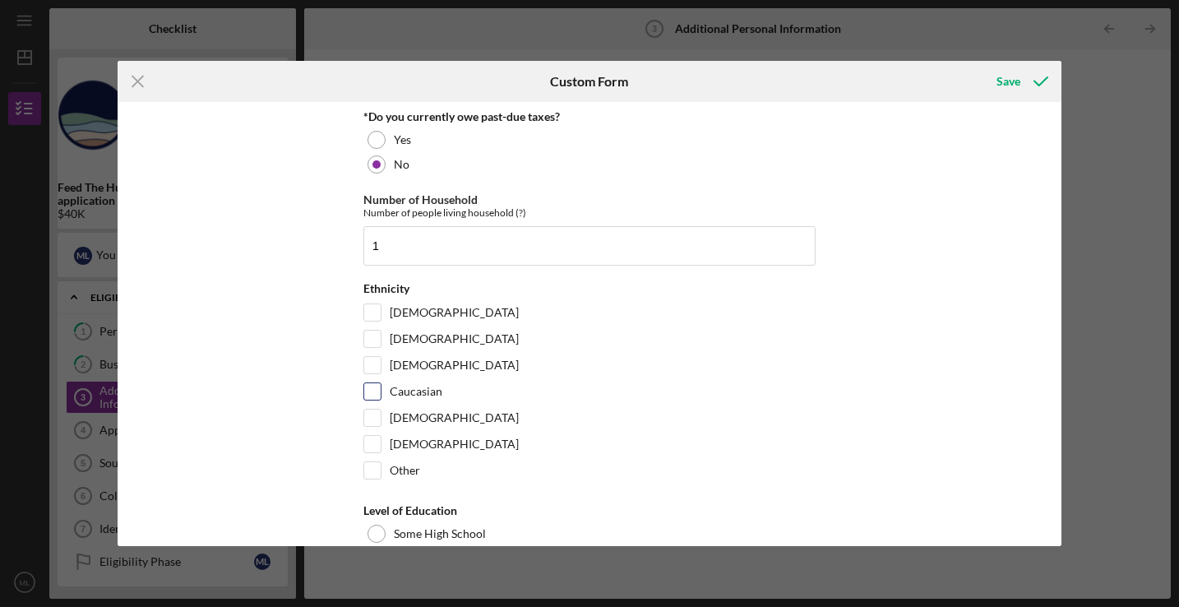
click at [394, 386] on label "Caucasian" at bounding box center [416, 391] width 53 height 16
click at [381, 386] on input "Caucasian" at bounding box center [372, 391] width 16 height 16
checkbox input "true"
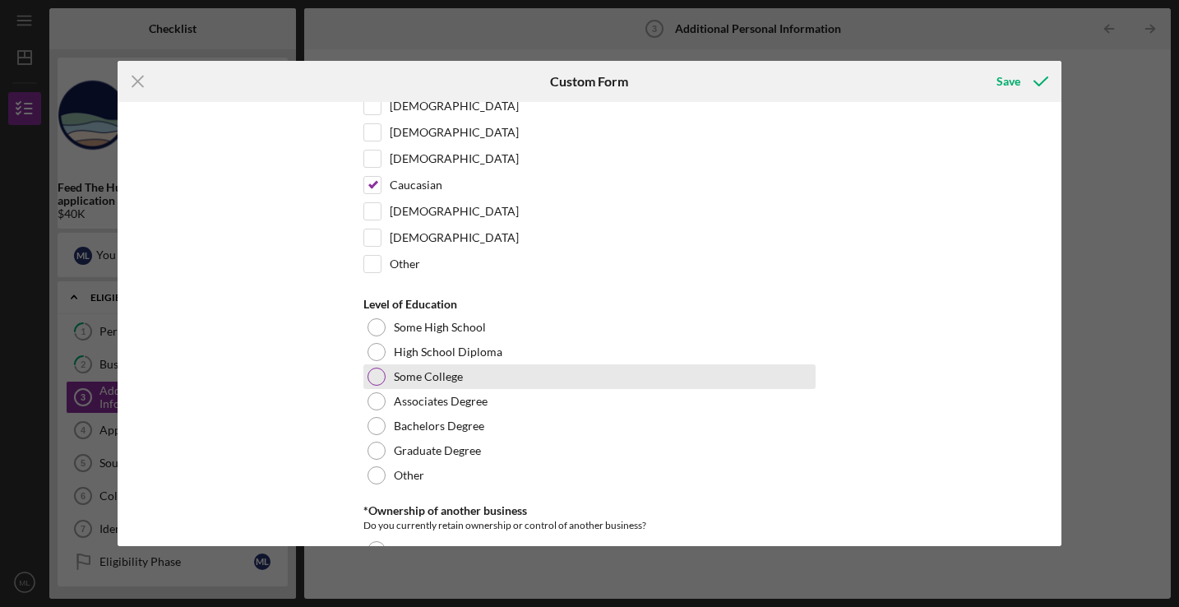
click at [401, 377] on label "Some College" at bounding box center [428, 376] width 69 height 13
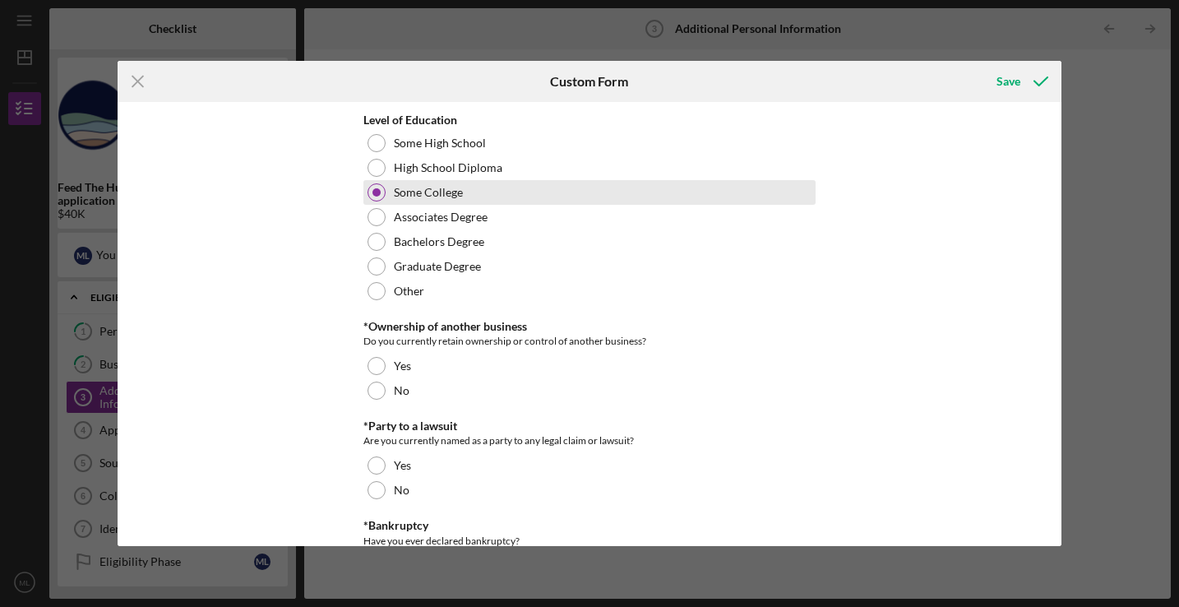
scroll to position [398, 0]
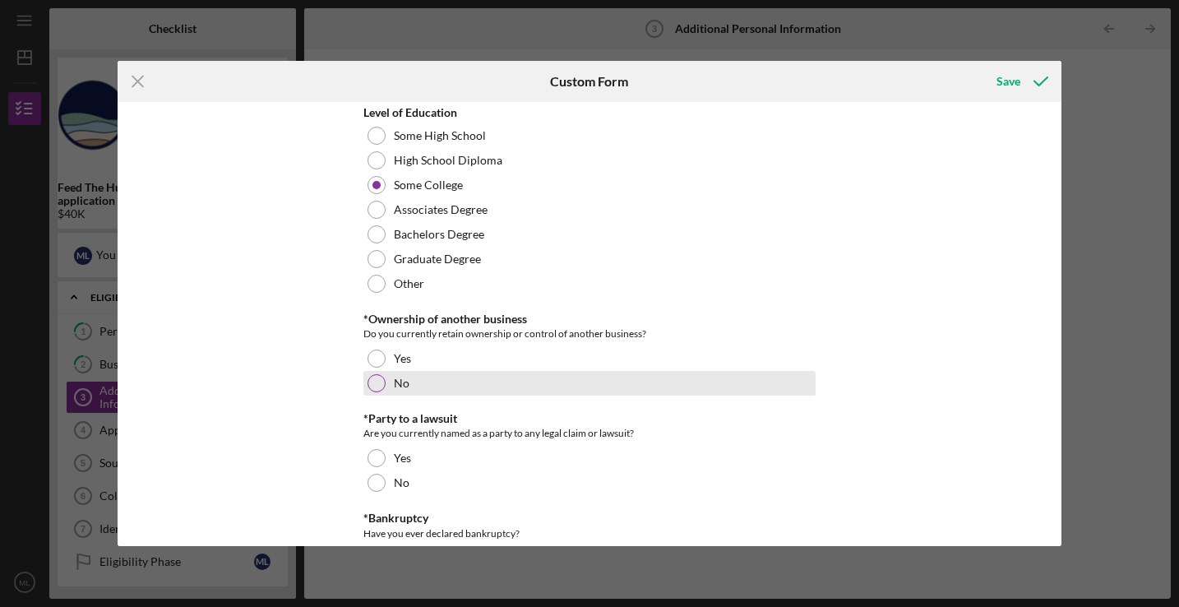
click at [394, 386] on label "No" at bounding box center [402, 383] width 16 height 13
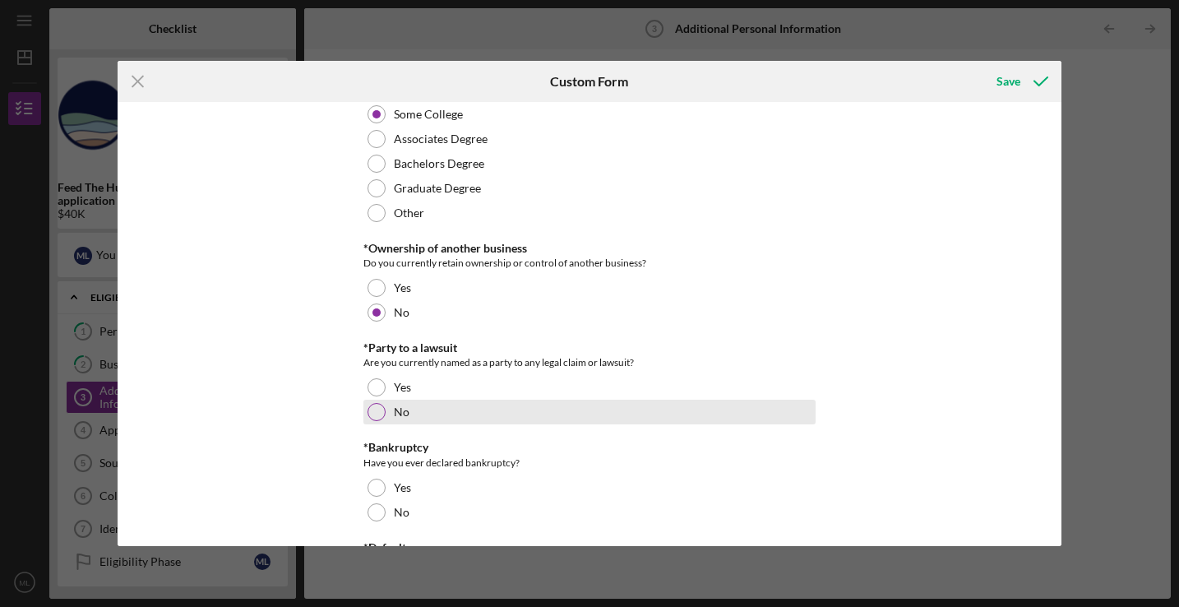
click at [389, 414] on div "No" at bounding box center [590, 412] width 452 height 25
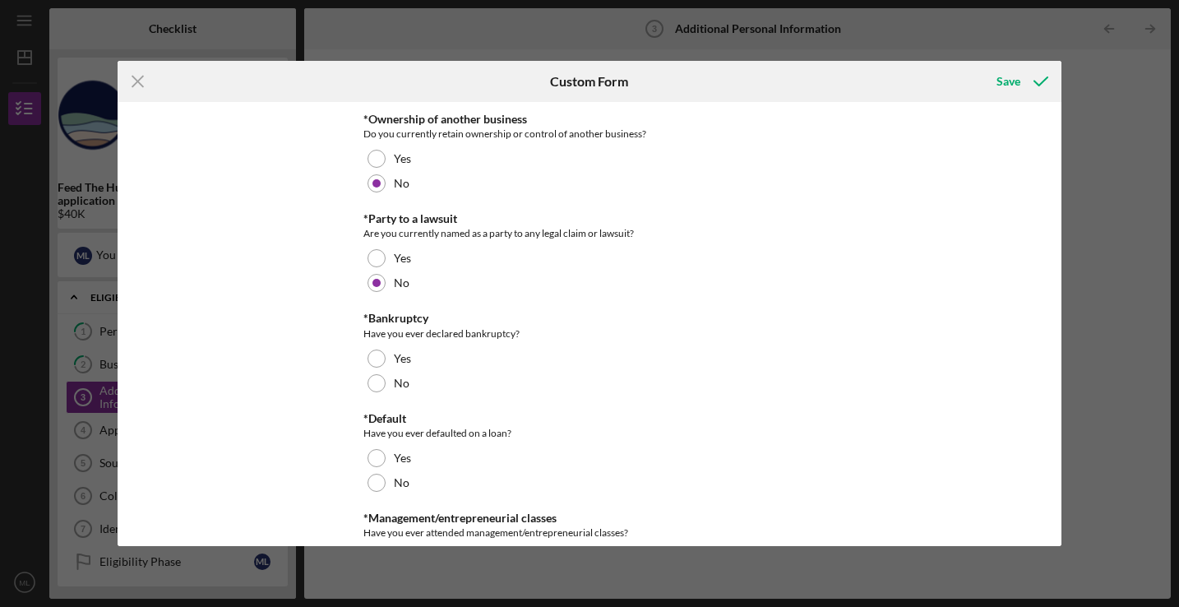
scroll to position [600, 0]
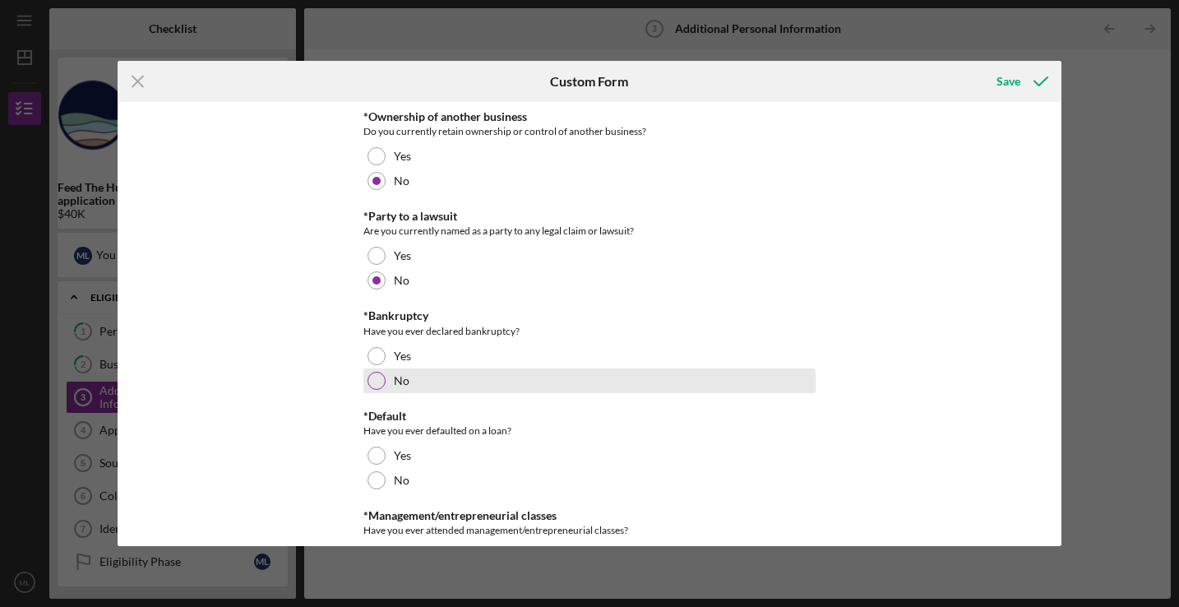
click at [373, 382] on div at bounding box center [377, 381] width 18 height 18
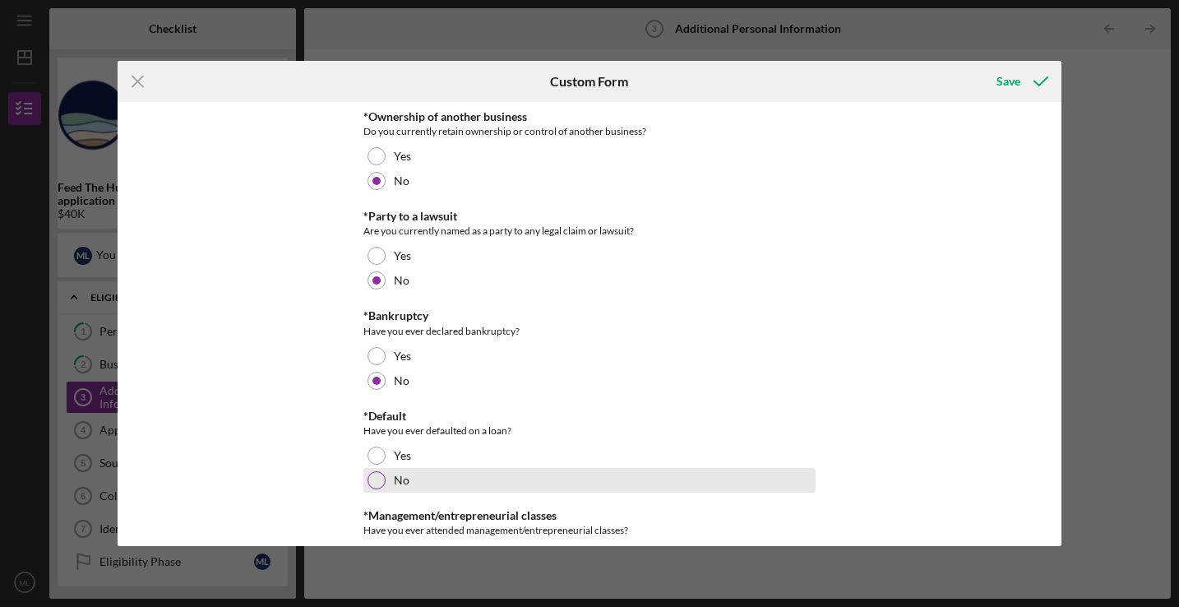
click at [373, 475] on div at bounding box center [377, 480] width 18 height 18
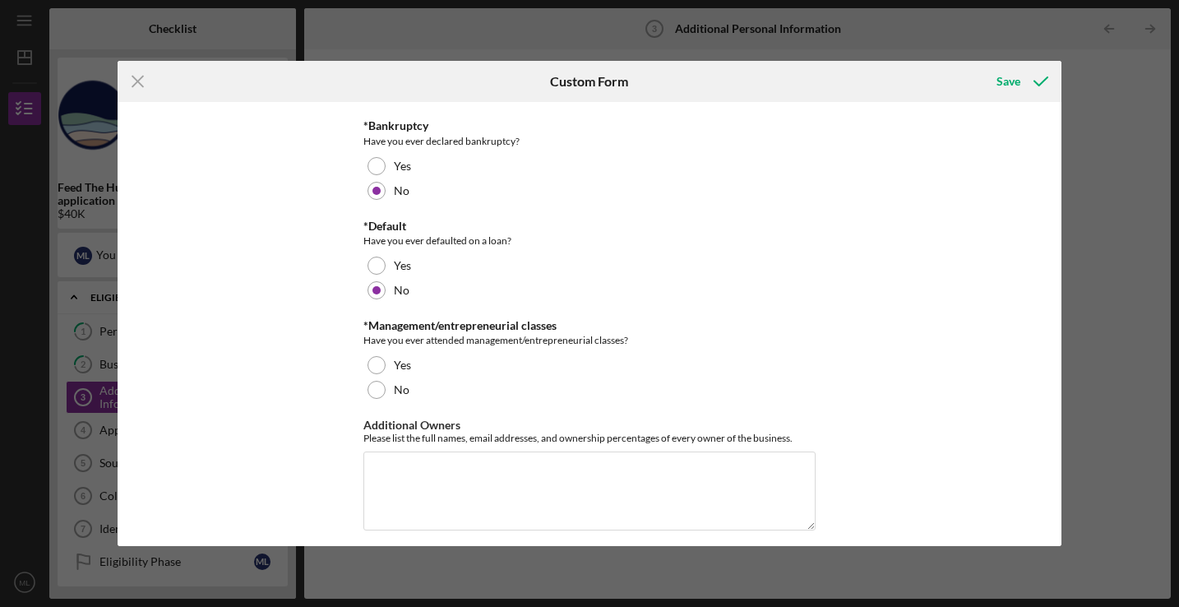
scroll to position [791, 0]
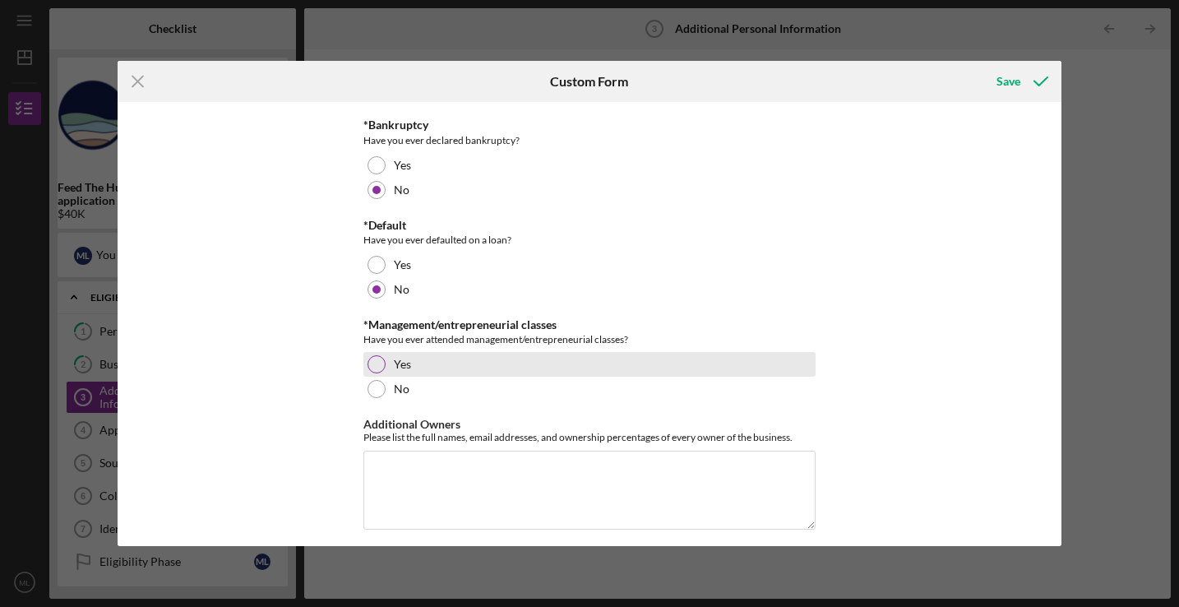
click at [380, 363] on div at bounding box center [377, 364] width 18 height 18
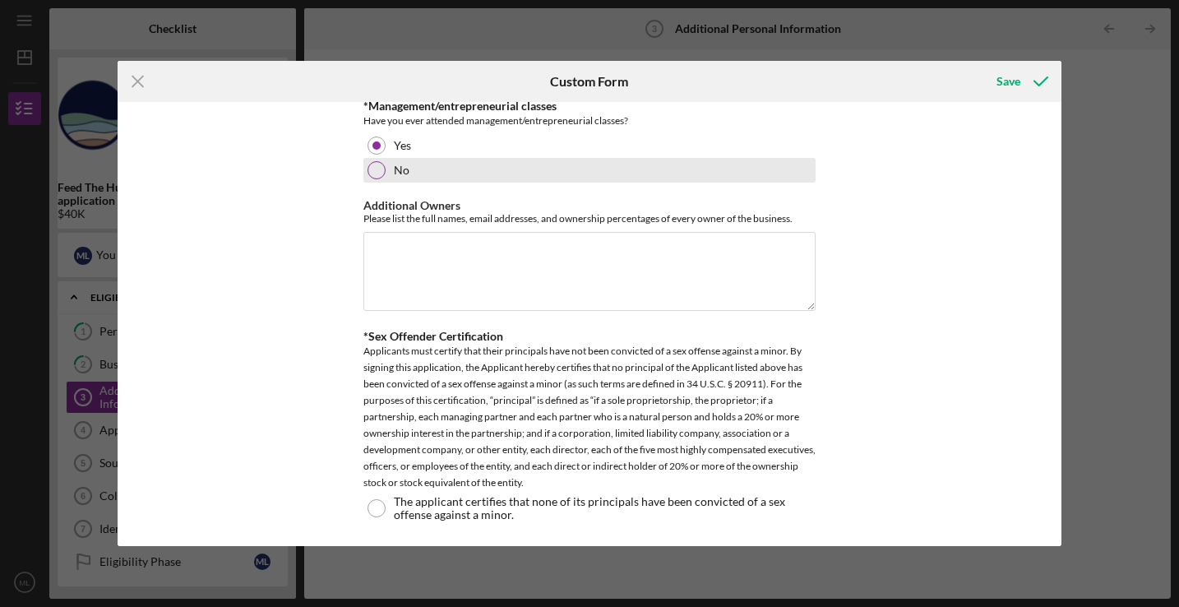
scroll to position [1009, 0]
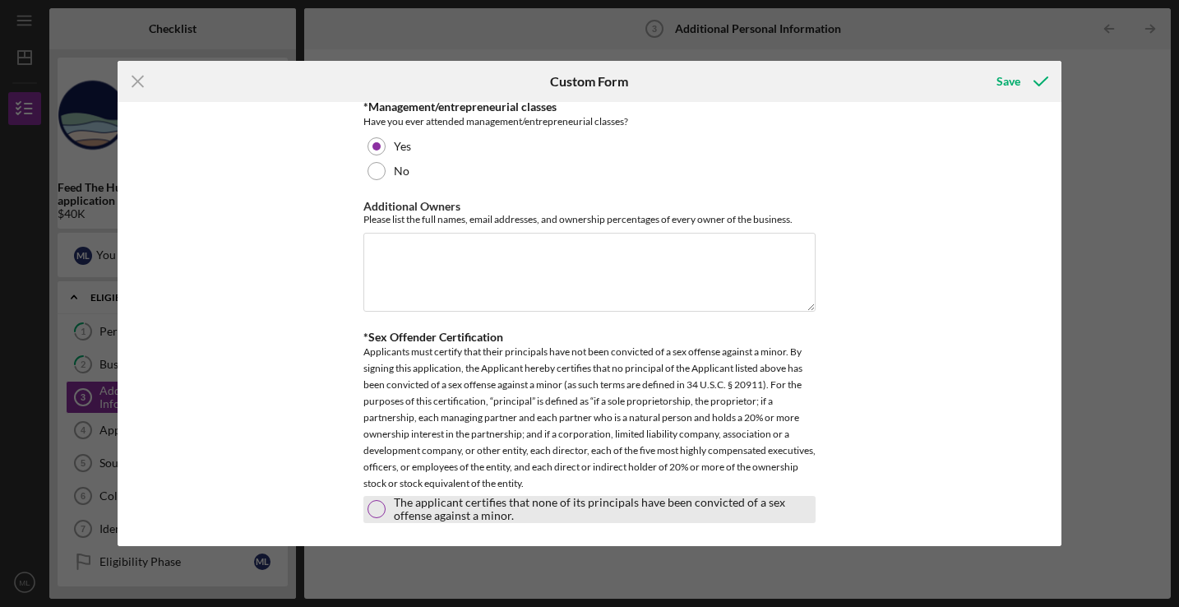
click at [417, 504] on label "The applicant certifies that none of its principals have been convicted of a se…" at bounding box center [603, 509] width 418 height 26
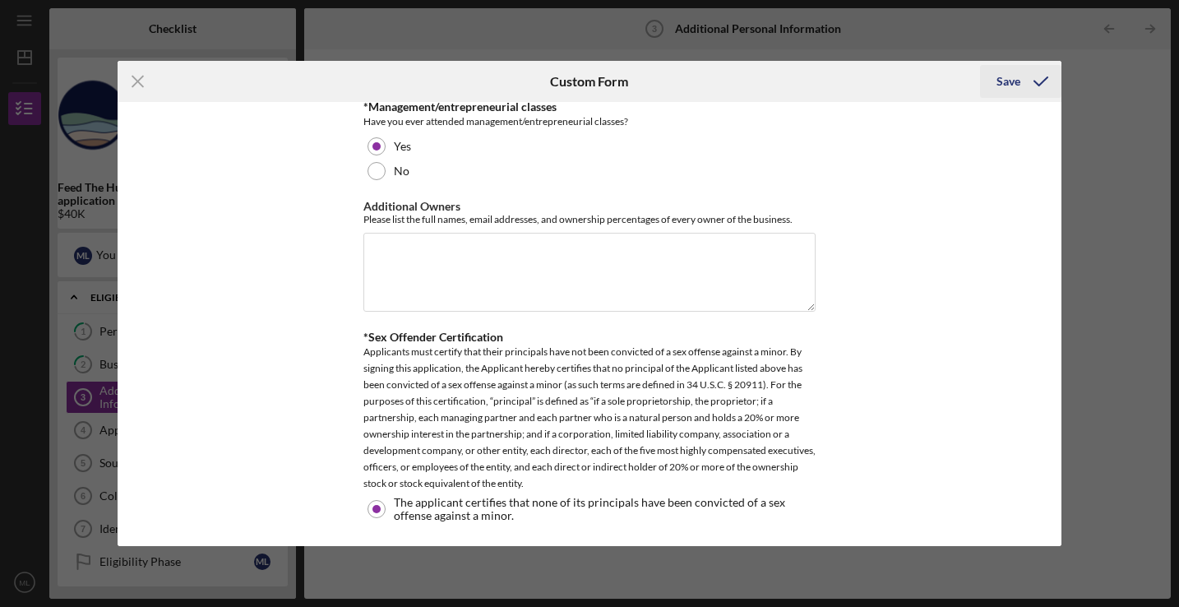
click at [1017, 77] on div "Save" at bounding box center [1009, 81] width 24 height 33
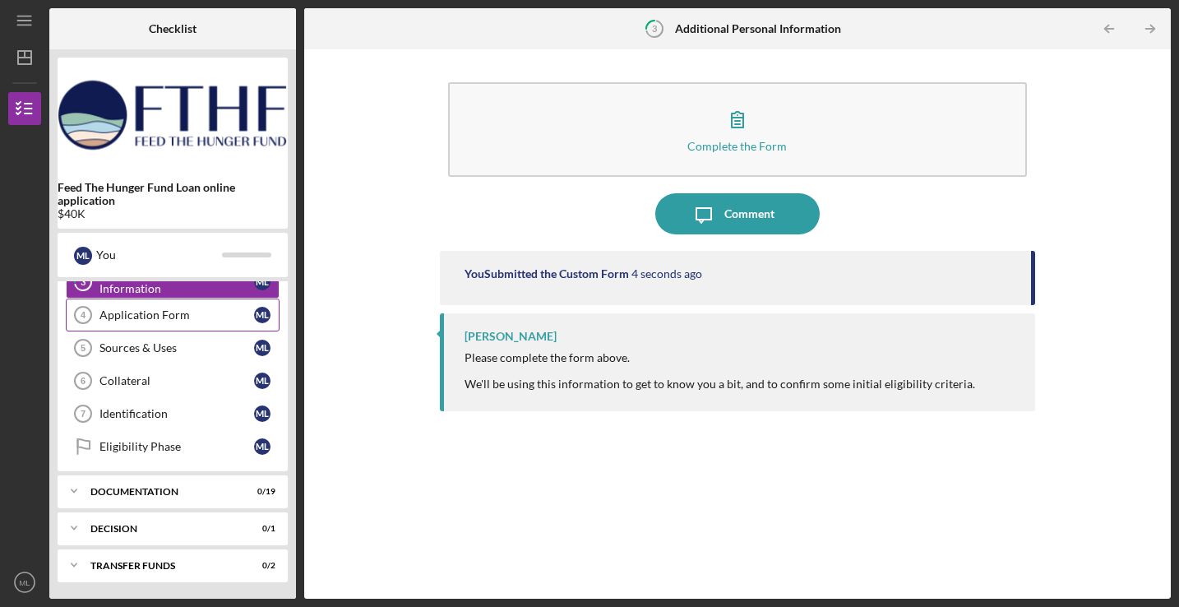
scroll to position [115, 0]
click at [138, 497] on div "Icon/Expander Documentation 0 / 19" at bounding box center [173, 491] width 230 height 33
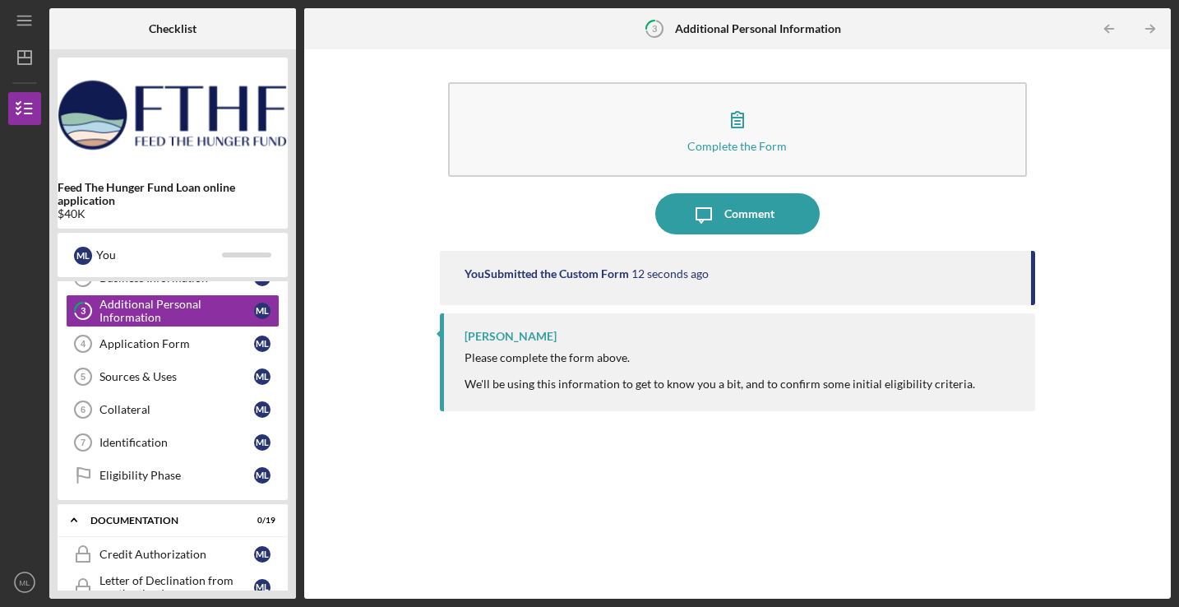
scroll to position [0, 0]
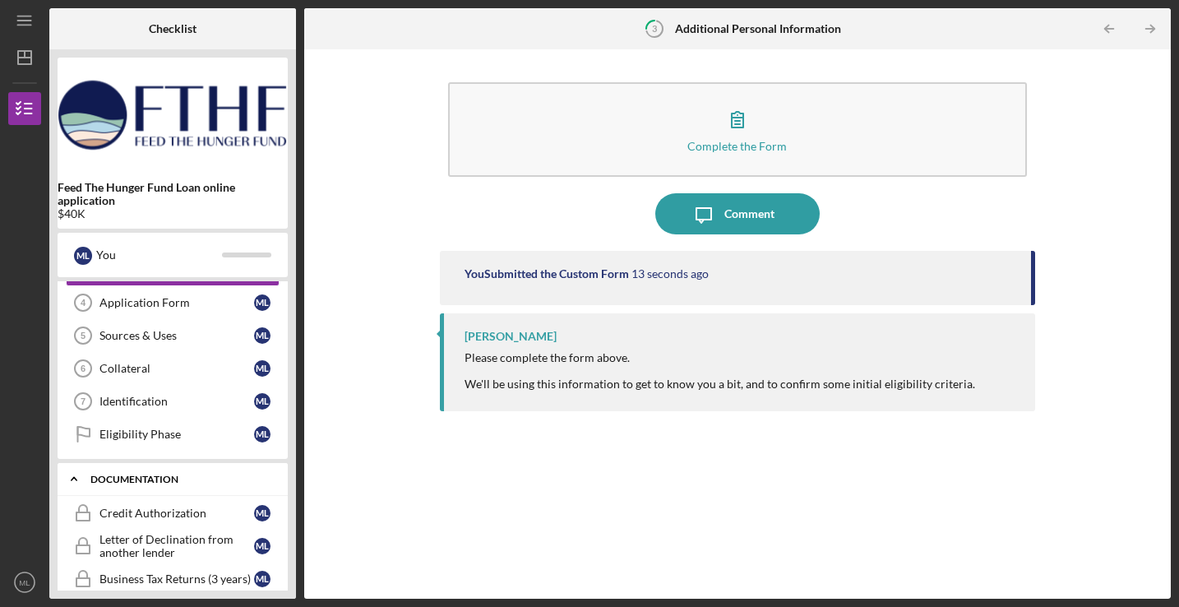
click at [133, 482] on div "Documentation" at bounding box center [178, 480] width 177 height 10
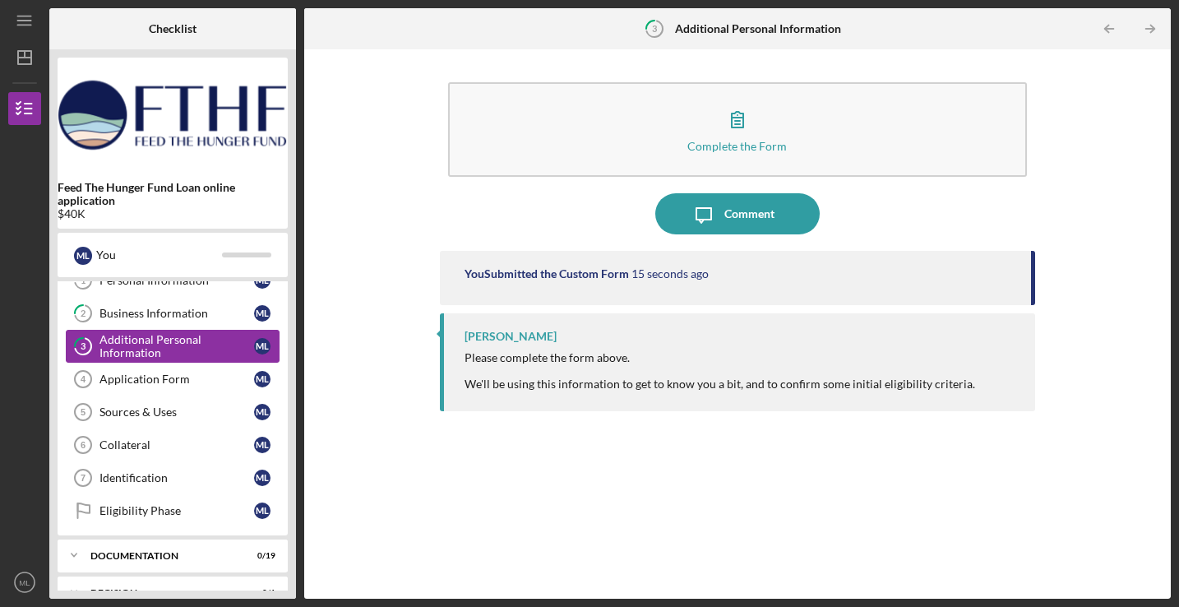
scroll to position [49, 0]
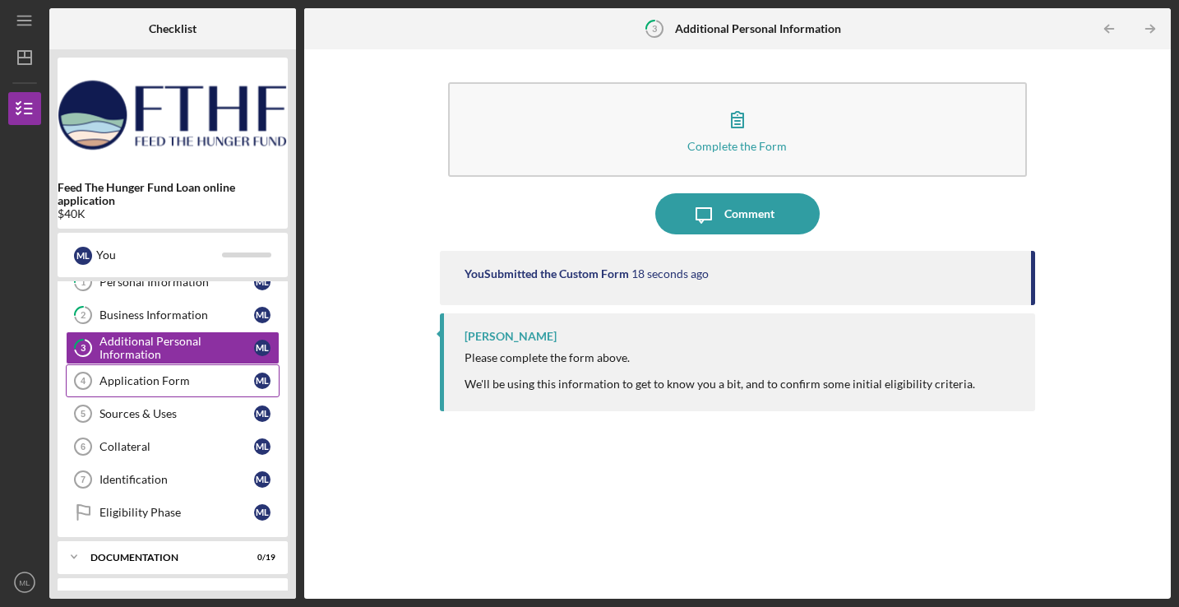
click at [195, 374] on div "Application Form" at bounding box center [177, 380] width 155 height 13
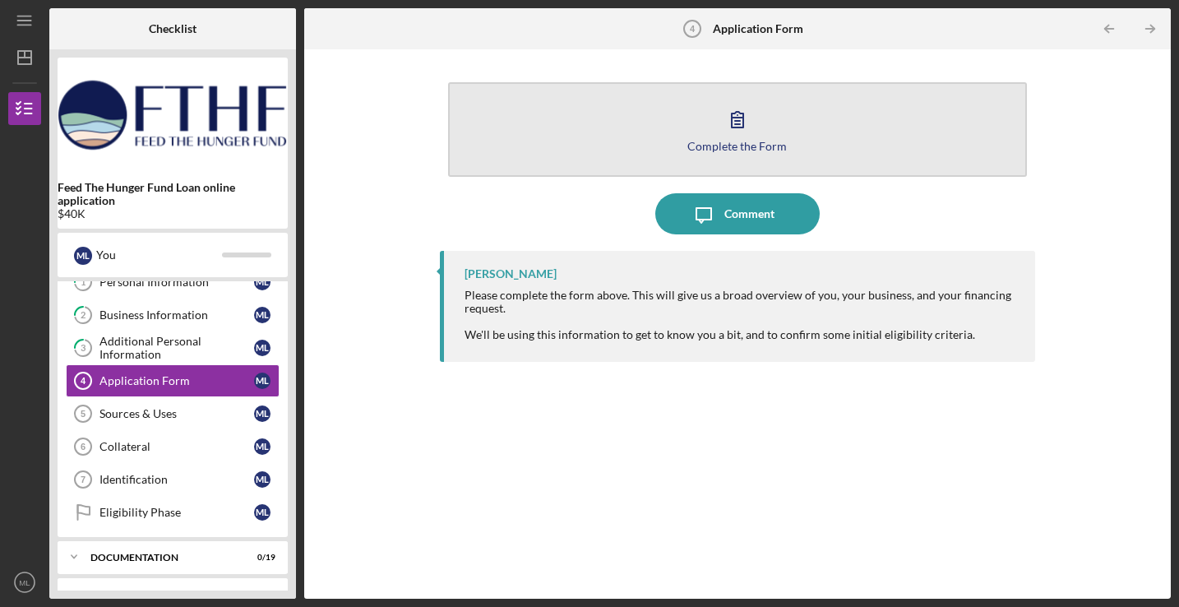
click at [721, 141] on div "Complete the Form" at bounding box center [738, 146] width 100 height 12
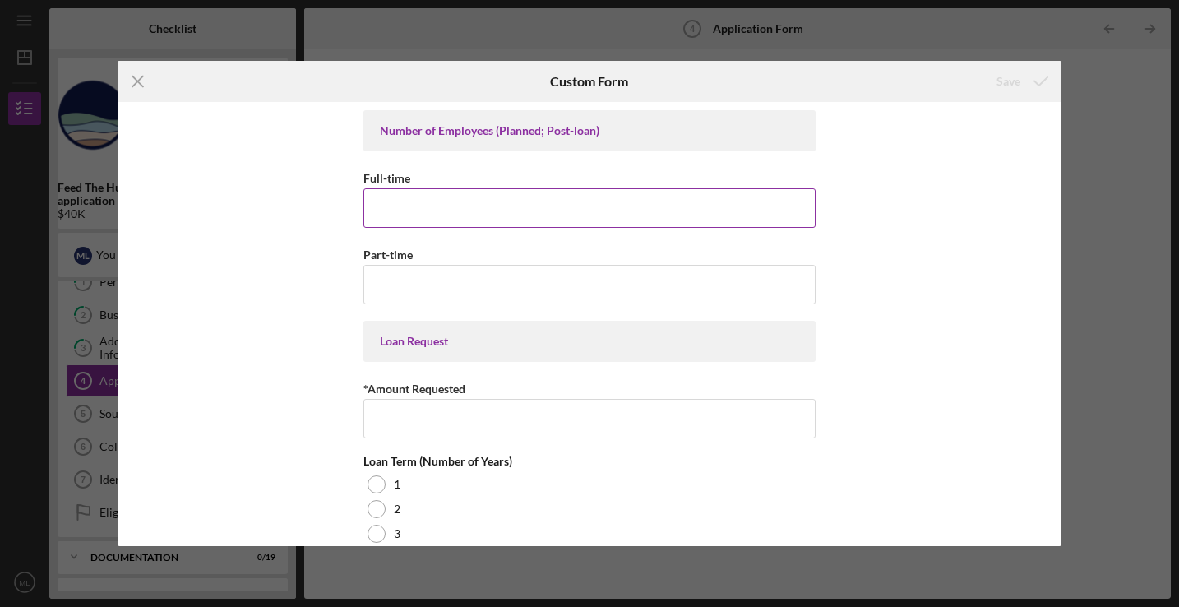
click at [590, 212] on input "Full-time" at bounding box center [590, 207] width 452 height 39
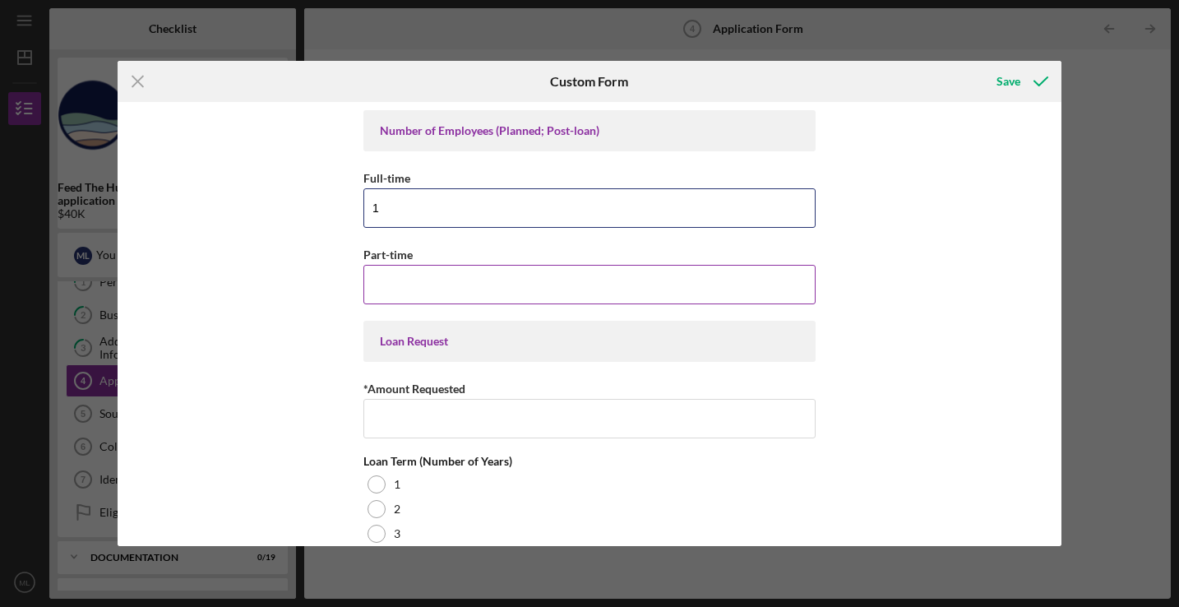
type input "1"
click at [512, 273] on input "Part-time" at bounding box center [590, 284] width 452 height 39
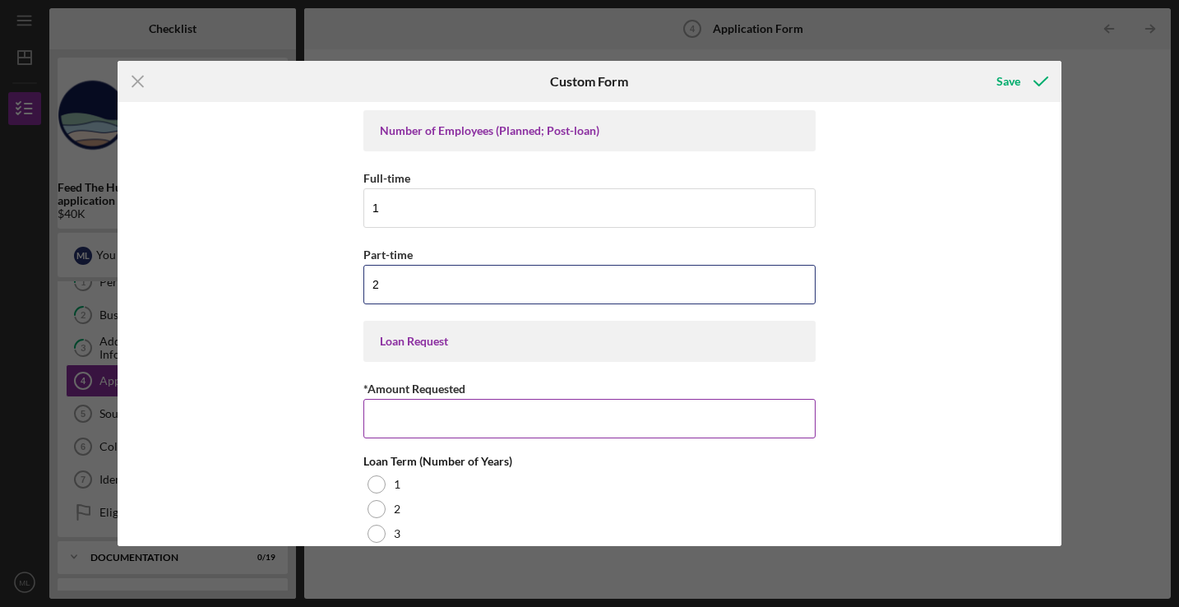
type input "2"
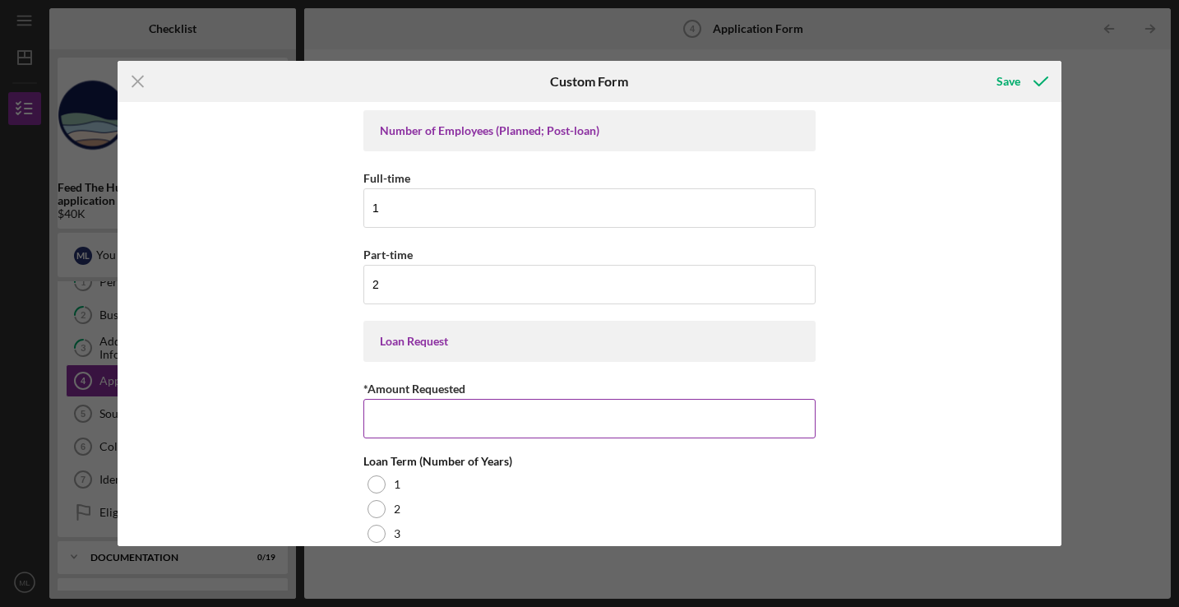
click at [479, 419] on input "*Amount Requested" at bounding box center [590, 418] width 452 height 39
type input "$40,000"
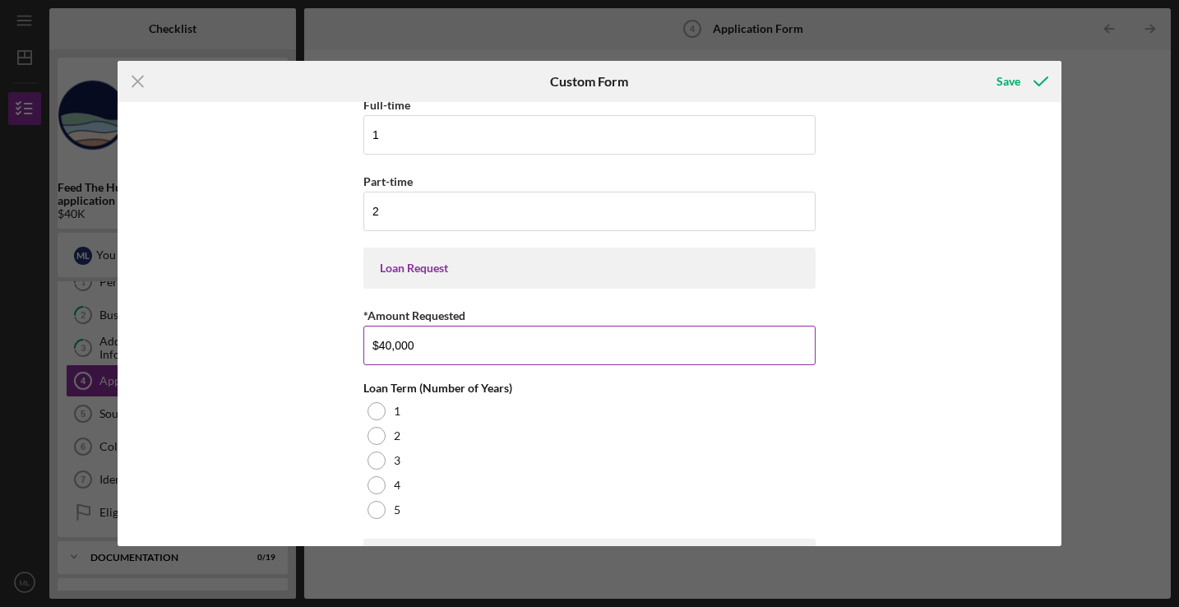
scroll to position [164, 0]
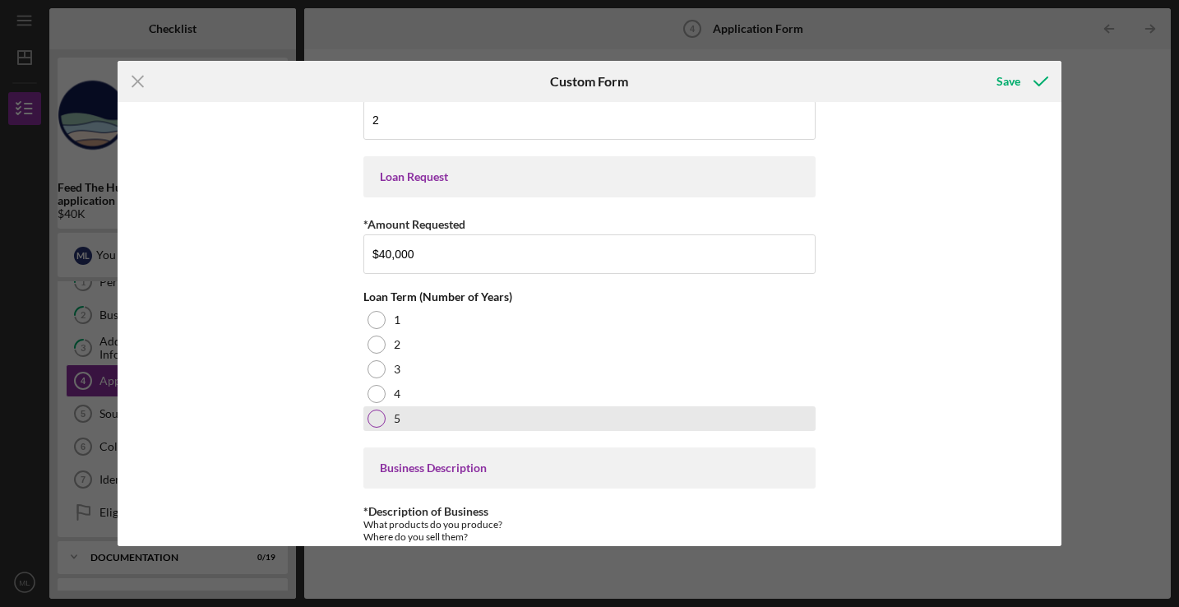
click at [396, 414] on label "5" at bounding box center [397, 418] width 7 height 13
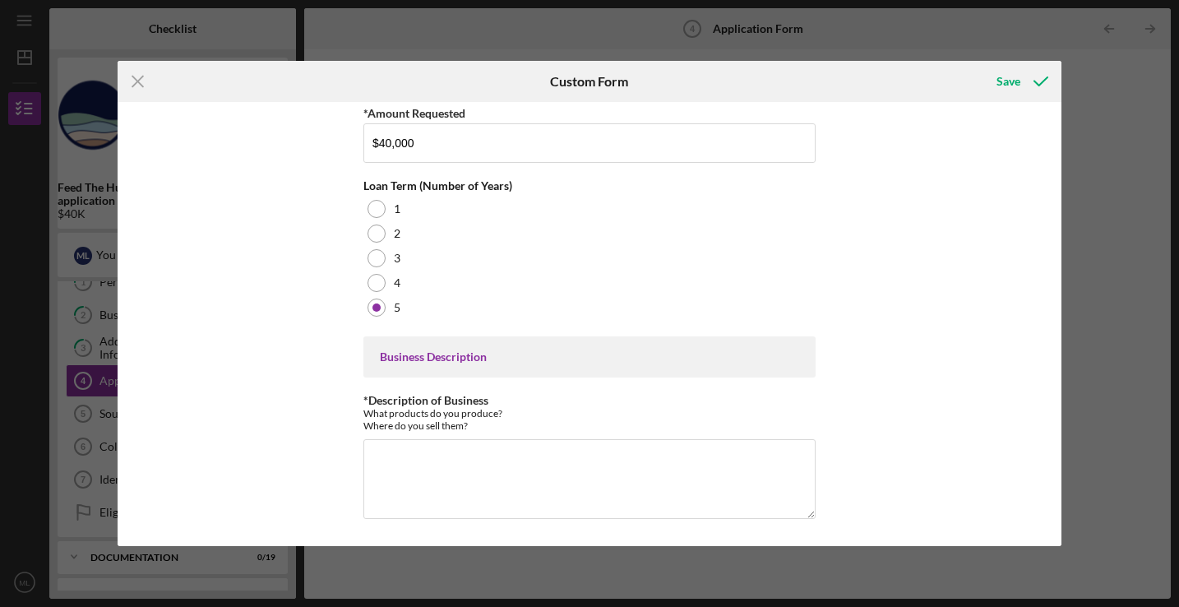
scroll to position [275, 0]
click at [444, 464] on textarea "*Description of Business" at bounding box center [590, 479] width 452 height 79
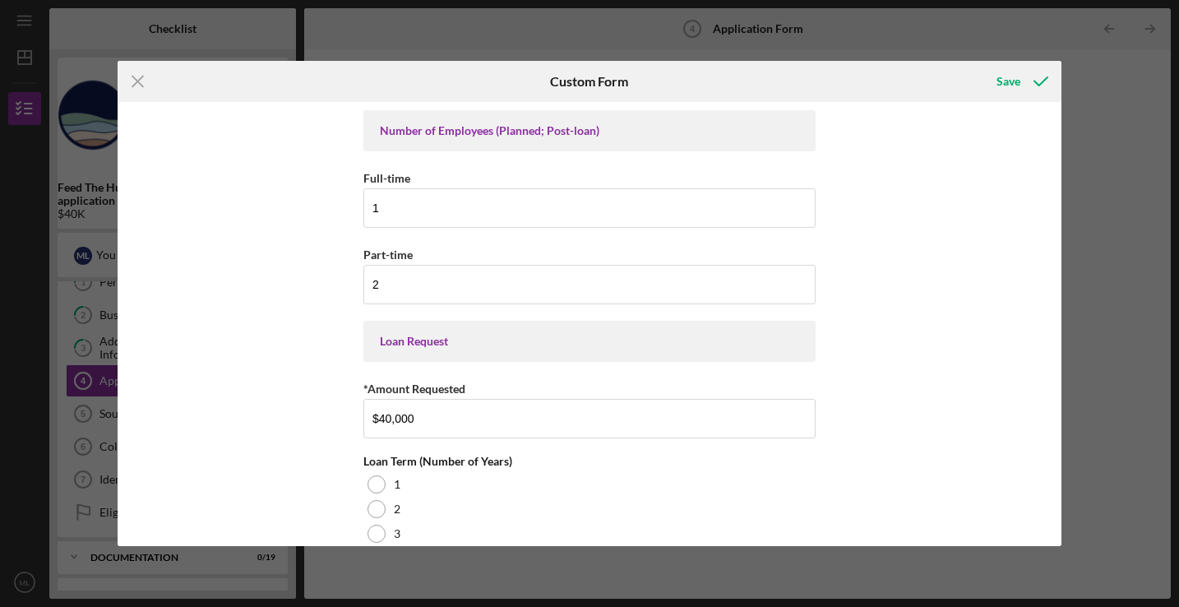
scroll to position [0, 0]
type textarea "Upcycle [US_STATE] is a Hilo based manufacturer making products from 100% recyc…"
click at [1027, 86] on icon "submit" at bounding box center [1041, 81] width 41 height 41
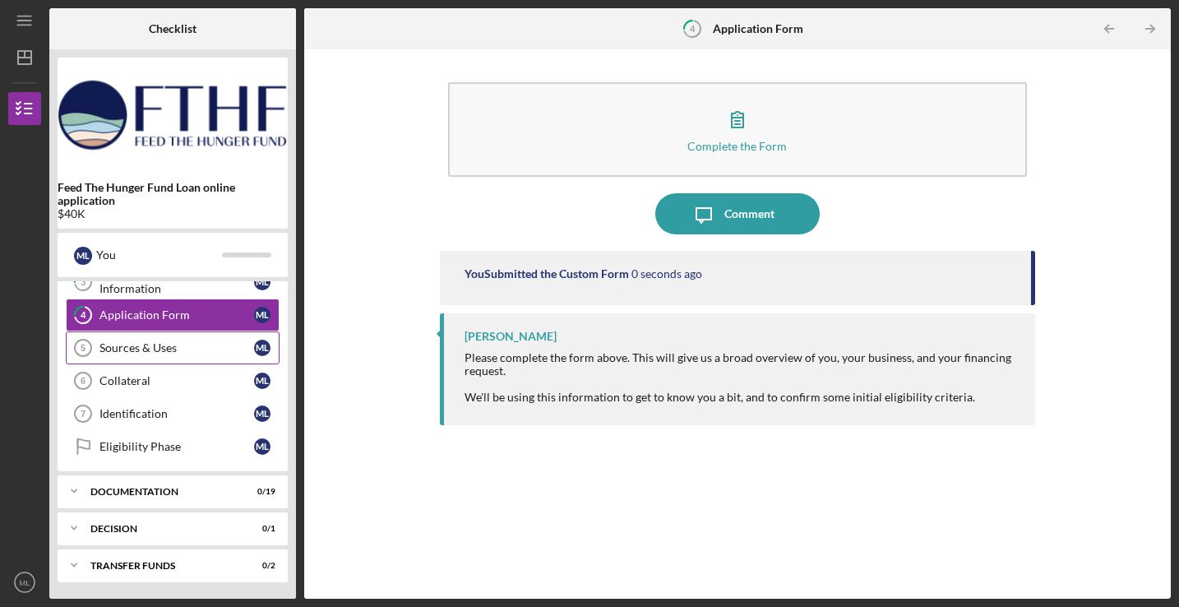
scroll to position [115, 0]
click at [164, 355] on link "Sources & Uses 5 Sources & Uses M L" at bounding box center [173, 347] width 214 height 33
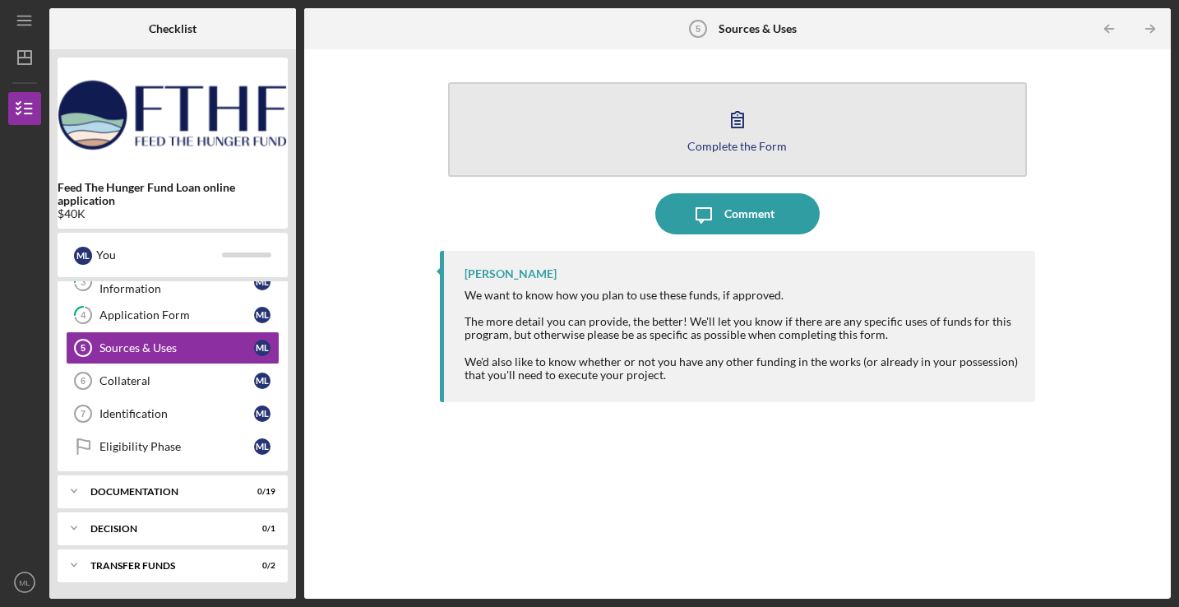
click at [751, 150] on div "Complete the Form" at bounding box center [738, 146] width 100 height 12
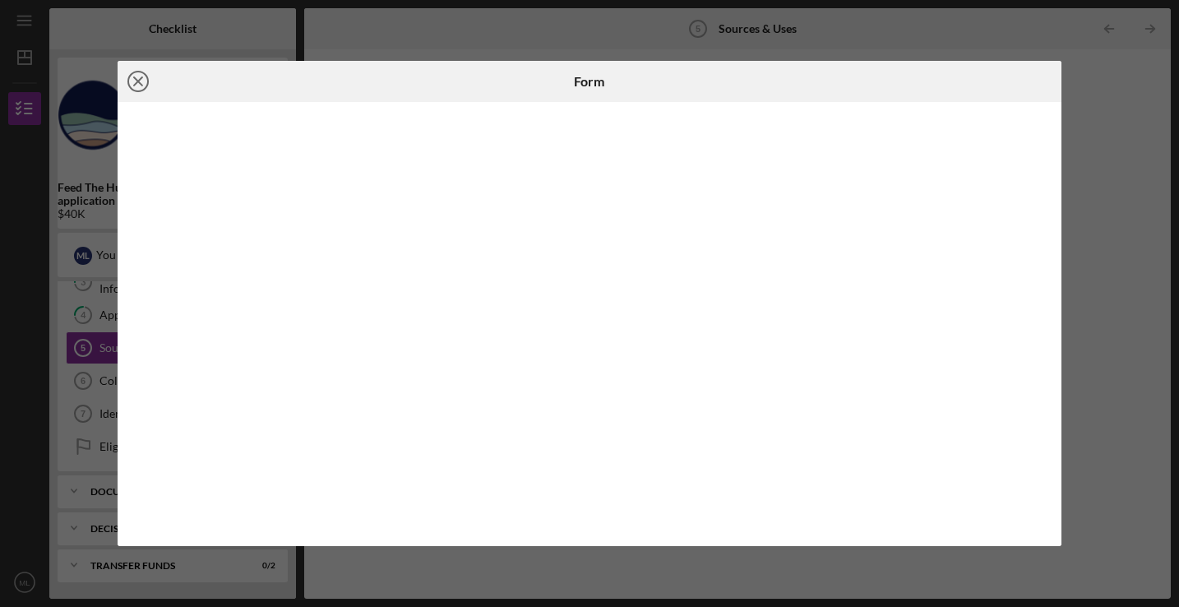
click at [135, 90] on circle at bounding box center [138, 82] width 20 height 20
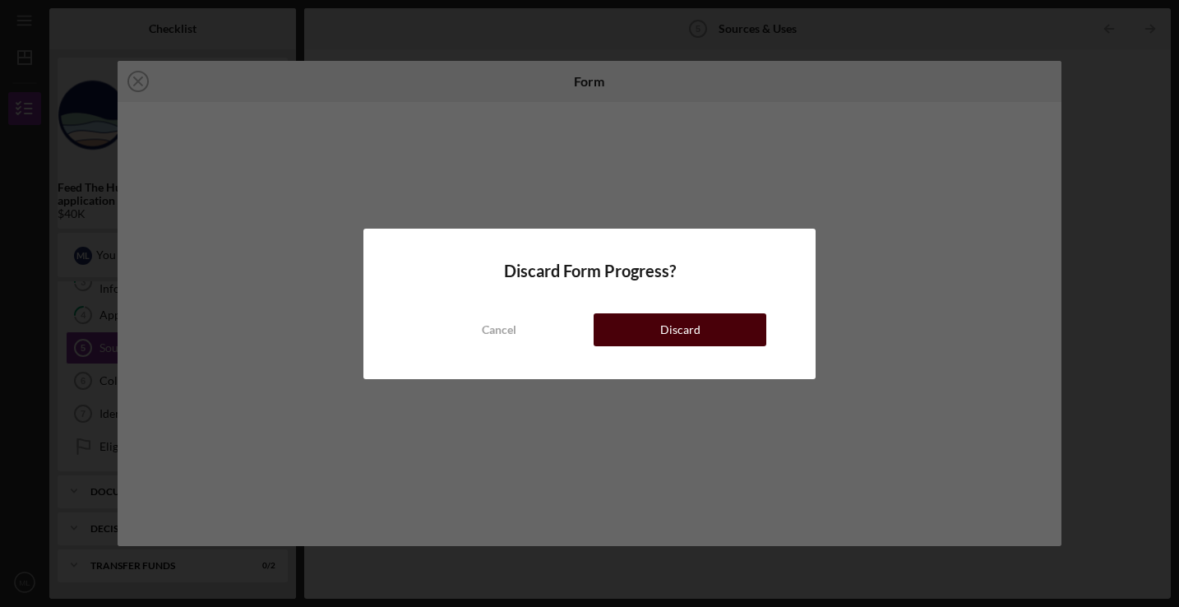
click at [640, 327] on button "Discard" at bounding box center [680, 329] width 173 height 33
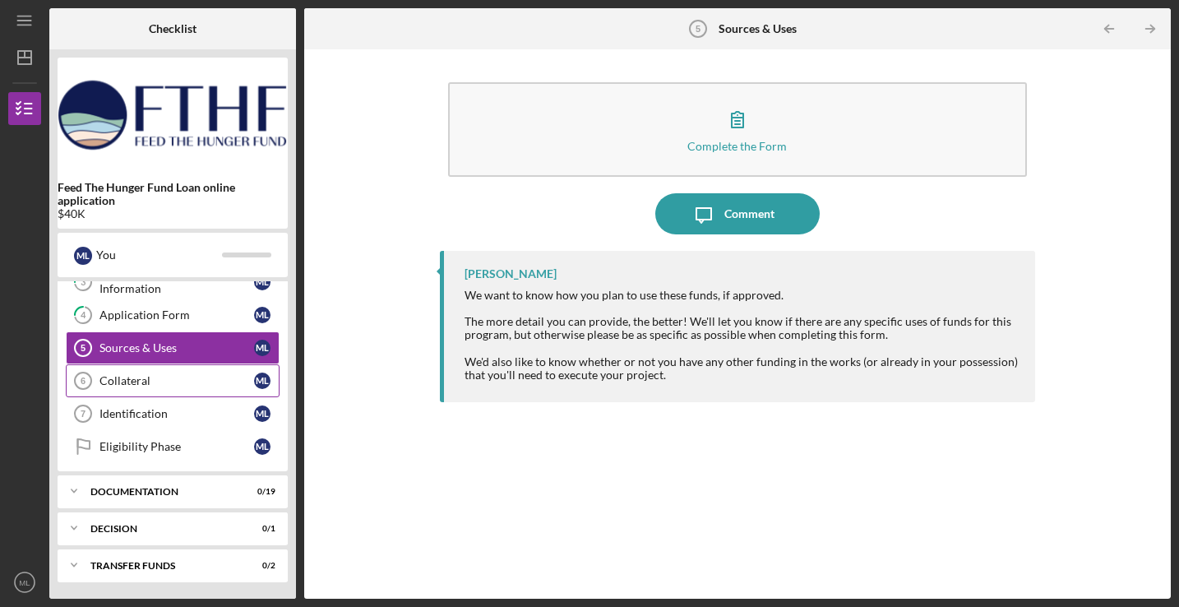
click at [155, 381] on div "Collateral" at bounding box center [177, 380] width 155 height 13
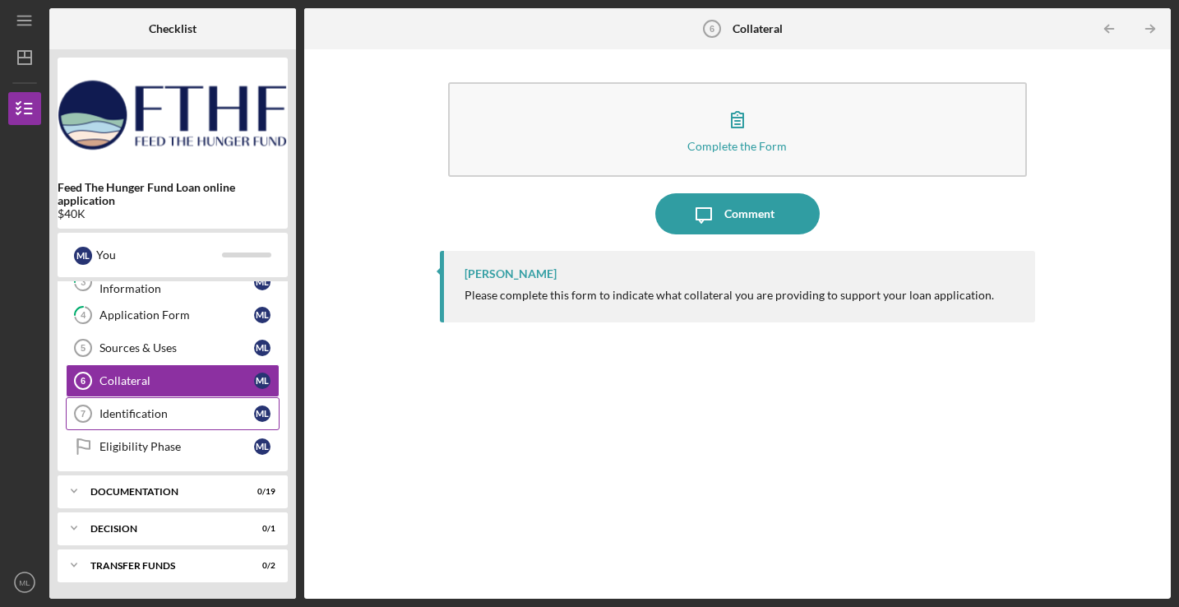
click at [193, 418] on div "Identification" at bounding box center [177, 413] width 155 height 13
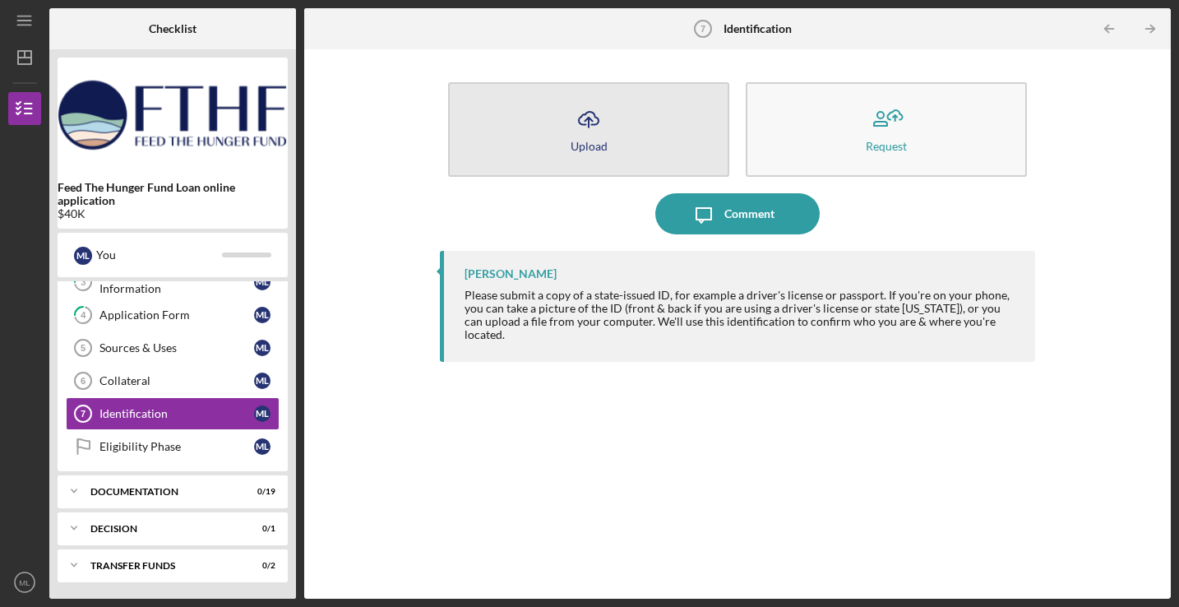
click at [583, 159] on button "Icon/Upload Upload" at bounding box center [588, 129] width 281 height 95
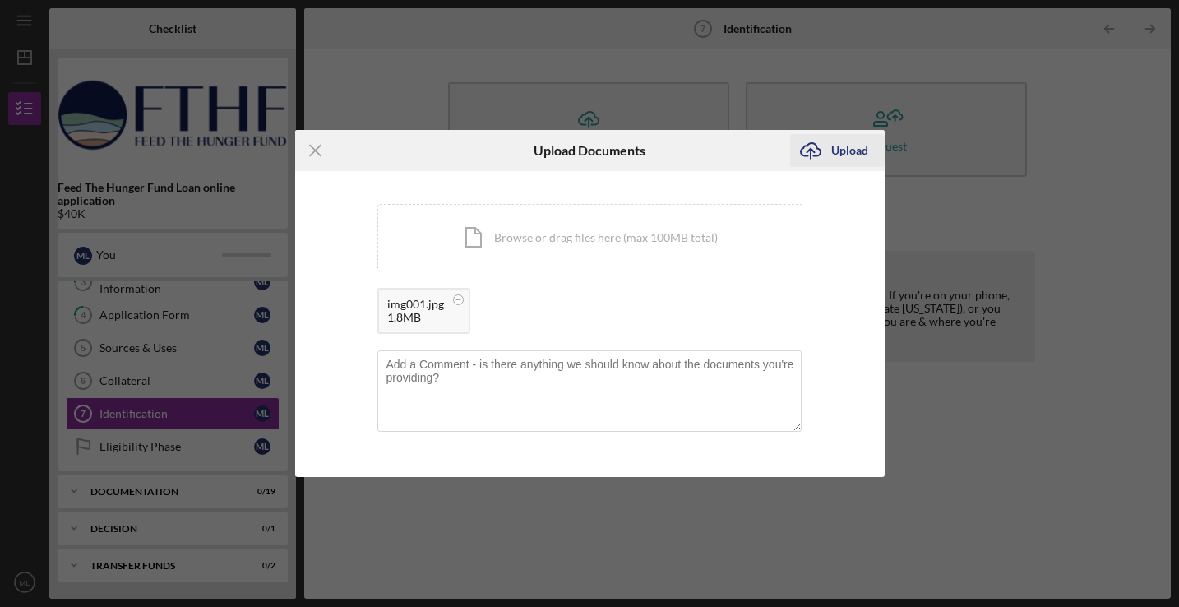
click at [836, 157] on div "Upload" at bounding box center [849, 150] width 37 height 33
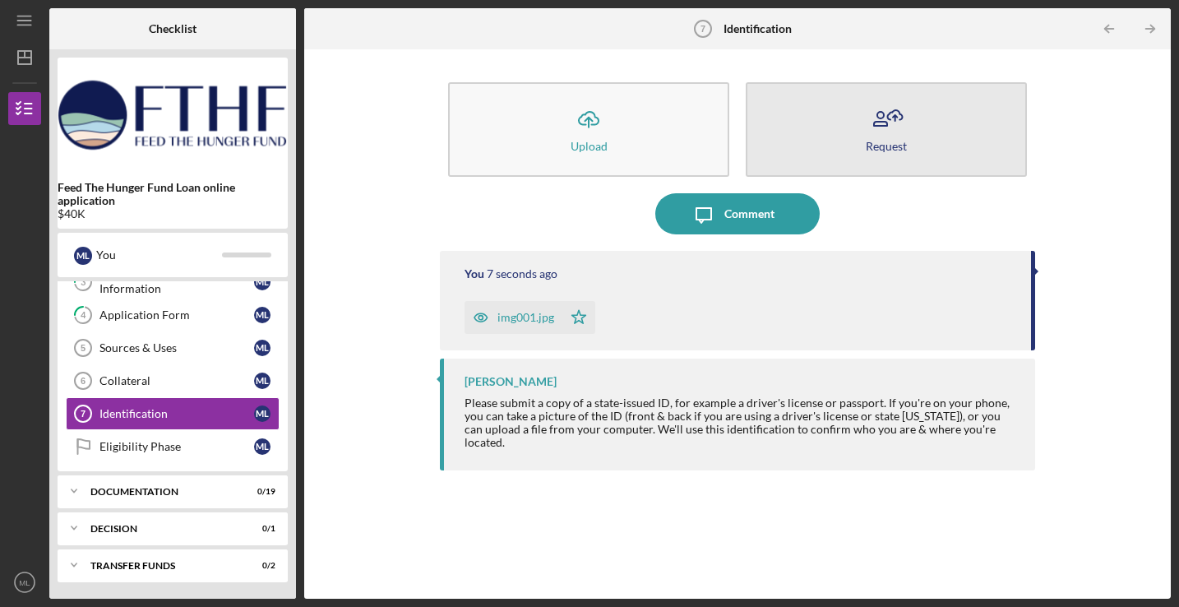
click at [899, 130] on icon "button" at bounding box center [886, 119] width 41 height 41
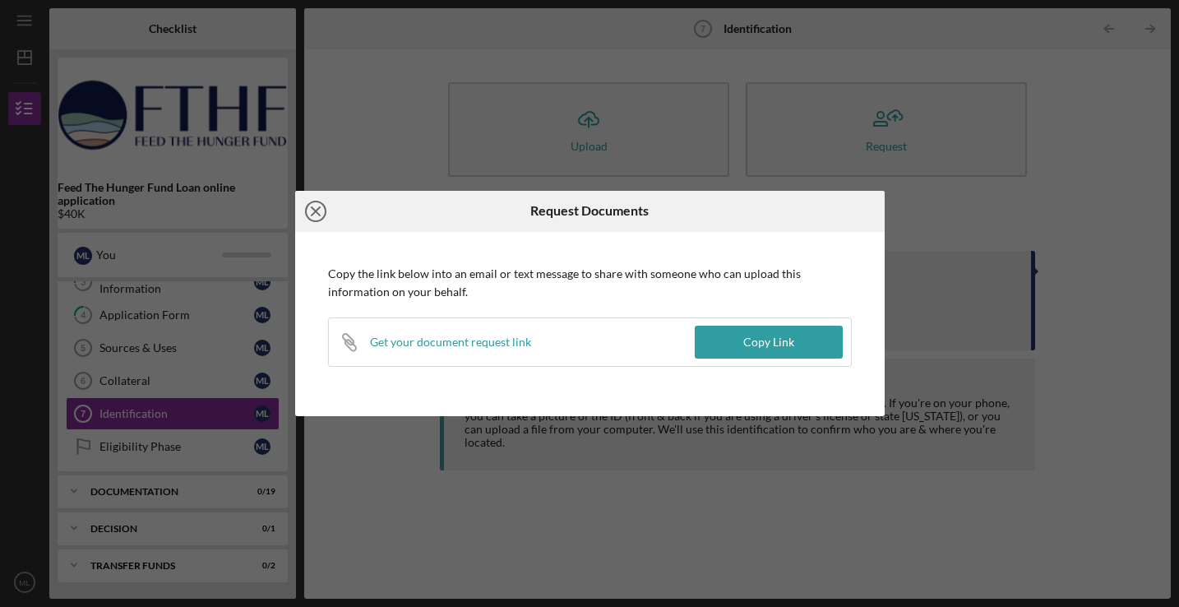
click at [319, 222] on icon "Icon/Close" at bounding box center [315, 211] width 41 height 41
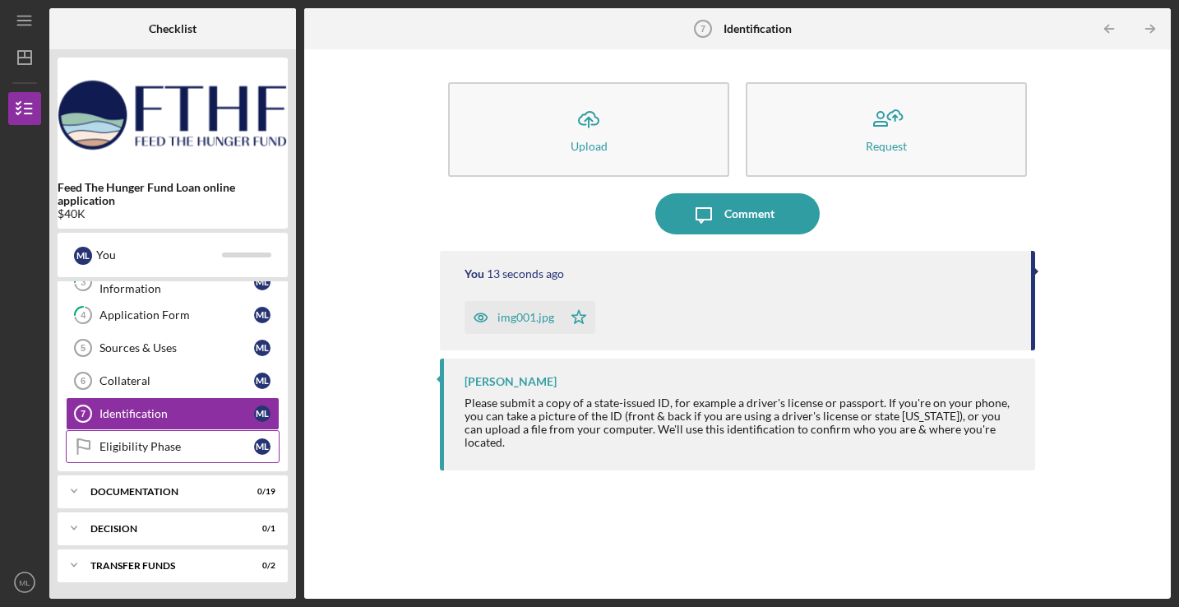
click at [144, 453] on link "Eligibility Phase Eligibility Phase M L" at bounding box center [173, 446] width 214 height 33
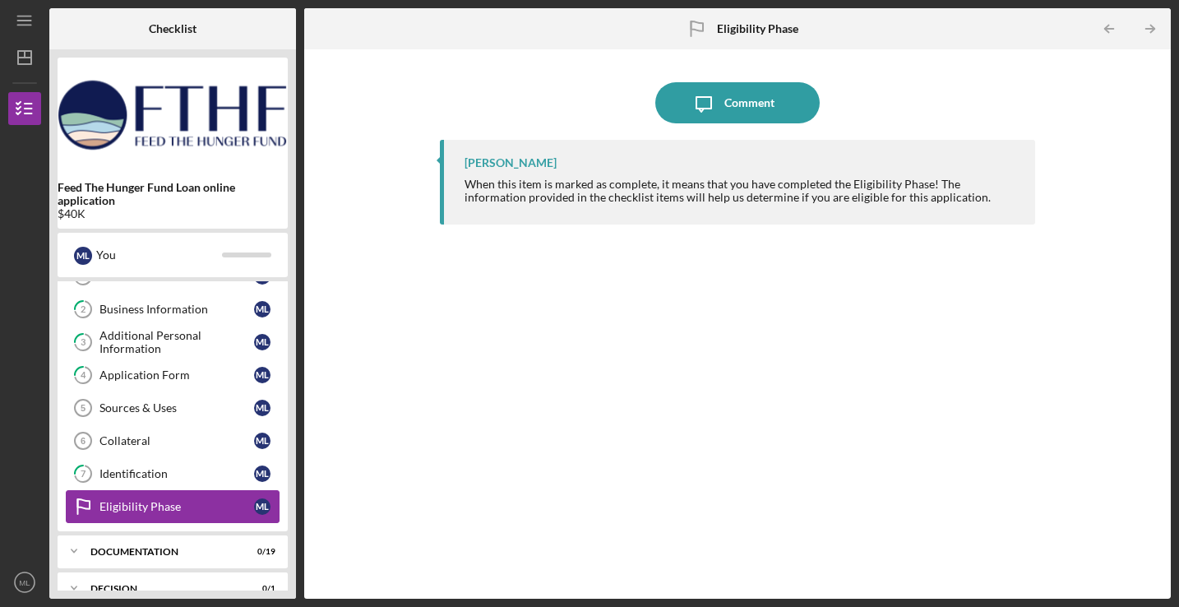
scroll to position [53, 0]
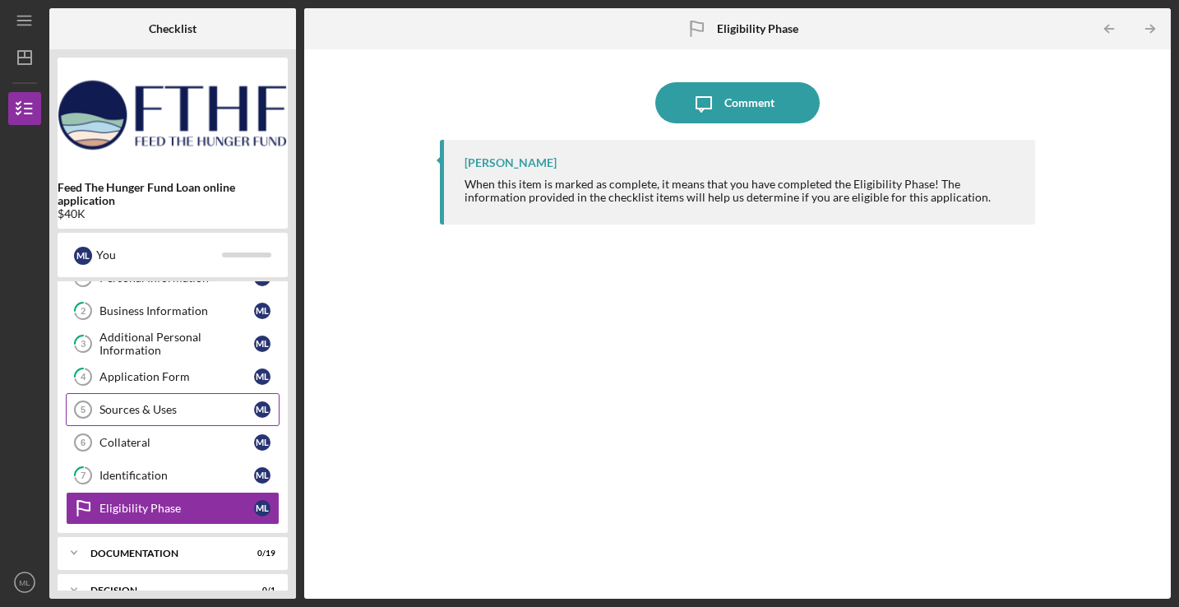
click at [201, 402] on link "Sources & Uses 5 Sources & Uses M L" at bounding box center [173, 409] width 214 height 33
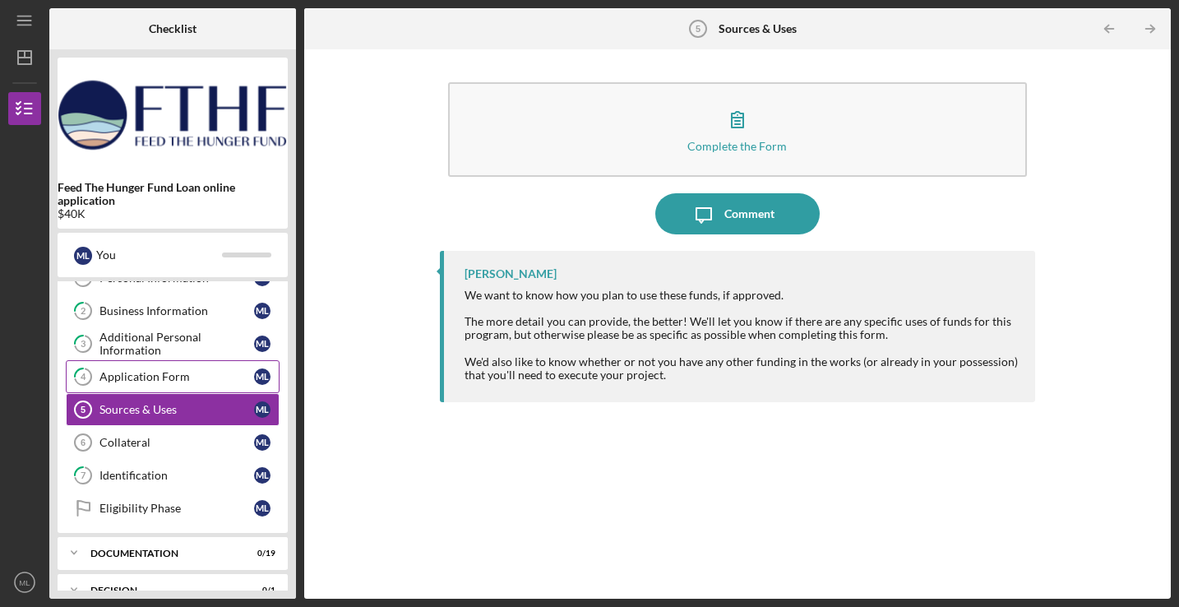
click at [217, 375] on div "Application Form" at bounding box center [177, 376] width 155 height 13
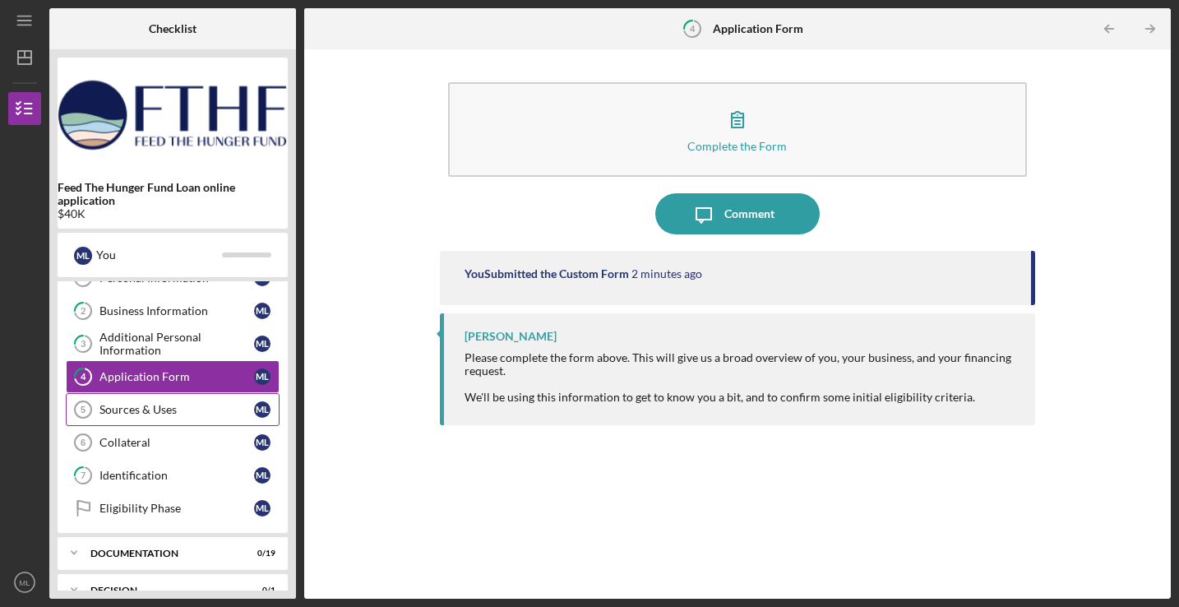
click at [227, 405] on div "Sources & Uses" at bounding box center [177, 409] width 155 height 13
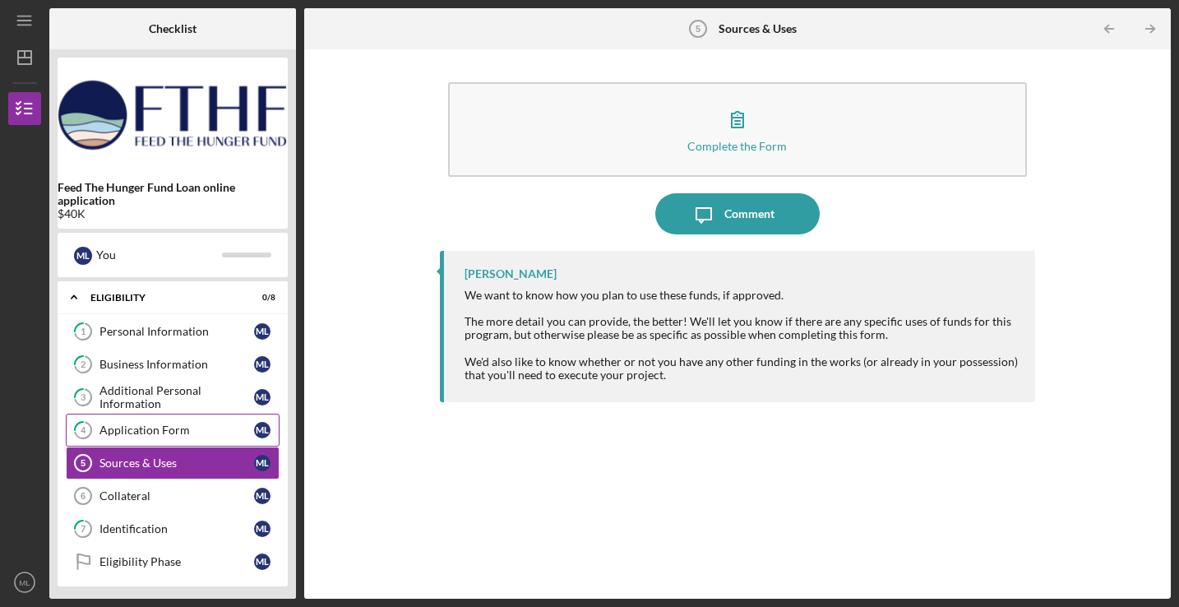
scroll to position [115, 0]
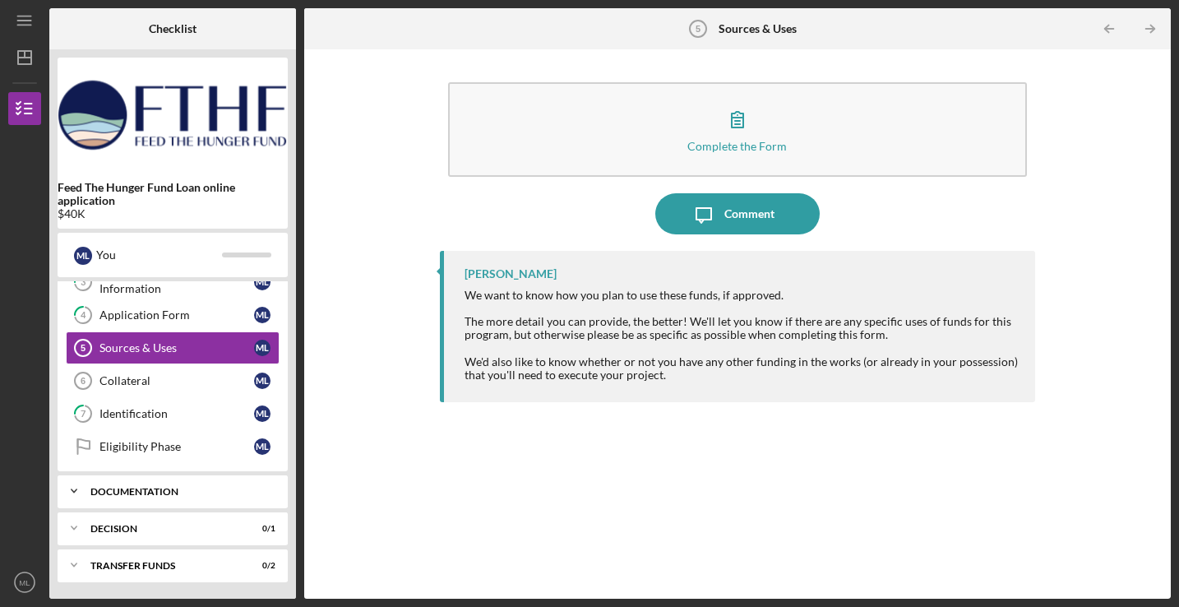
click at [127, 495] on div "Documentation" at bounding box center [178, 492] width 177 height 10
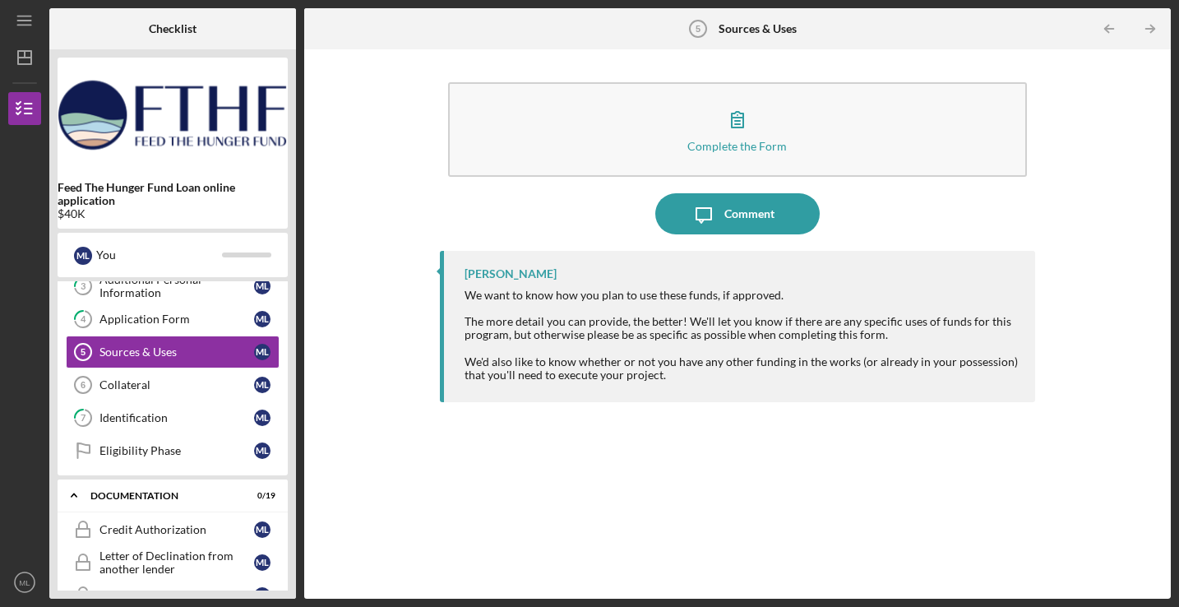
scroll to position [0, 0]
